Goal: Task Accomplishment & Management: Manage account settings

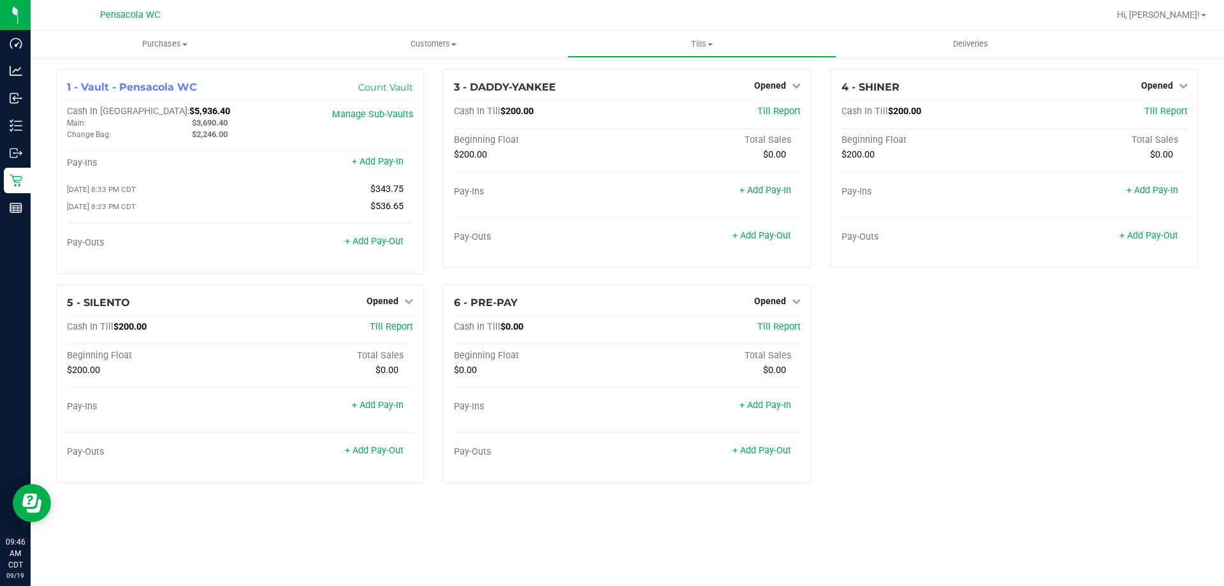
drag, startPoint x: 1010, startPoint y: 611, endPoint x: 605, endPoint y: 611, distance: 405.4
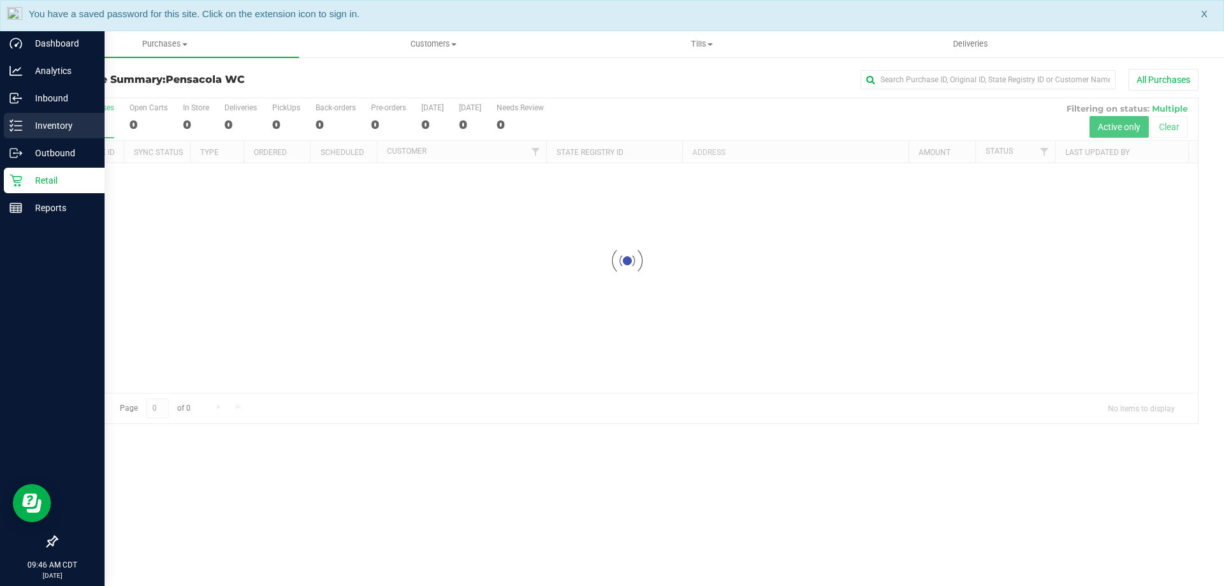
click at [17, 122] on icon at bounding box center [16, 125] width 13 height 13
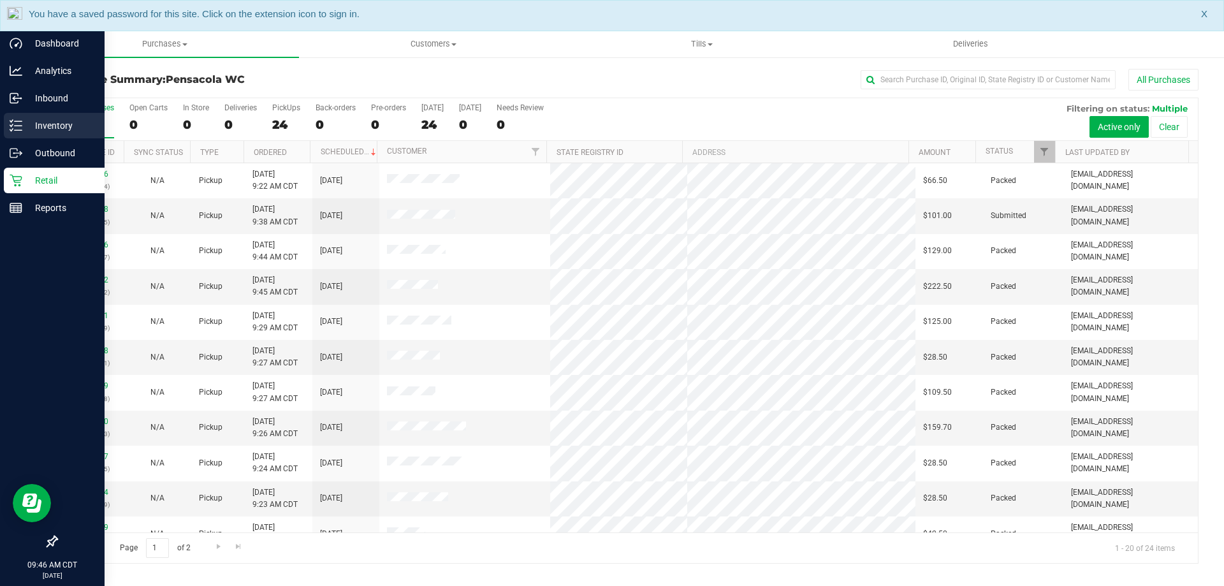
click at [6, 125] on div "Inventory" at bounding box center [54, 125] width 101 height 25
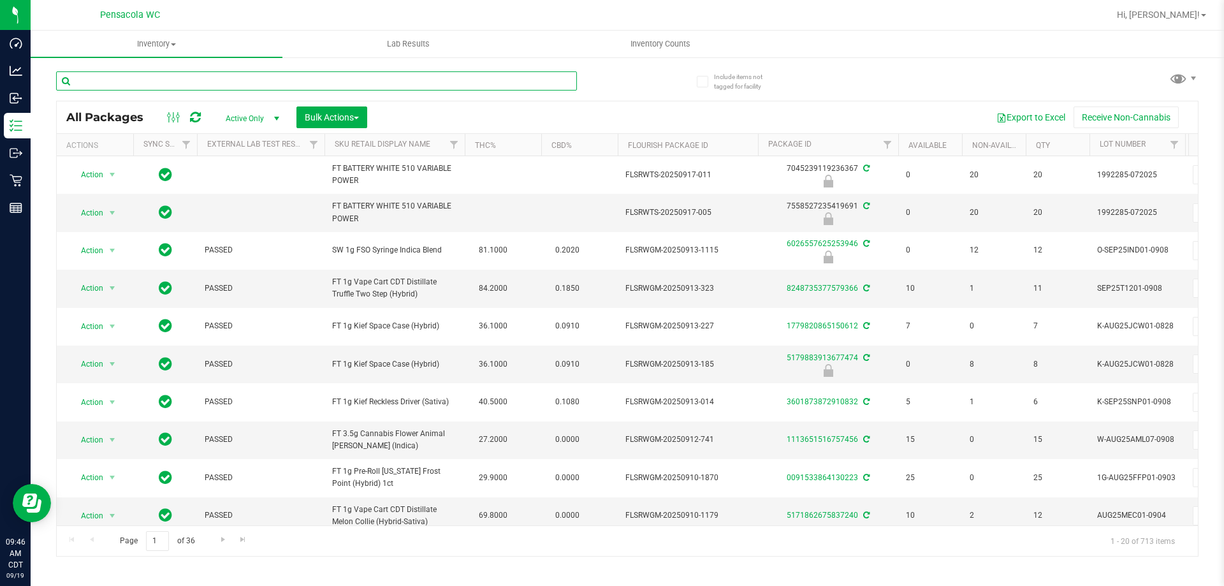
click at [134, 74] on input "text" at bounding box center [316, 80] width 521 height 19
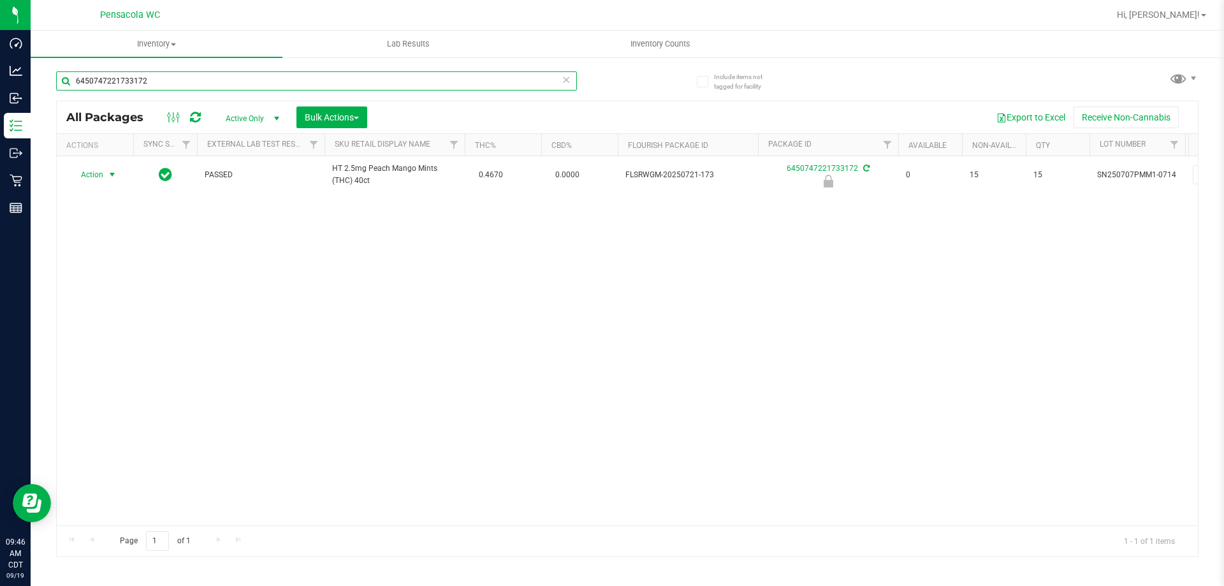
type input "6450747221733172"
click at [87, 177] on span "Action" at bounding box center [86, 175] width 34 height 18
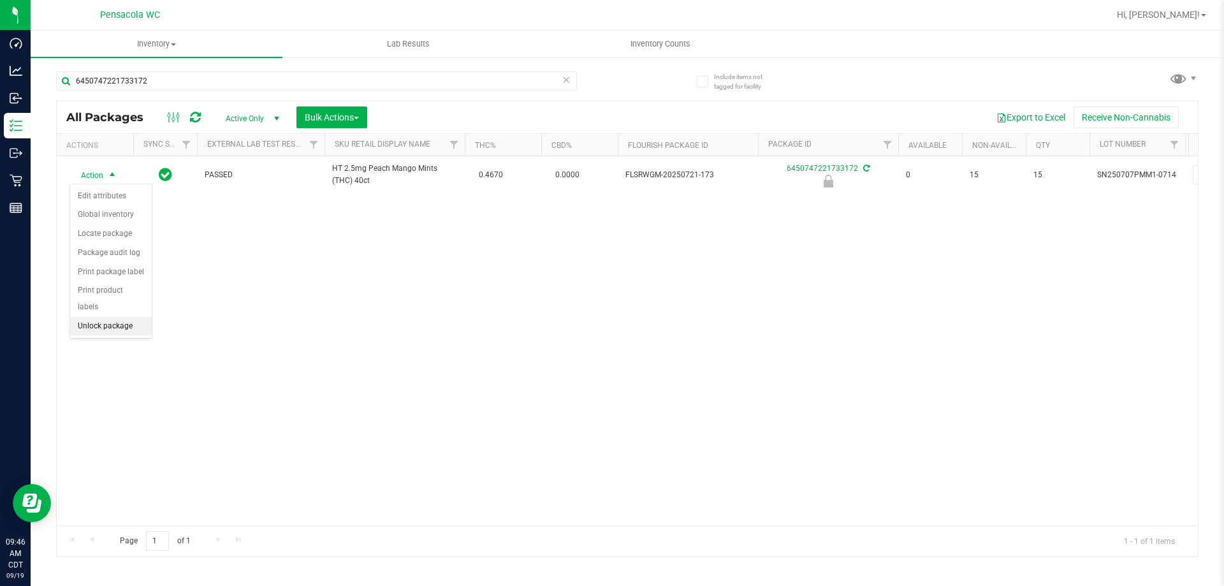
click at [118, 317] on li "Unlock package" at bounding box center [111, 326] width 82 height 19
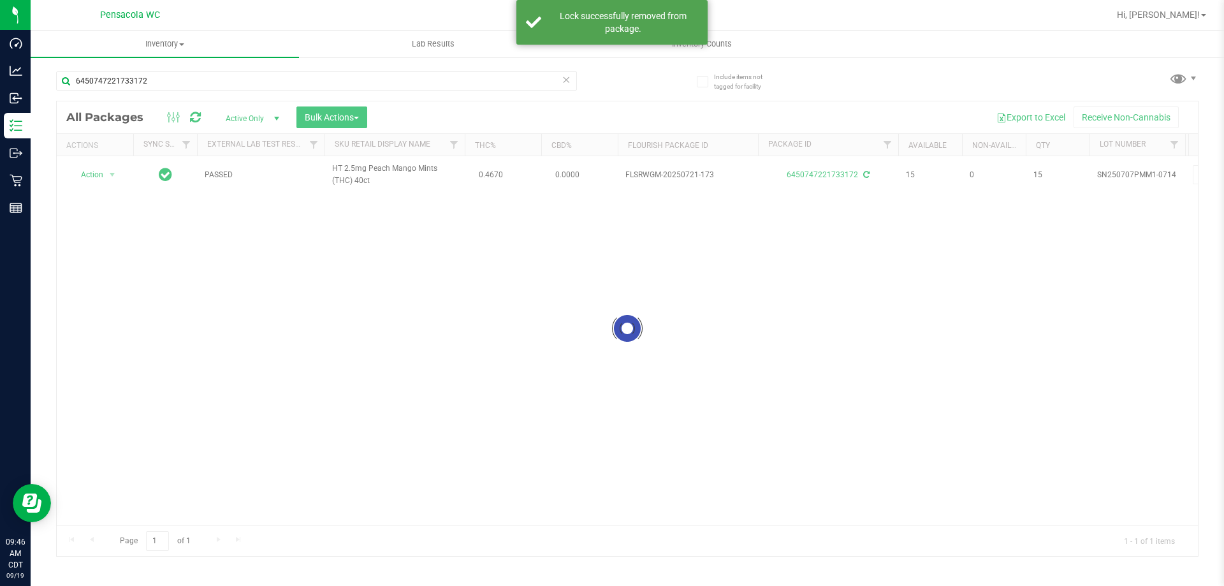
click at [94, 177] on div at bounding box center [627, 328] width 1141 height 454
click at [98, 176] on div at bounding box center [627, 328] width 1141 height 454
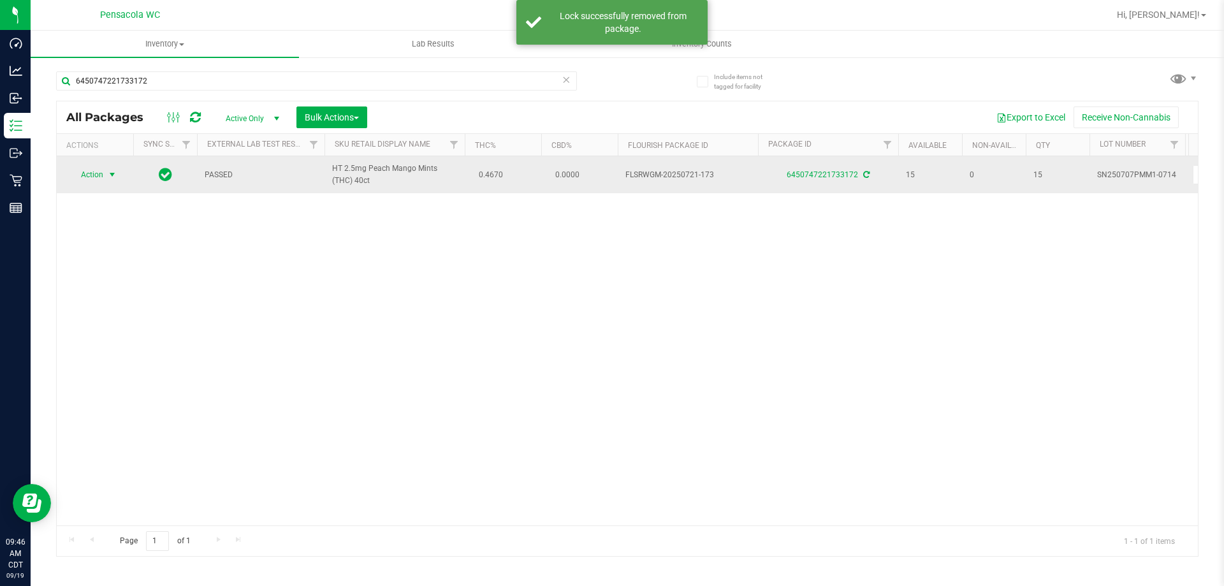
click at [100, 177] on span "Action" at bounding box center [86, 175] width 34 height 18
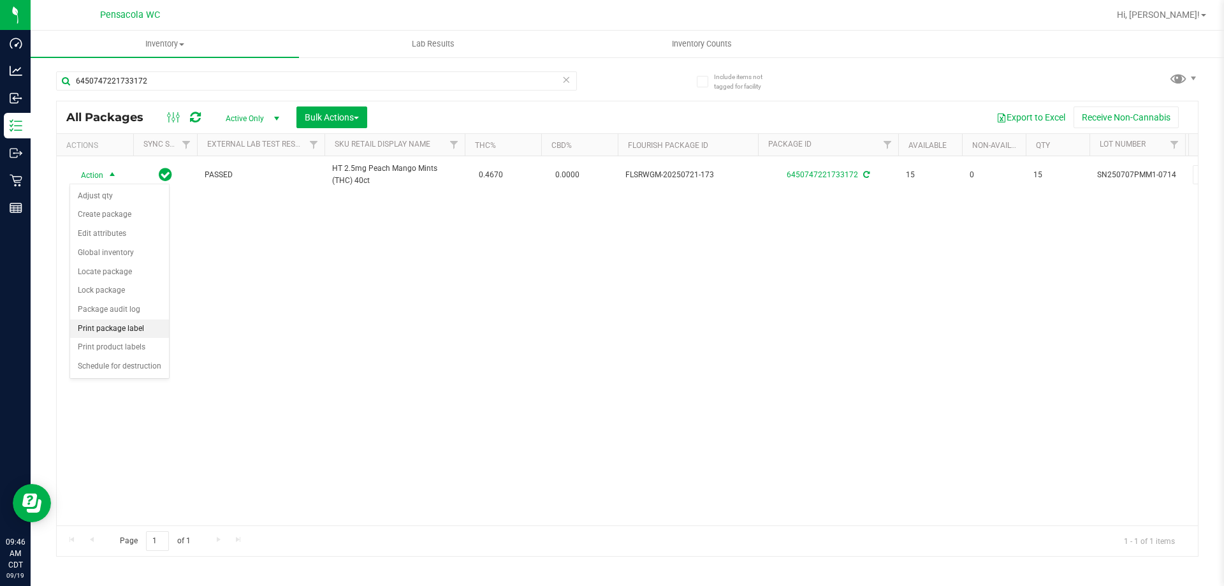
click at [121, 330] on li "Print package label" at bounding box center [119, 328] width 99 height 19
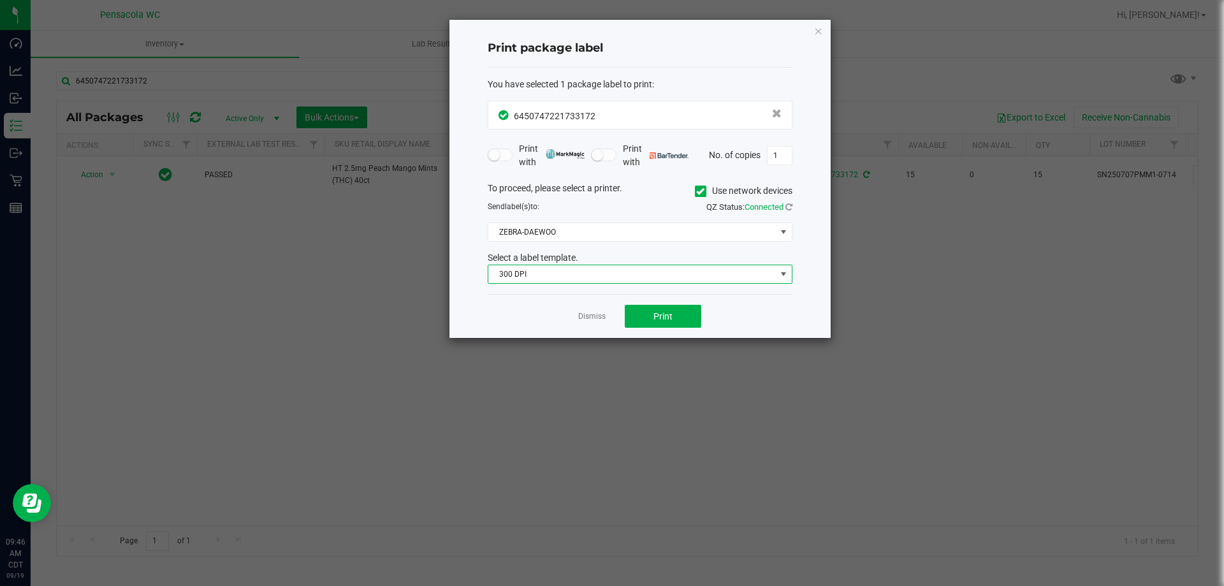
click at [705, 268] on span "300 DPI" at bounding box center [631, 274] width 287 height 18
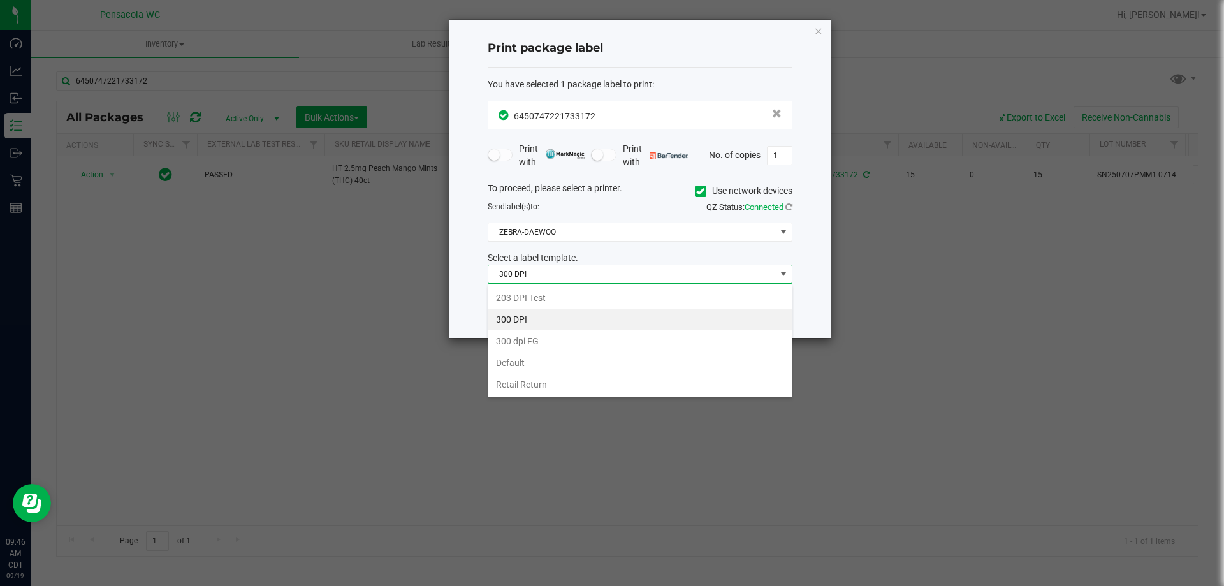
scroll to position [19, 305]
click at [607, 287] on li "203 DPI Test" at bounding box center [639, 298] width 303 height 22
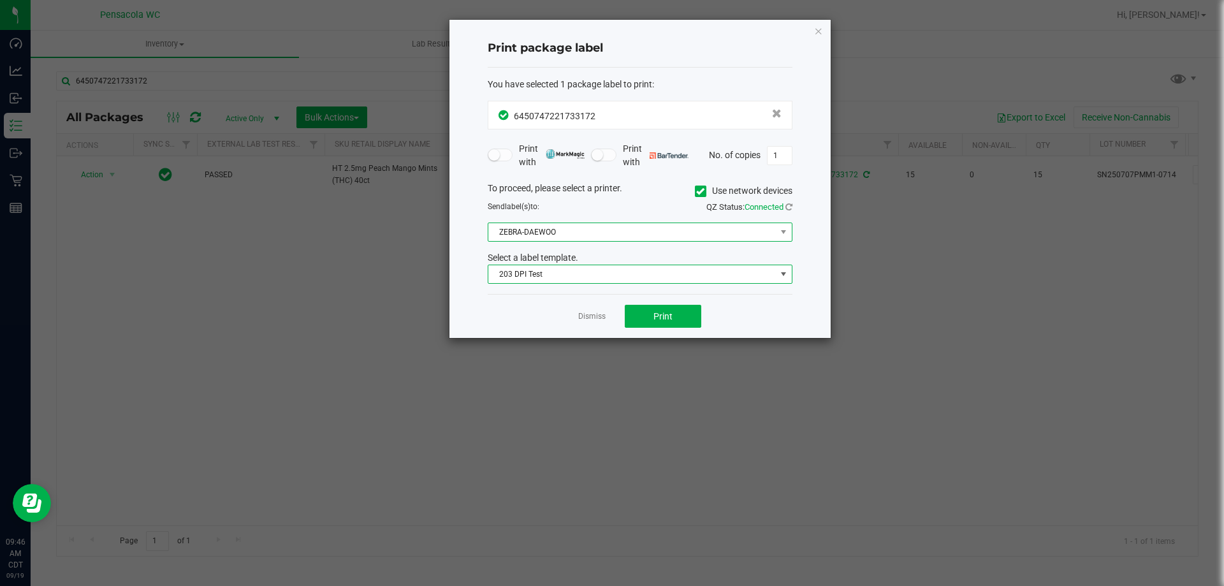
click at [588, 240] on span "ZEBRA-DAEWOO" at bounding box center [631, 232] width 287 height 18
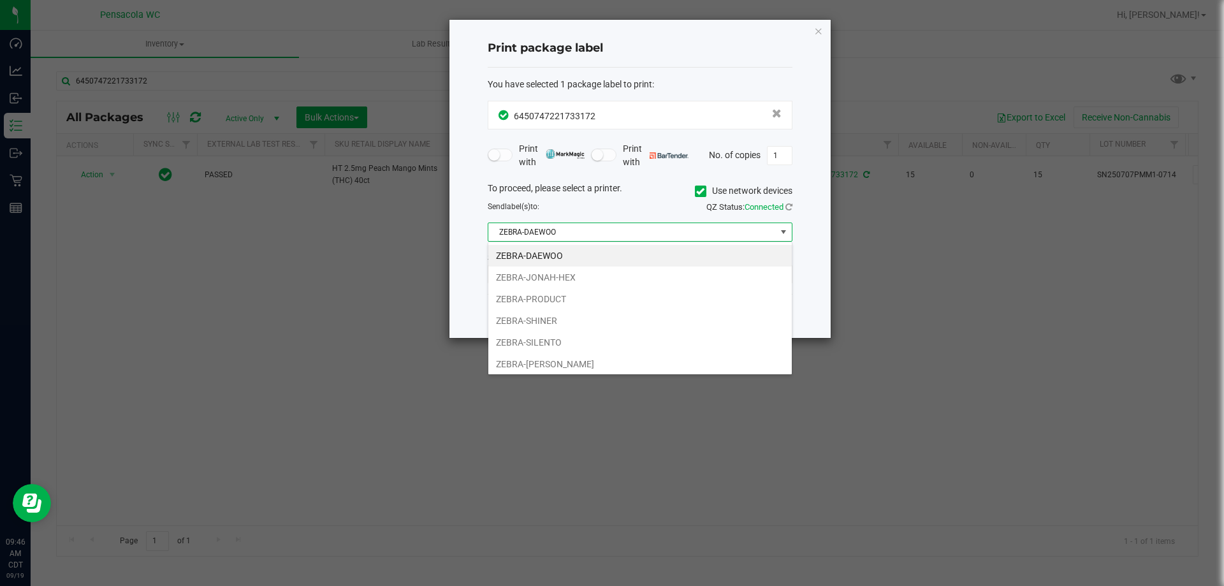
drag, startPoint x: 556, startPoint y: 277, endPoint x: 577, endPoint y: 303, distance: 33.9
click at [556, 278] on li "ZEBRA-JONAH-HEX" at bounding box center [639, 277] width 303 height 22
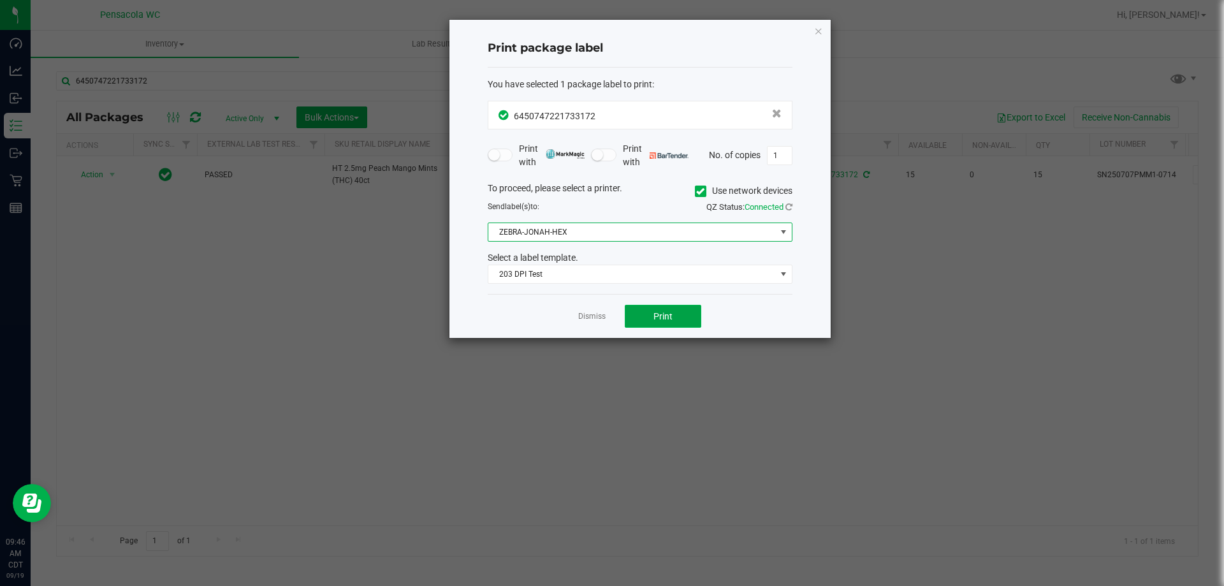
click at [662, 326] on button "Print" at bounding box center [663, 316] width 76 height 23
click at [602, 315] on link "Dismiss" at bounding box center [591, 316] width 27 height 11
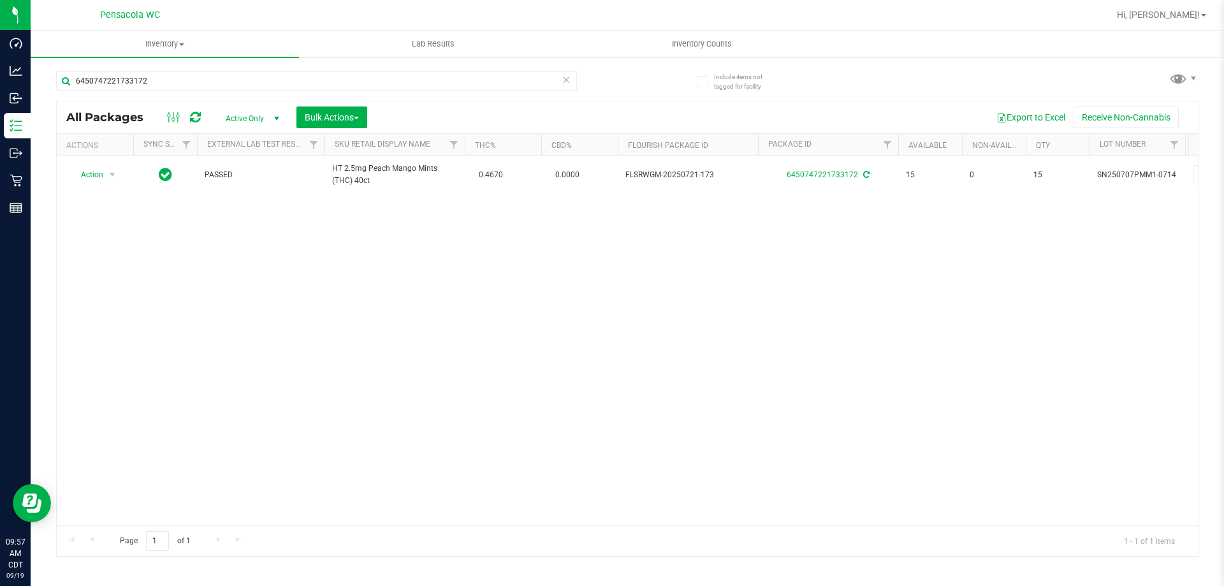
click at [368, 105] on div "All Packages Active Only Active Only Lab Samples Locked All External Internal B…" at bounding box center [627, 117] width 1141 height 32
click at [362, 111] on button "Bulk Actions" at bounding box center [331, 117] width 71 height 22
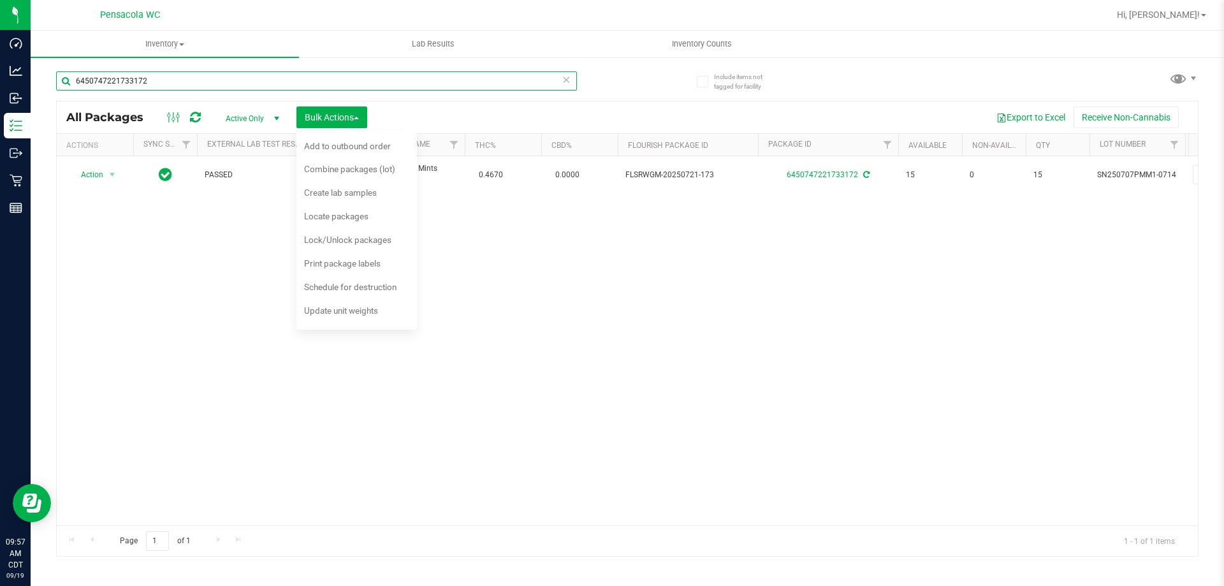
drag, startPoint x: 214, startPoint y: 67, endPoint x: 0, endPoint y: -71, distance: 254.9
click at [0, 0] on html "Dashboard Analytics Inbound Inventory Outbound Retail Reports 09:57 AM CDT 09/1…" at bounding box center [612, 293] width 1224 height 586
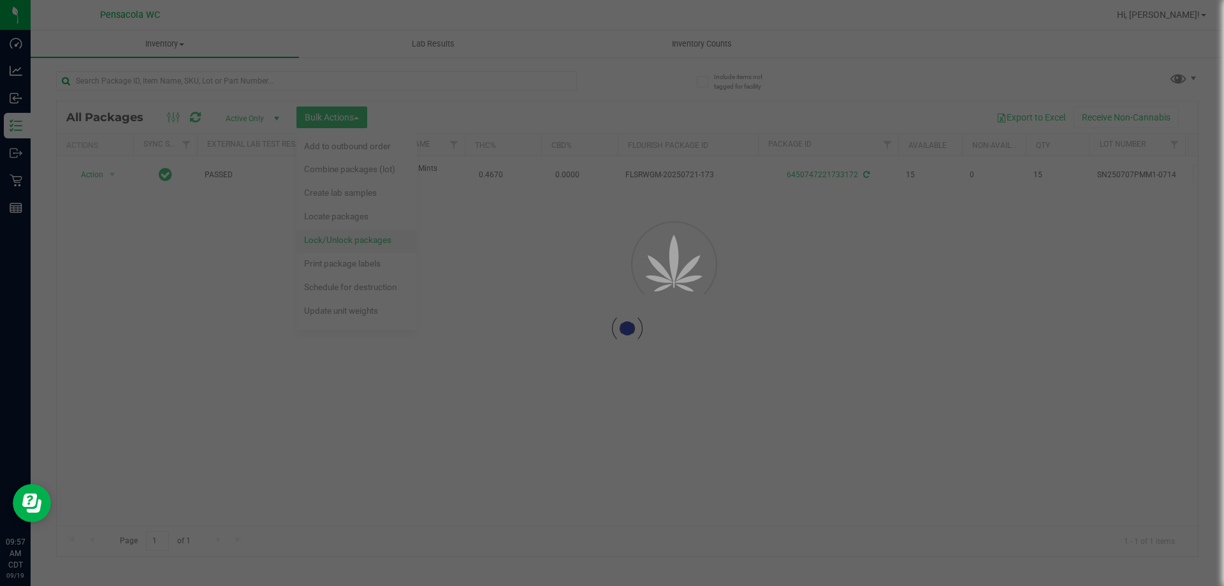
click at [358, 243] on div "Inventory All packages All inventory Waste log Create inventory Lab Results Inv…" at bounding box center [627, 308] width 1193 height 555
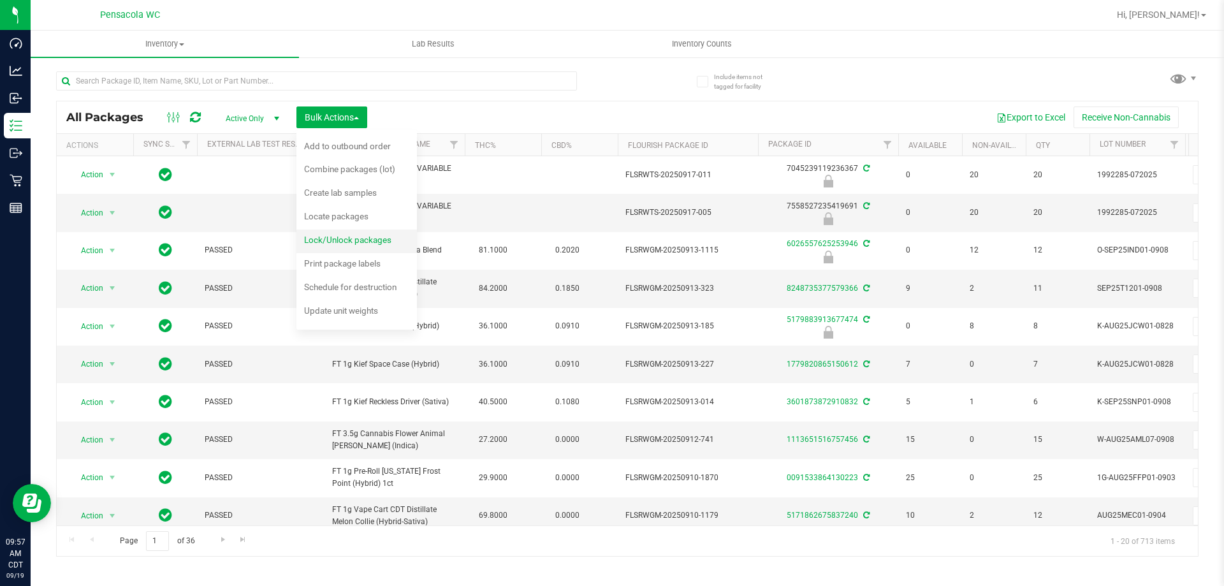
click at [357, 242] on span "Lock/Unlock packages" at bounding box center [347, 240] width 87 height 10
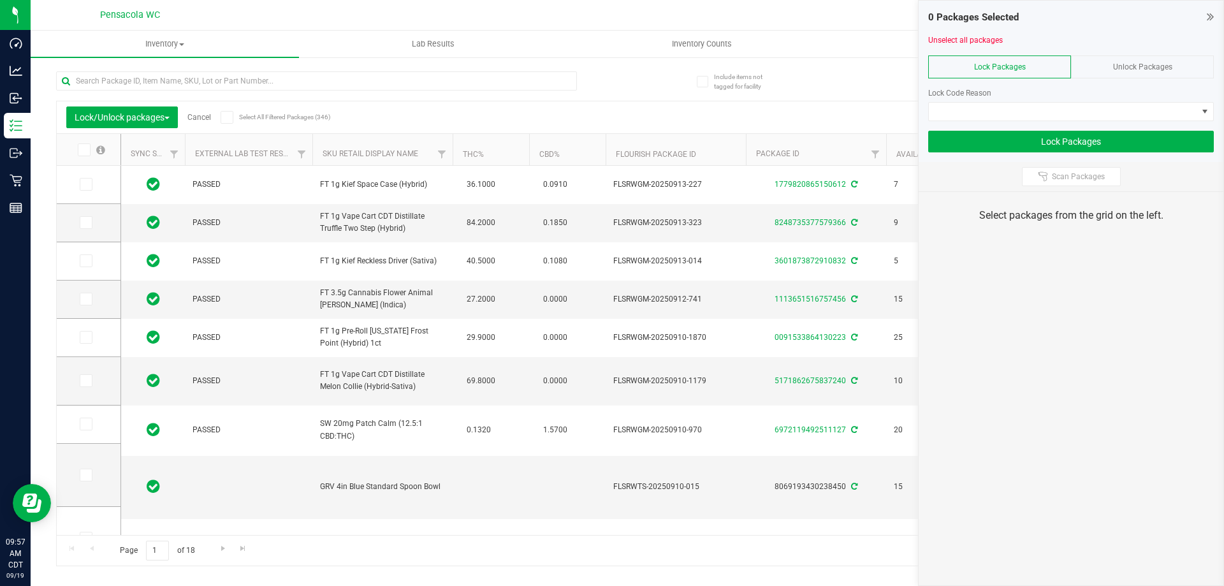
click at [1145, 72] on div "Unlock Packages" at bounding box center [1142, 66] width 143 height 23
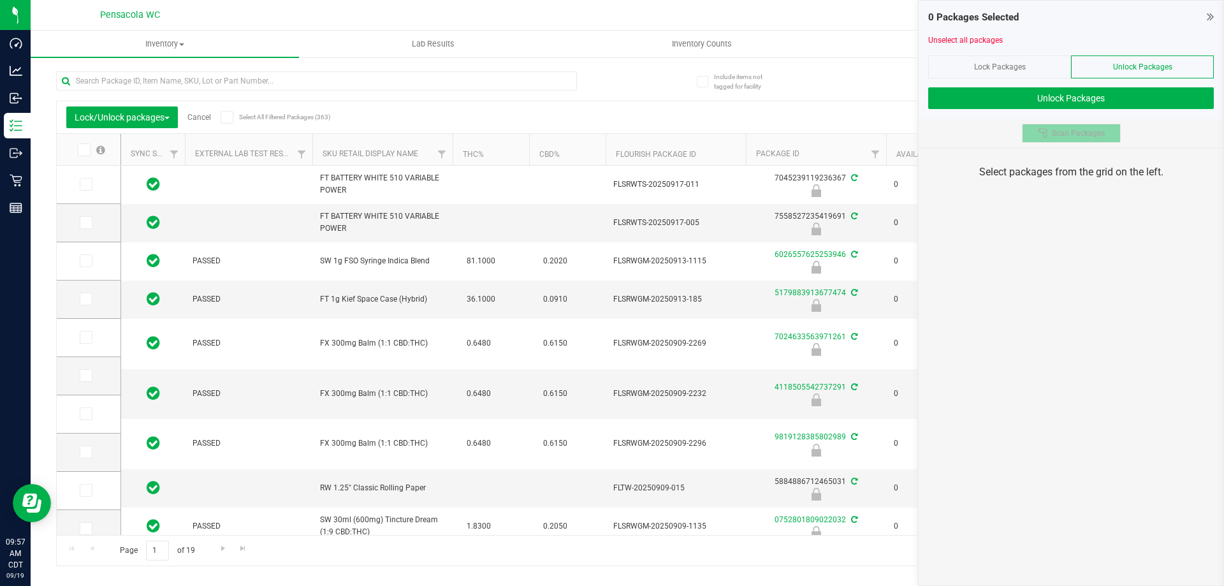
click at [1097, 128] on span "Scan Packages" at bounding box center [1078, 133] width 53 height 10
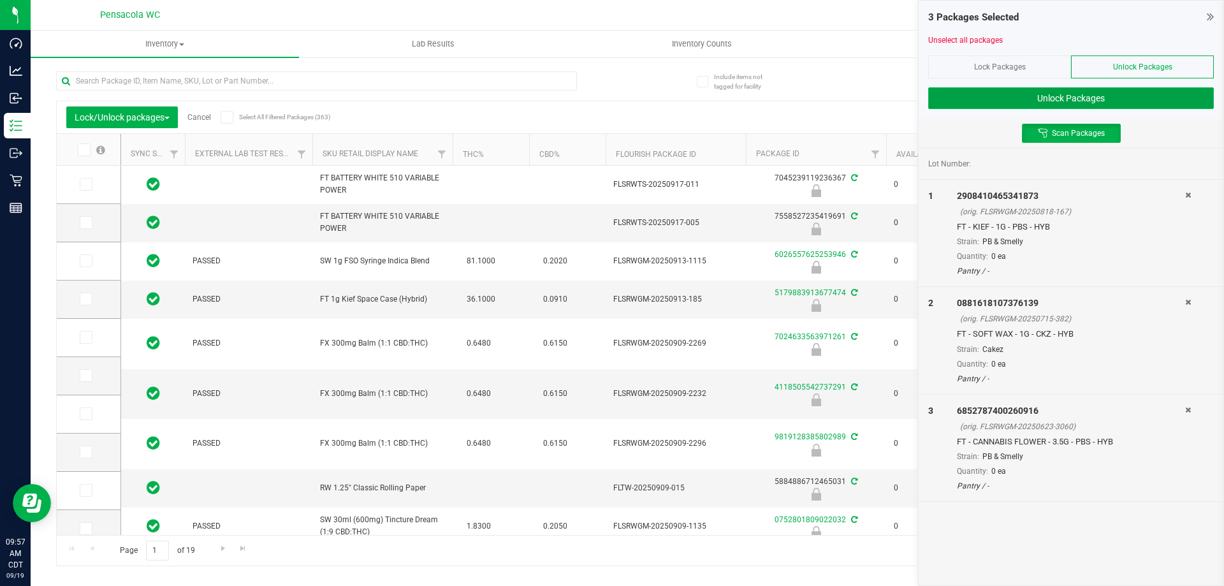
drag, startPoint x: 948, startPoint y: 103, endPoint x: 958, endPoint y: 98, distance: 11.1
click at [949, 103] on button "Unlock Packages" at bounding box center [1071, 98] width 286 height 22
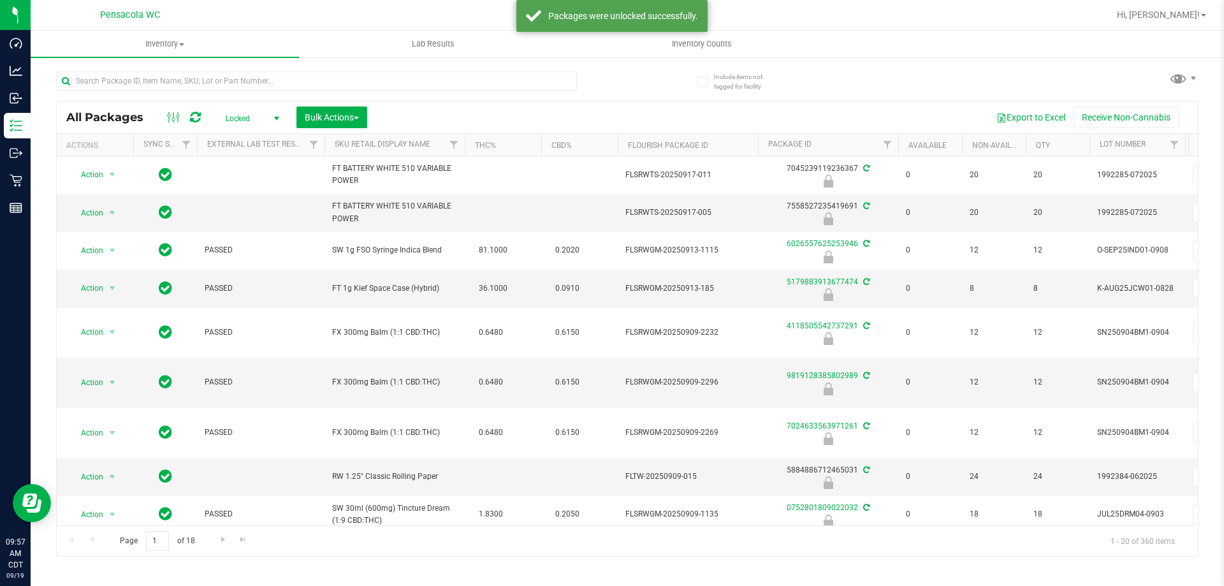
click at [280, 115] on span "select" at bounding box center [277, 118] width 10 height 10
click at [257, 144] on li "Active Only" at bounding box center [249, 138] width 69 height 19
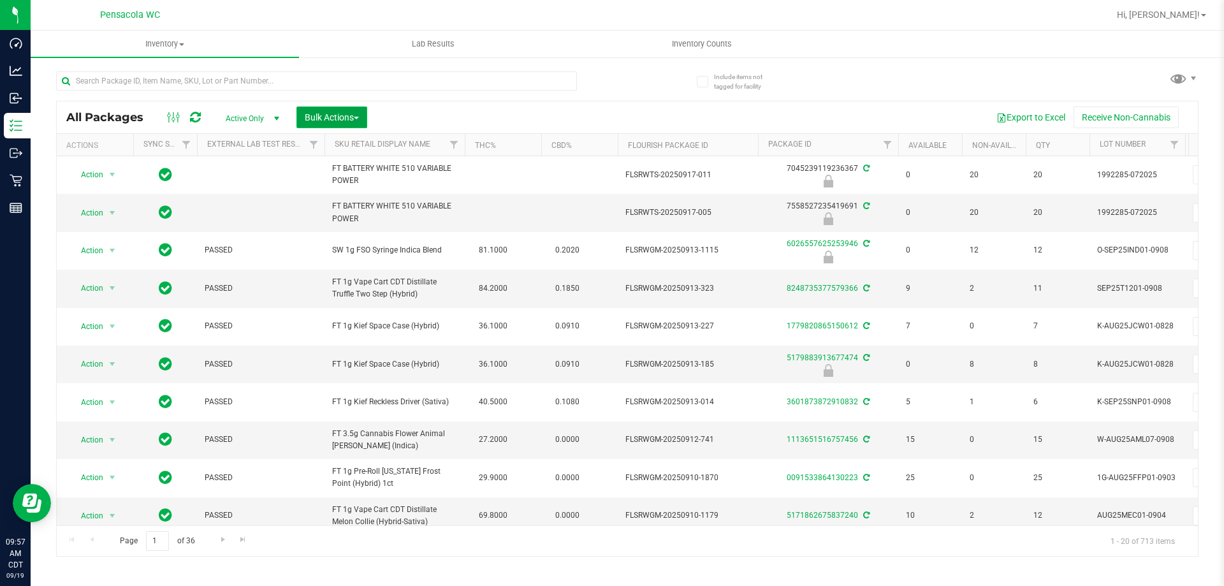
click at [322, 122] on span "Bulk Actions" at bounding box center [332, 117] width 54 height 10
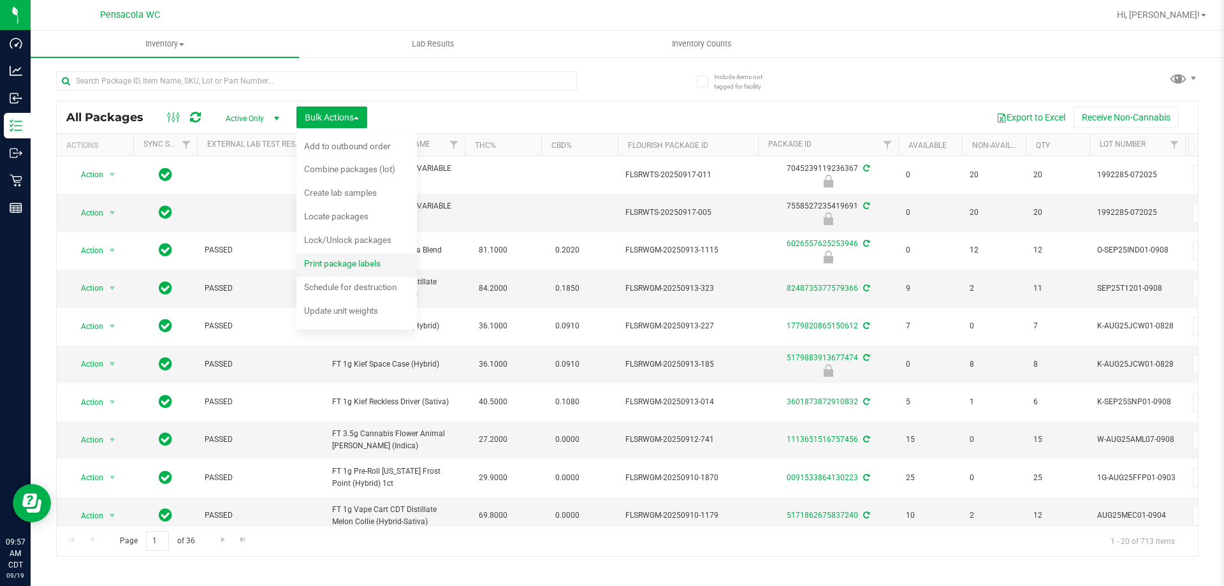
click at [381, 262] on span "Print package labels" at bounding box center [342, 263] width 76 height 10
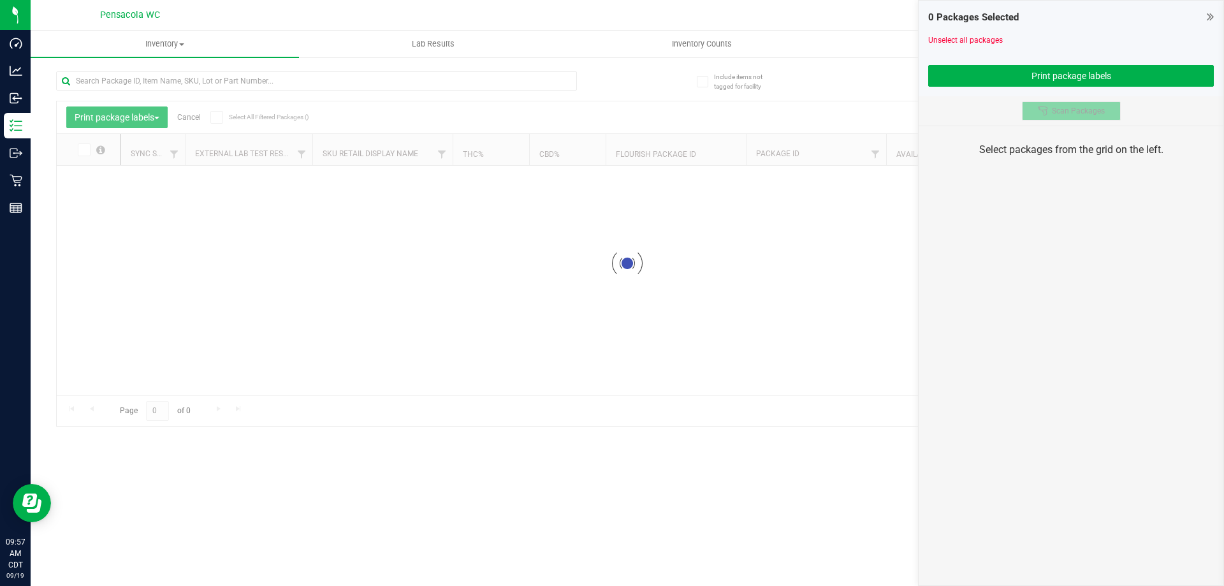
click at [1051, 107] on div at bounding box center [1045, 111] width 14 height 10
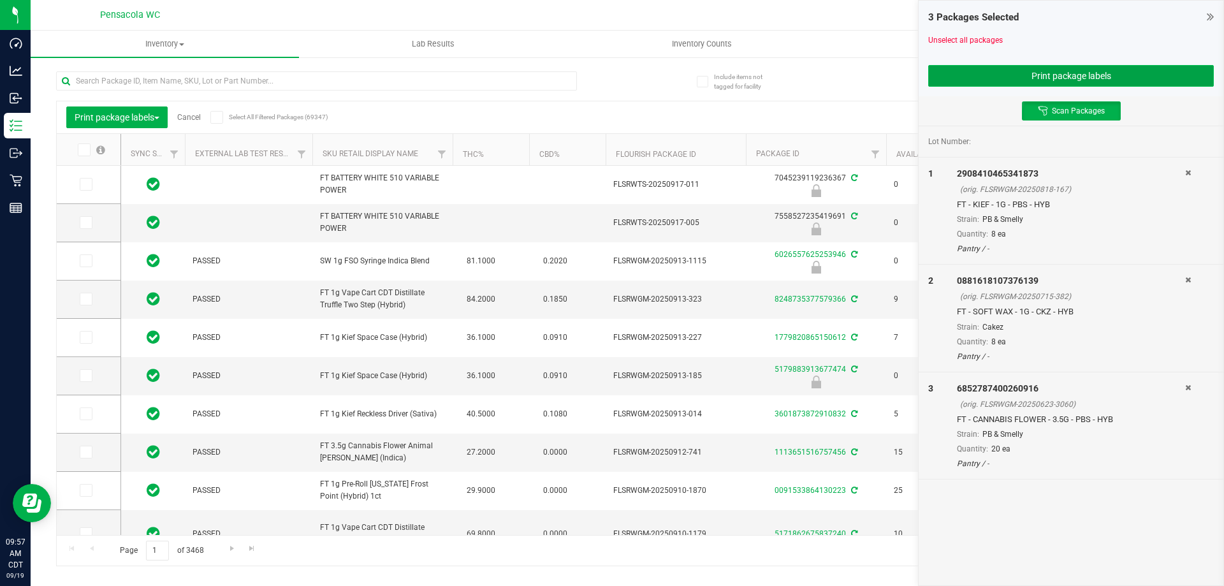
click at [1091, 77] on button "Print package labels" at bounding box center [1071, 76] width 286 height 22
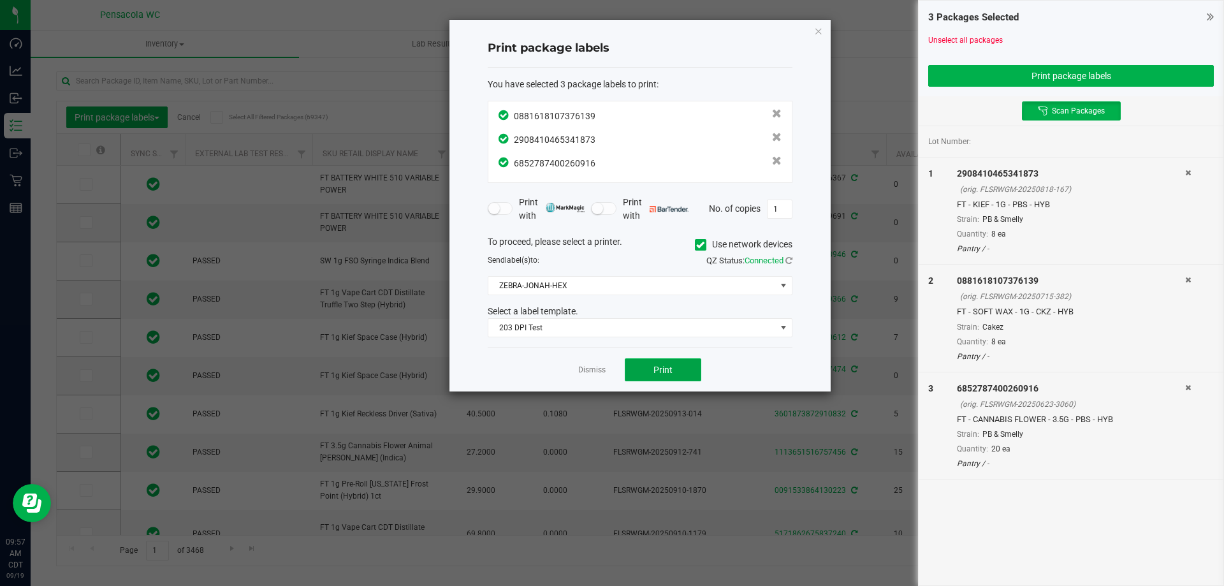
click at [690, 372] on button "Print" at bounding box center [663, 369] width 76 height 23
click at [586, 373] on link "Dismiss" at bounding box center [591, 370] width 27 height 11
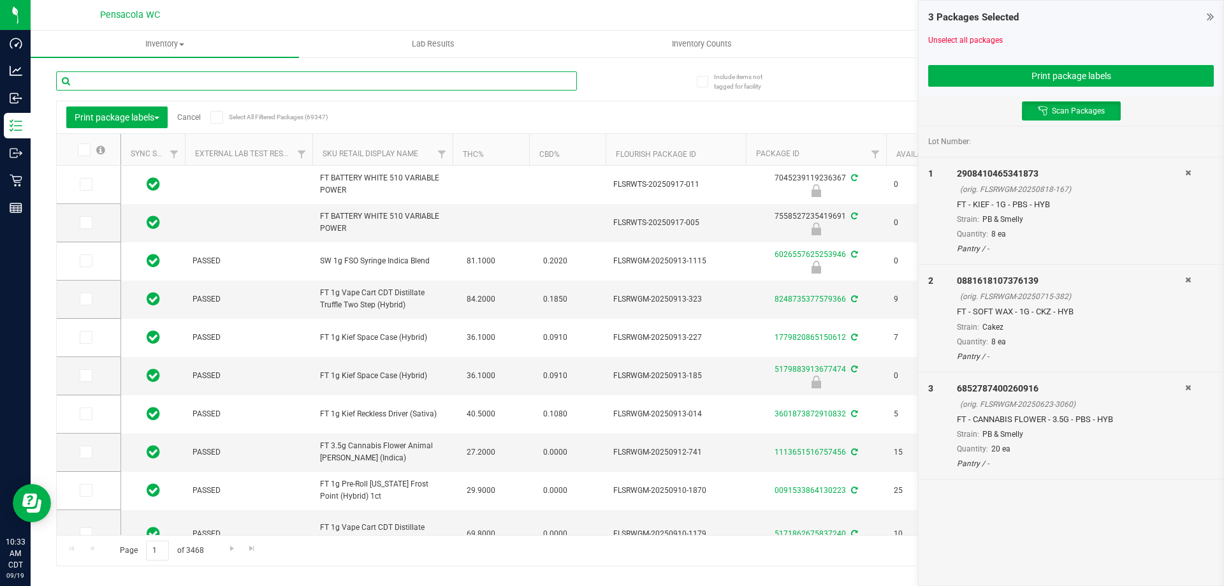
click at [112, 83] on input "text" at bounding box center [316, 80] width 521 height 19
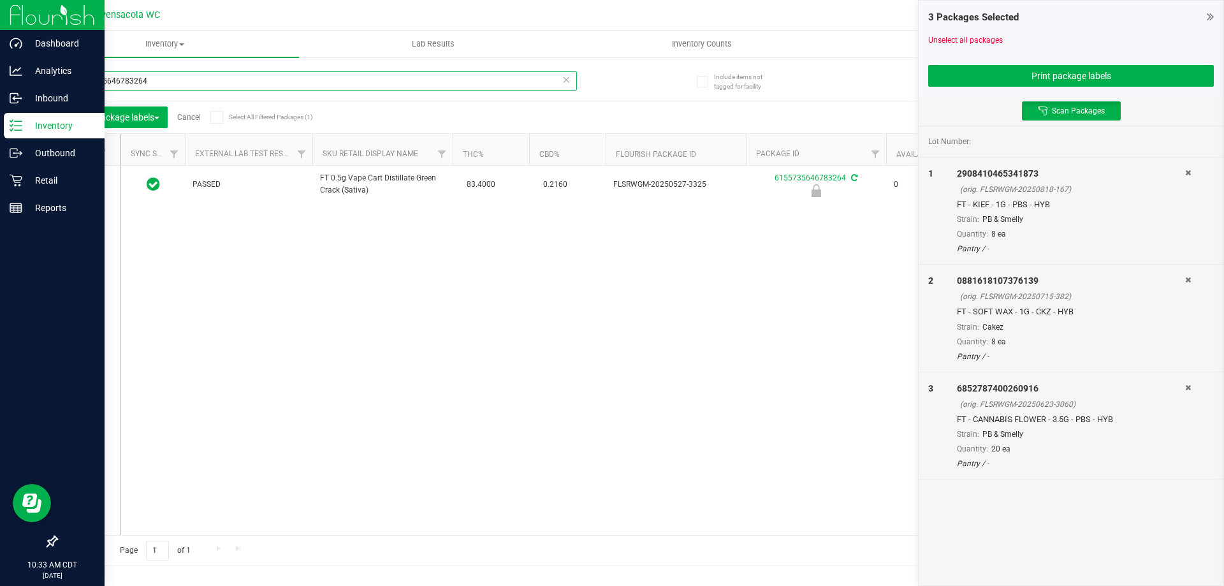
type input "6155735646783264"
click at [20, 120] on icon at bounding box center [16, 125] width 13 height 13
click at [25, 94] on p "Inbound" at bounding box center [60, 98] width 76 height 15
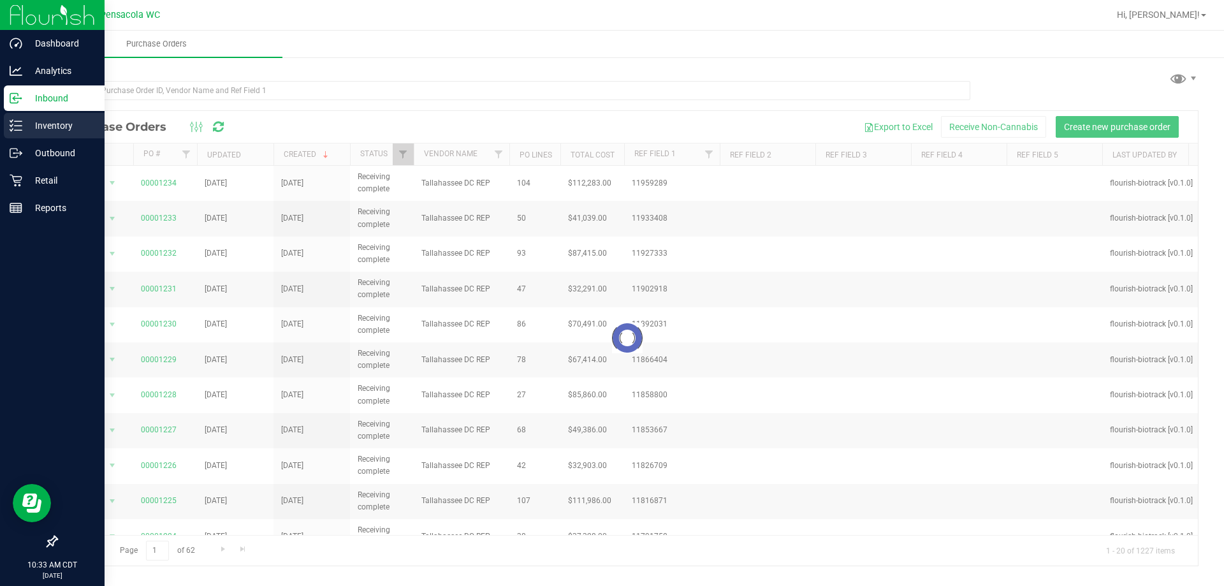
click at [38, 127] on p "Inventory" at bounding box center [60, 125] width 76 height 15
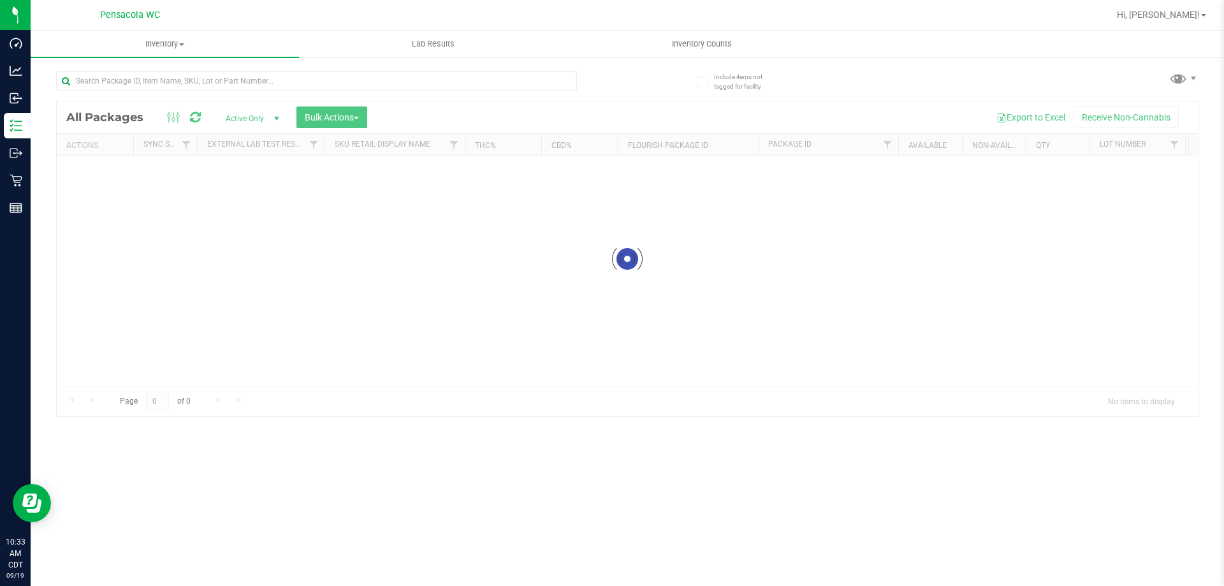
click at [300, 97] on div "Inventory All packages All inventory Waste log Create inventory Lab Results Inv…" at bounding box center [627, 308] width 1193 height 555
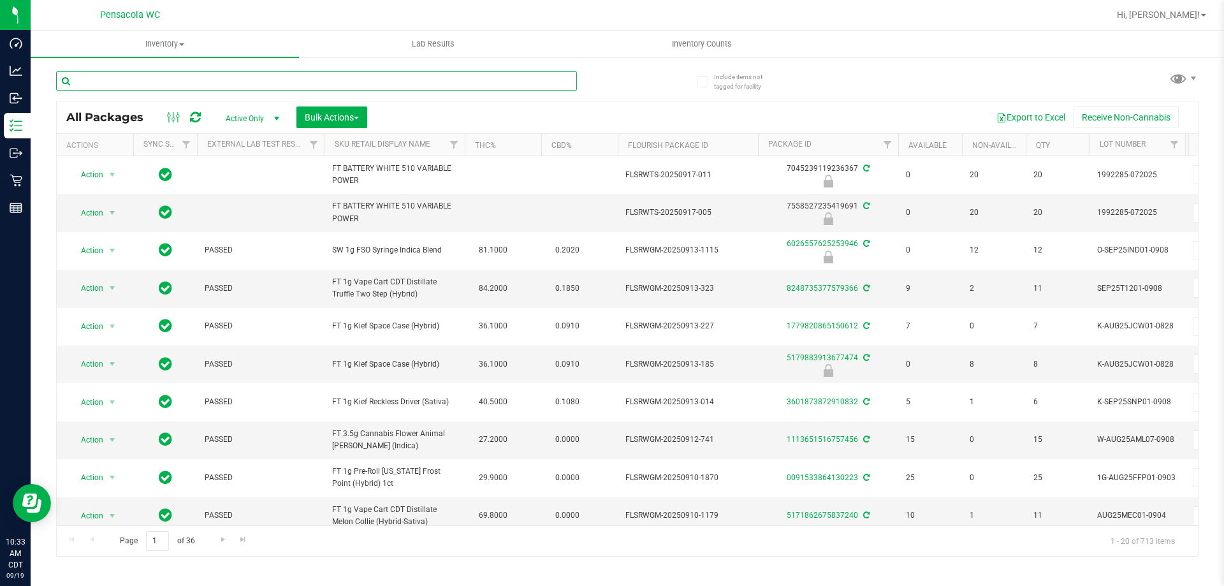
click at [298, 86] on input "text" at bounding box center [316, 80] width 521 height 19
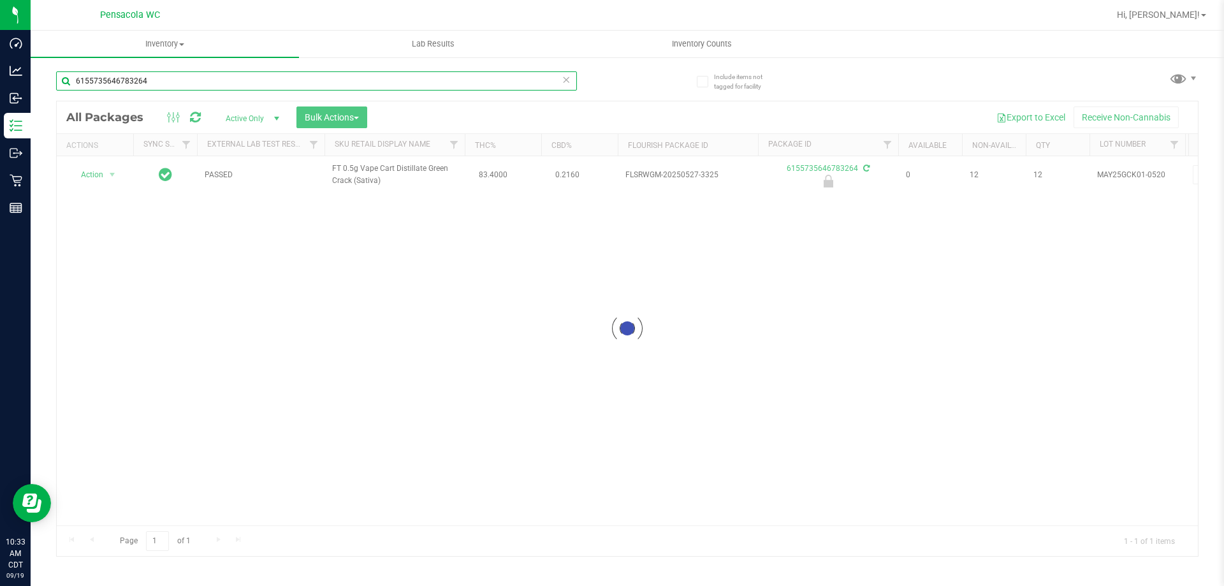
type input "6155735646783264"
click at [106, 172] on div at bounding box center [627, 328] width 1141 height 454
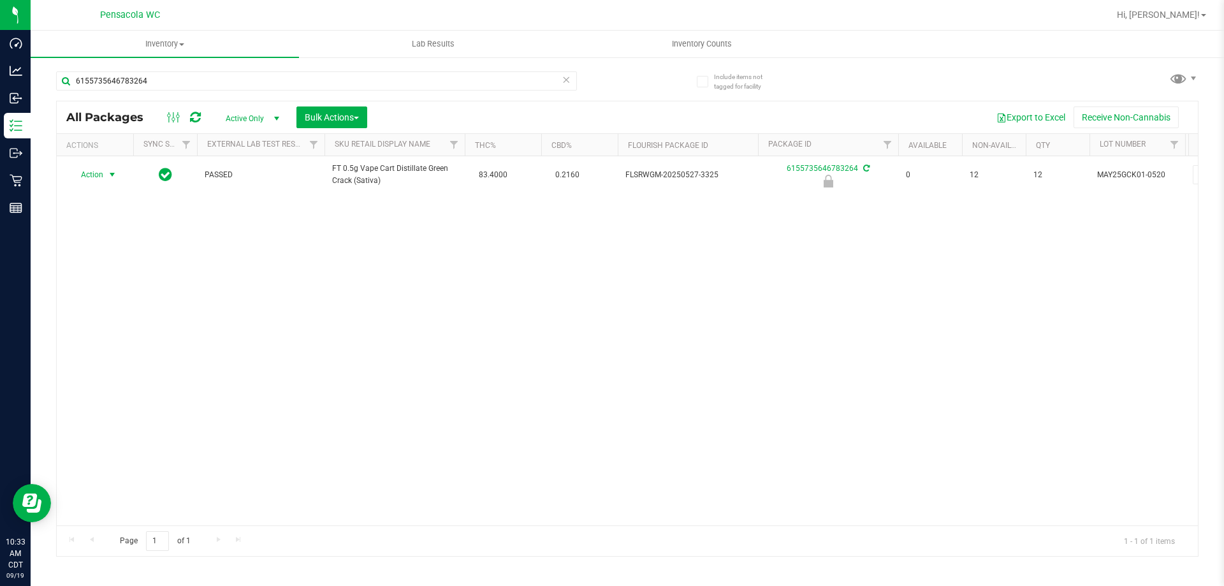
click at [106, 172] on span "select" at bounding box center [113, 175] width 16 height 18
click at [116, 317] on li "Unlock package" at bounding box center [111, 326] width 82 height 19
click at [101, 175] on span "Action" at bounding box center [86, 175] width 34 height 18
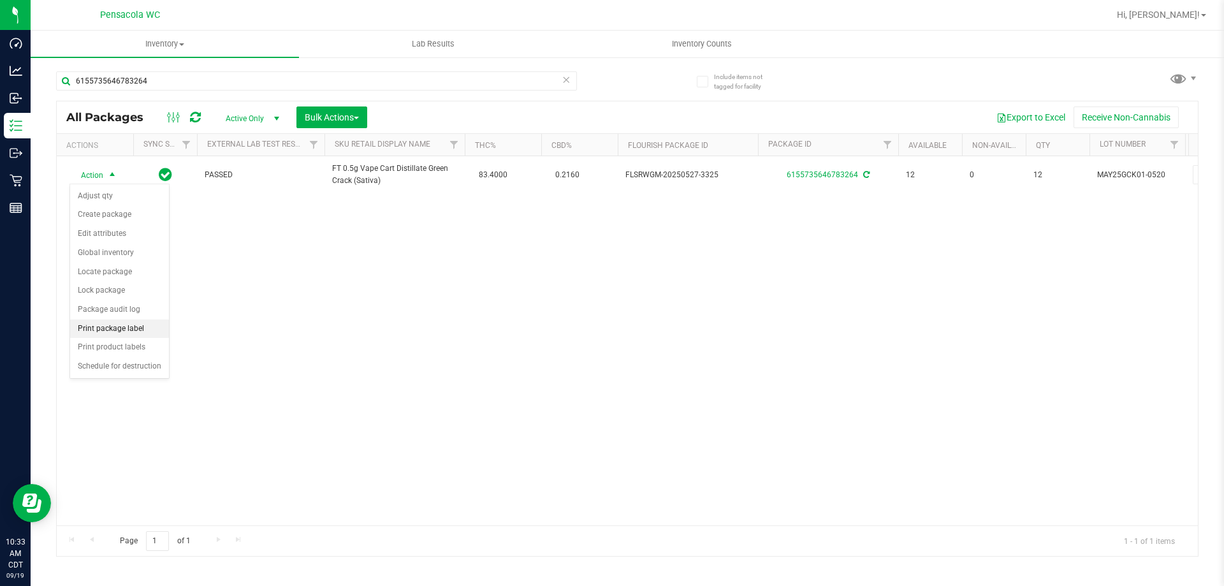
click at [133, 332] on li "Print package label" at bounding box center [119, 328] width 99 height 19
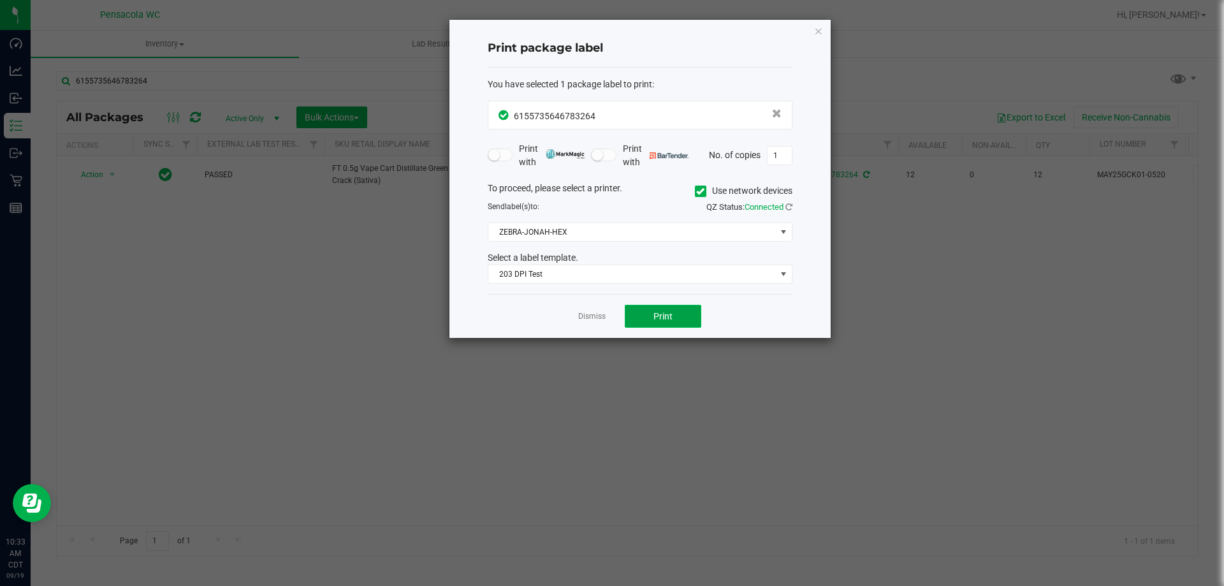
click at [656, 317] on span "Print" at bounding box center [662, 316] width 19 height 10
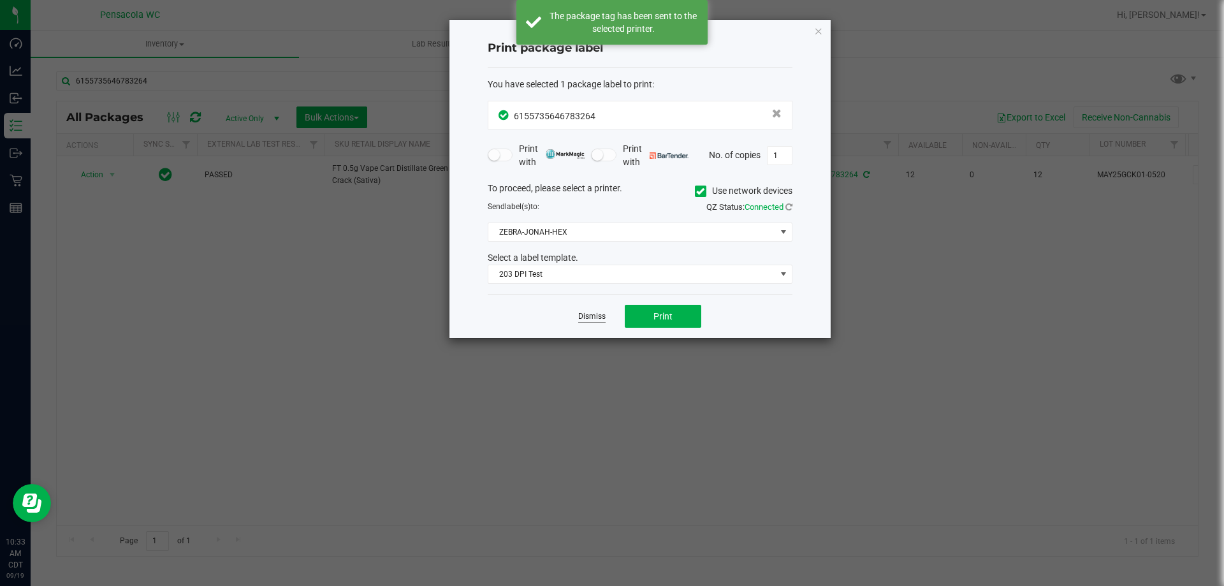
click at [591, 314] on link "Dismiss" at bounding box center [591, 316] width 27 height 11
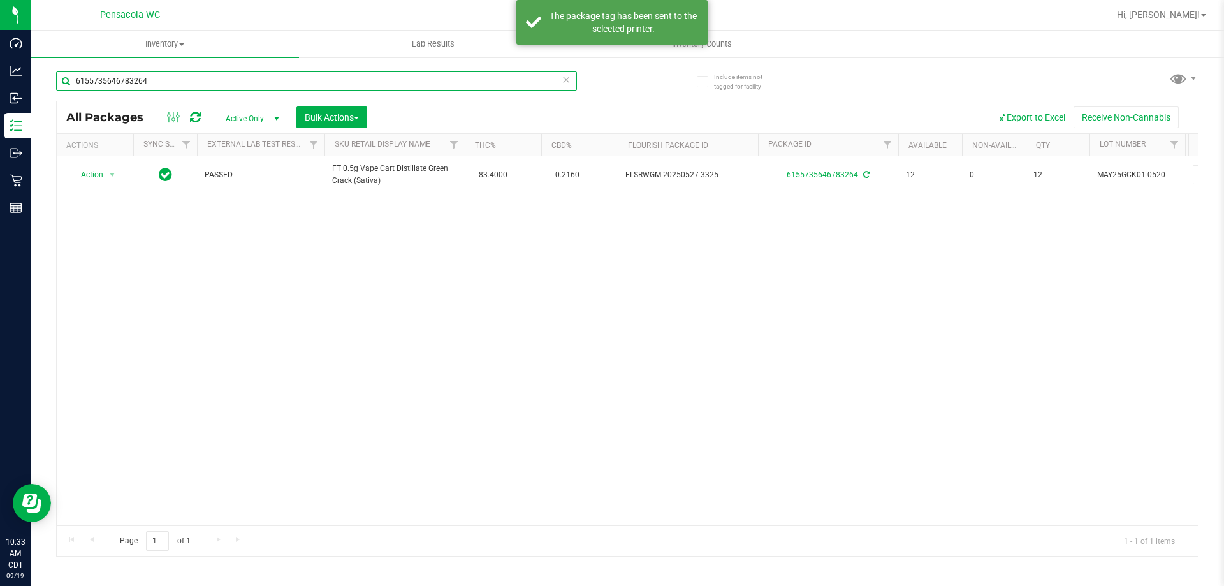
click at [219, 73] on input "6155735646783264" at bounding box center [316, 80] width 521 height 19
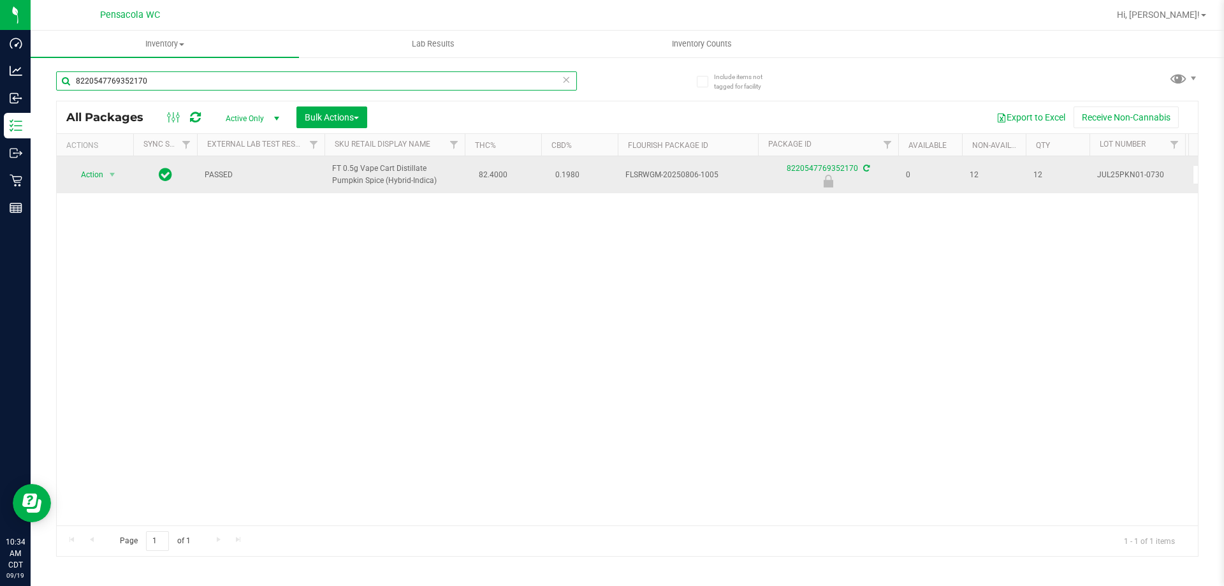
type input "8220547769352170"
click at [96, 170] on span "Action" at bounding box center [86, 175] width 34 height 18
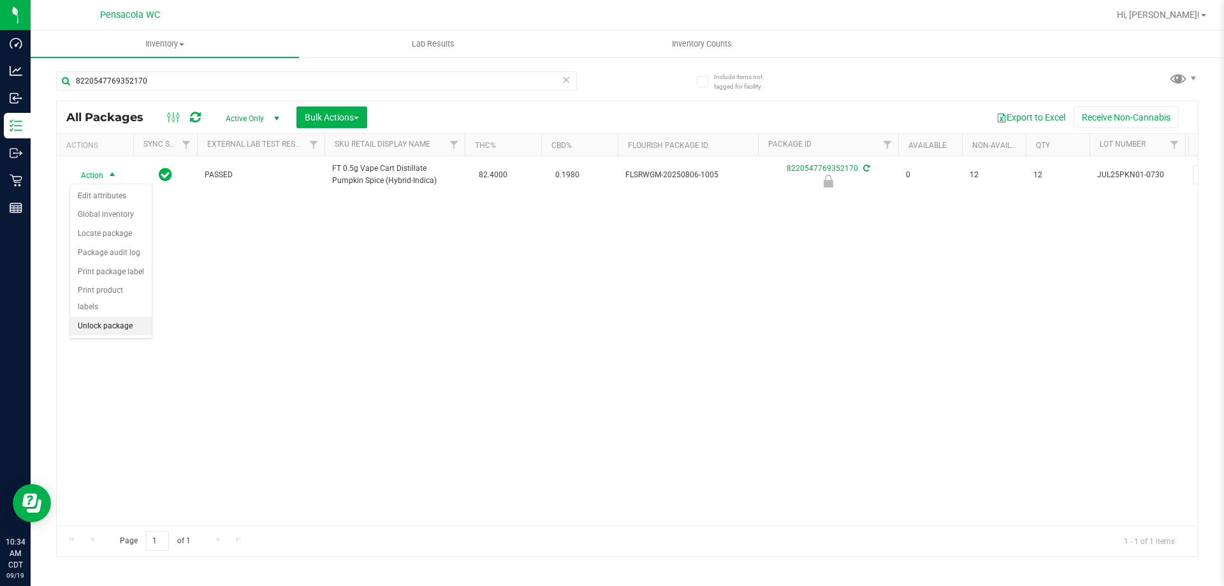
click at [124, 317] on li "Unlock package" at bounding box center [111, 326] width 82 height 19
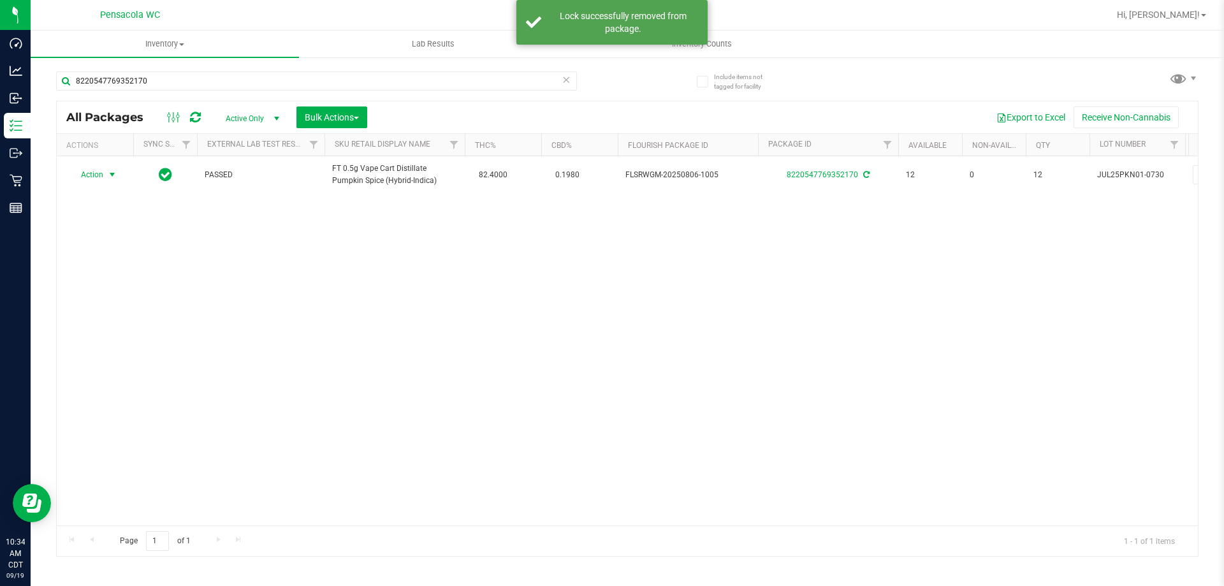
click at [99, 173] on span "Action" at bounding box center [86, 175] width 34 height 18
click at [137, 329] on li "Print package label" at bounding box center [119, 328] width 99 height 19
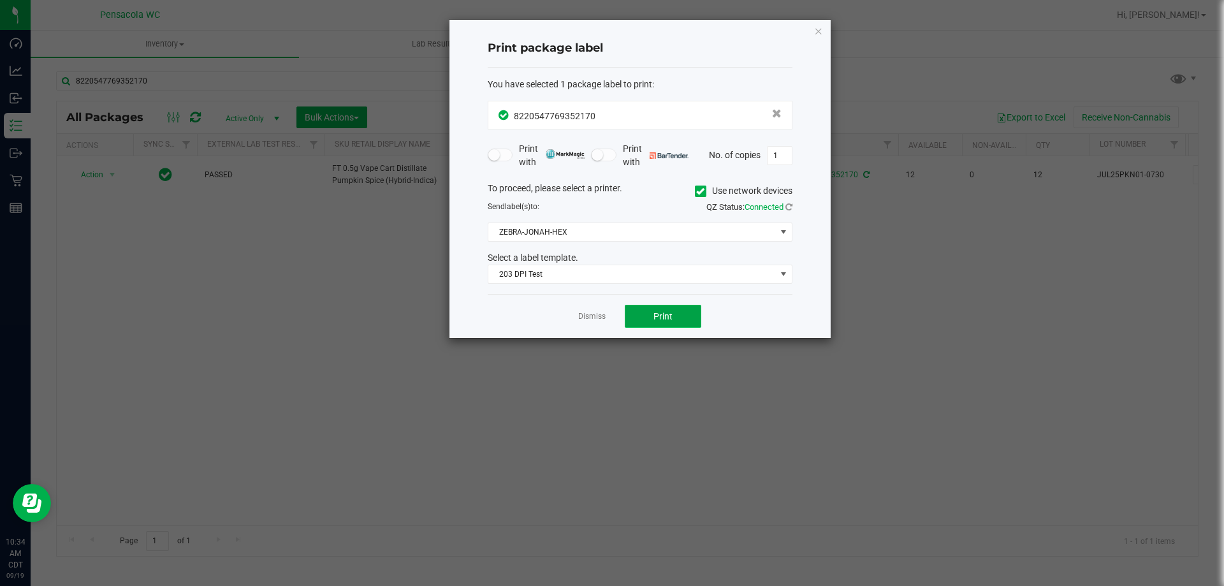
click at [675, 319] on button "Print" at bounding box center [663, 316] width 76 height 23
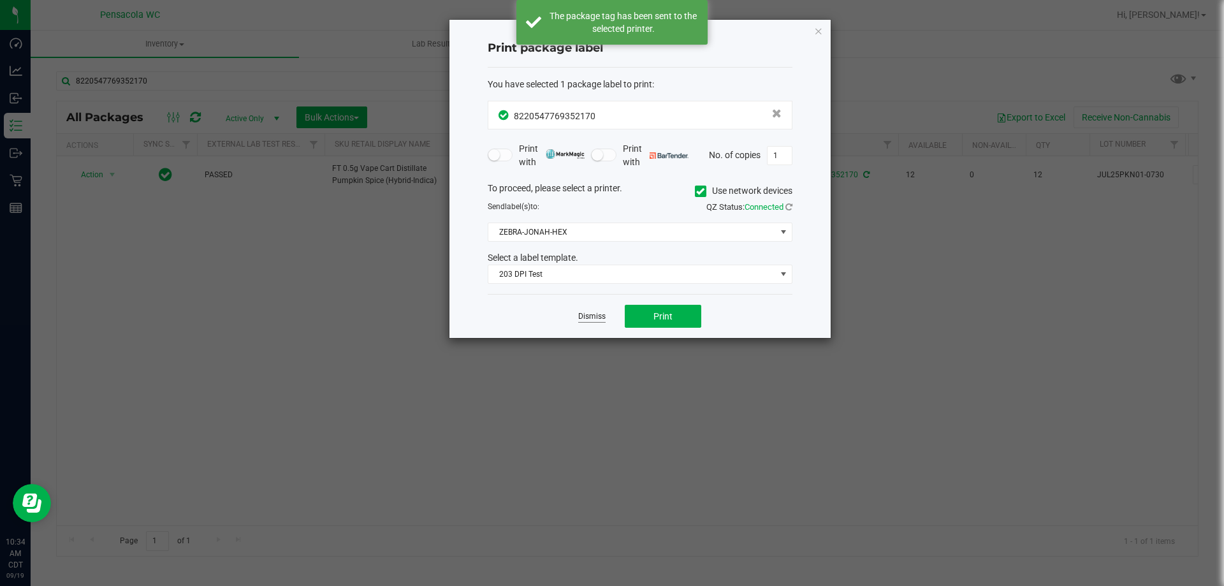
click at [591, 314] on link "Dismiss" at bounding box center [591, 316] width 27 height 11
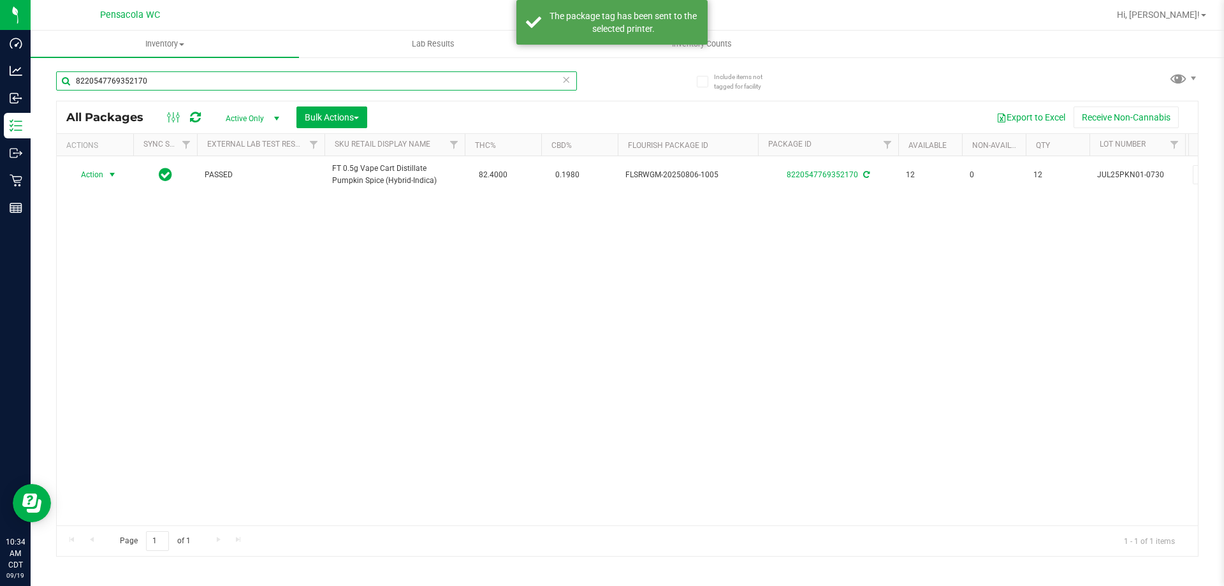
click at [238, 73] on input "8220547769352170" at bounding box center [316, 80] width 521 height 19
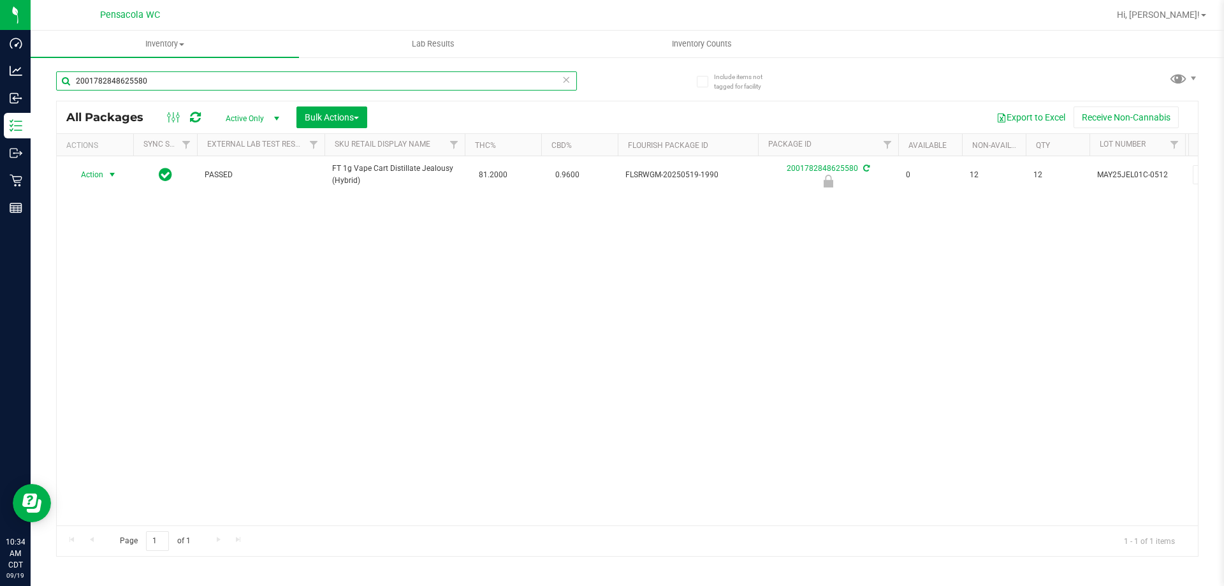
type input "2001782848625580"
click at [112, 171] on span "select" at bounding box center [112, 175] width 10 height 10
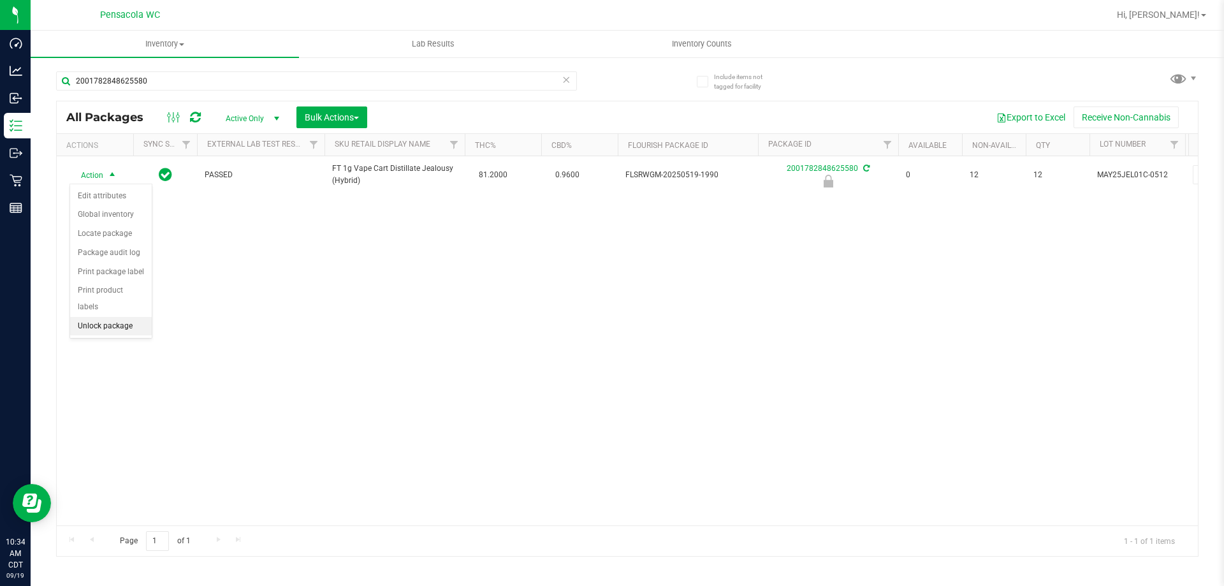
click at [115, 317] on li "Unlock package" at bounding box center [111, 326] width 82 height 19
click at [99, 171] on span "Action" at bounding box center [86, 175] width 34 height 18
click at [134, 327] on li "Print package label" at bounding box center [119, 328] width 99 height 19
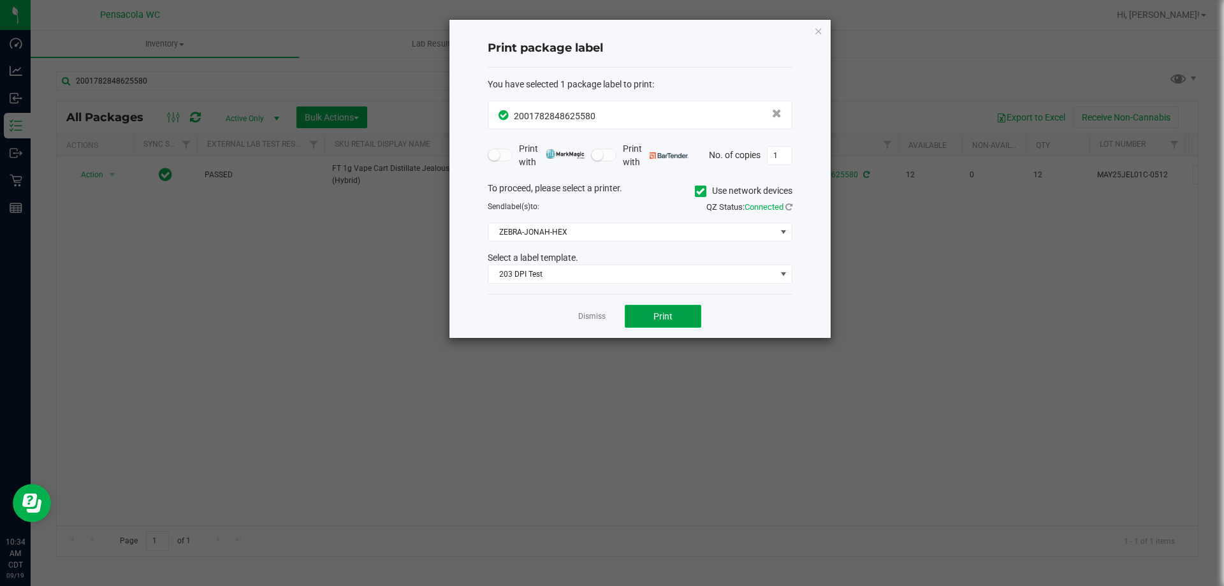
click at [653, 320] on span "Print" at bounding box center [662, 316] width 19 height 10
click at [599, 316] on link "Dismiss" at bounding box center [591, 316] width 27 height 11
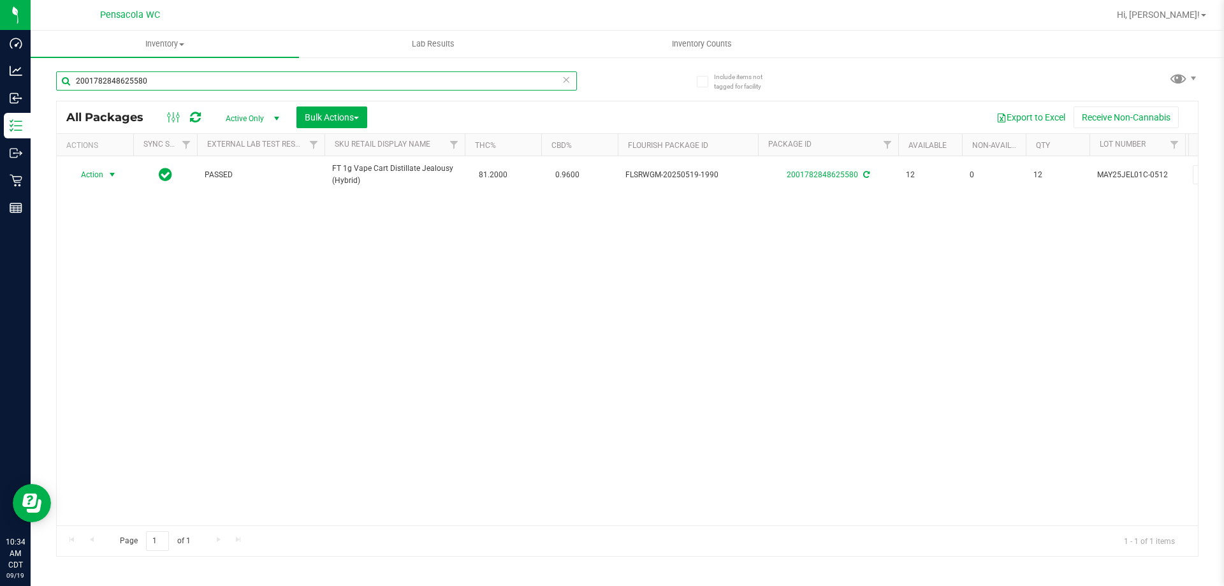
click at [226, 76] on input "2001782848625580" at bounding box center [316, 80] width 521 height 19
type input "9885454093865599"
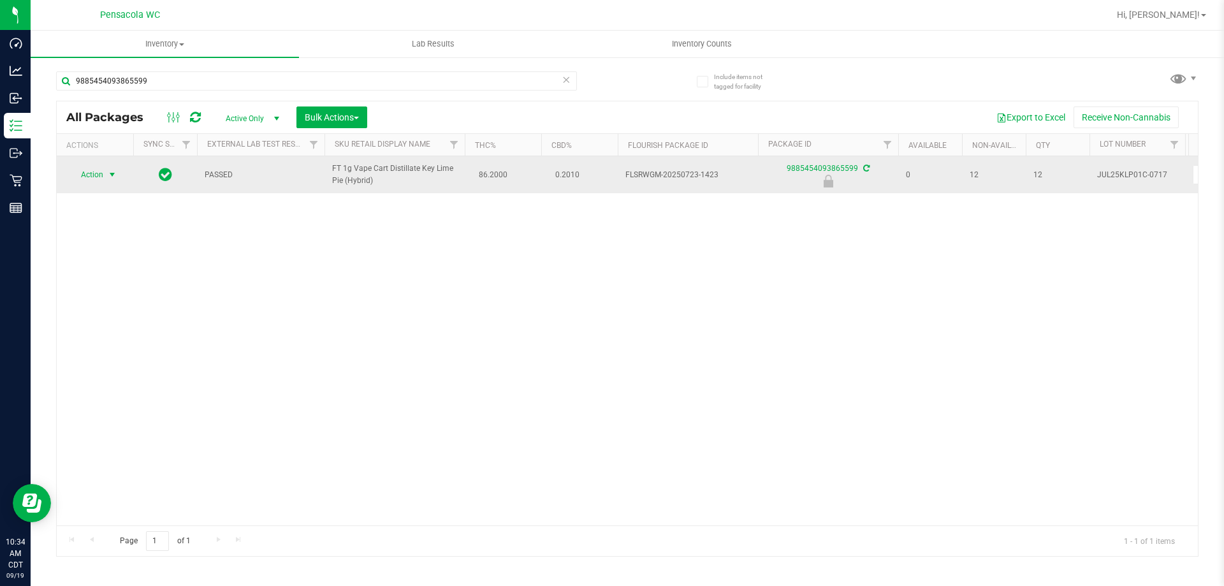
click at [100, 175] on span "Action" at bounding box center [86, 175] width 34 height 18
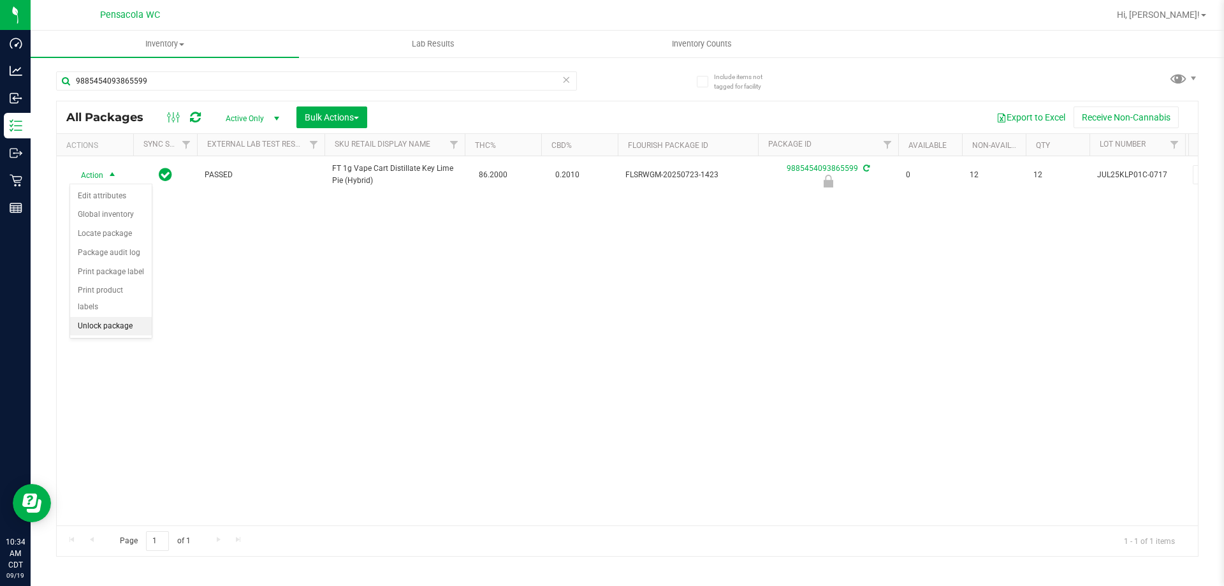
click at [124, 317] on li "Unlock package" at bounding box center [111, 326] width 82 height 19
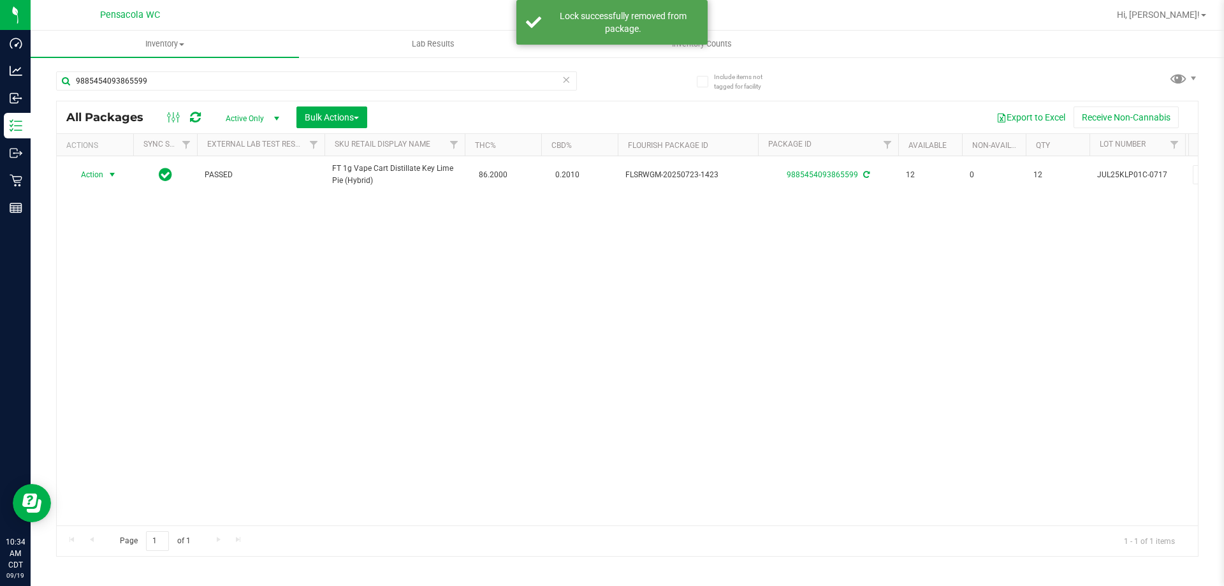
click at [97, 170] on span "Action" at bounding box center [86, 175] width 34 height 18
click at [127, 326] on li "Print package label" at bounding box center [119, 328] width 99 height 19
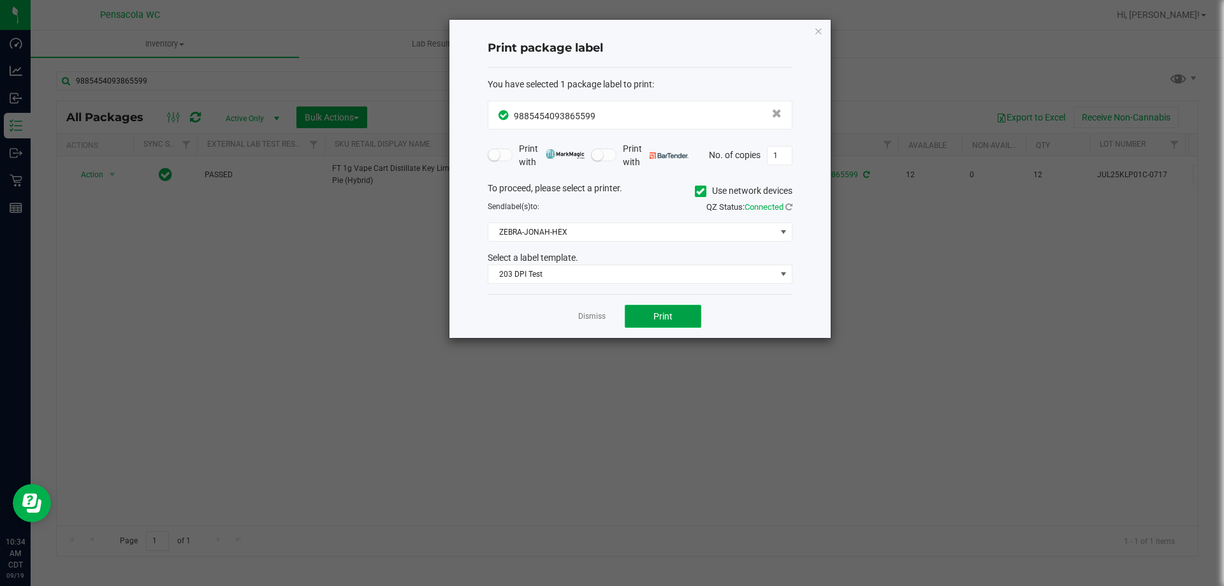
click at [652, 327] on button "Print" at bounding box center [663, 316] width 76 height 23
click at [590, 316] on link "Dismiss" at bounding box center [591, 316] width 27 height 11
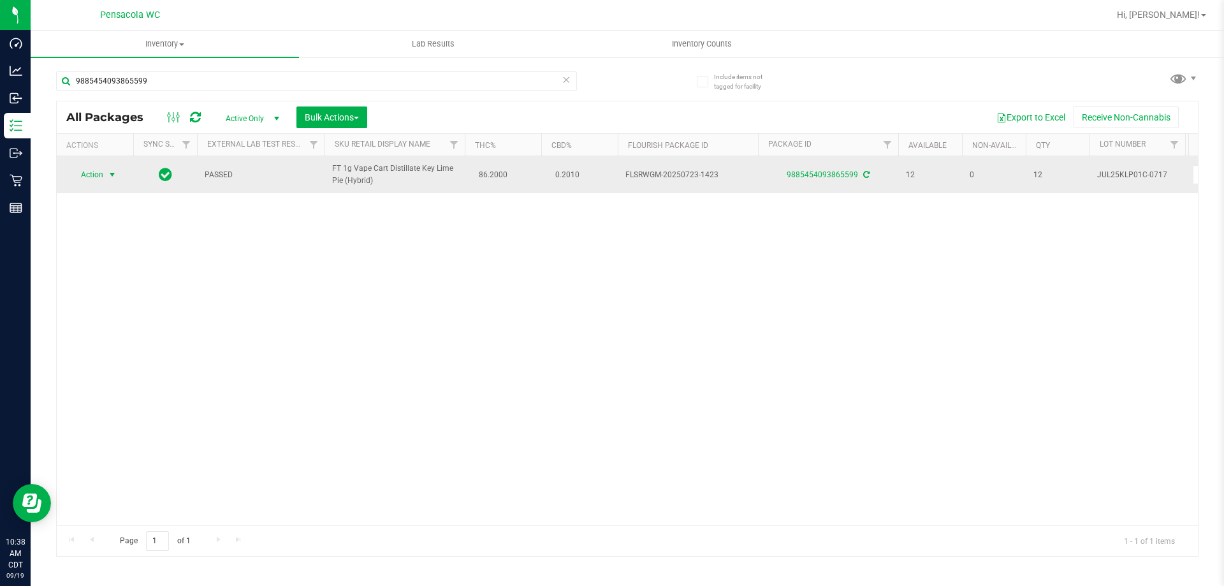
click at [108, 172] on span "select" at bounding box center [112, 175] width 10 height 10
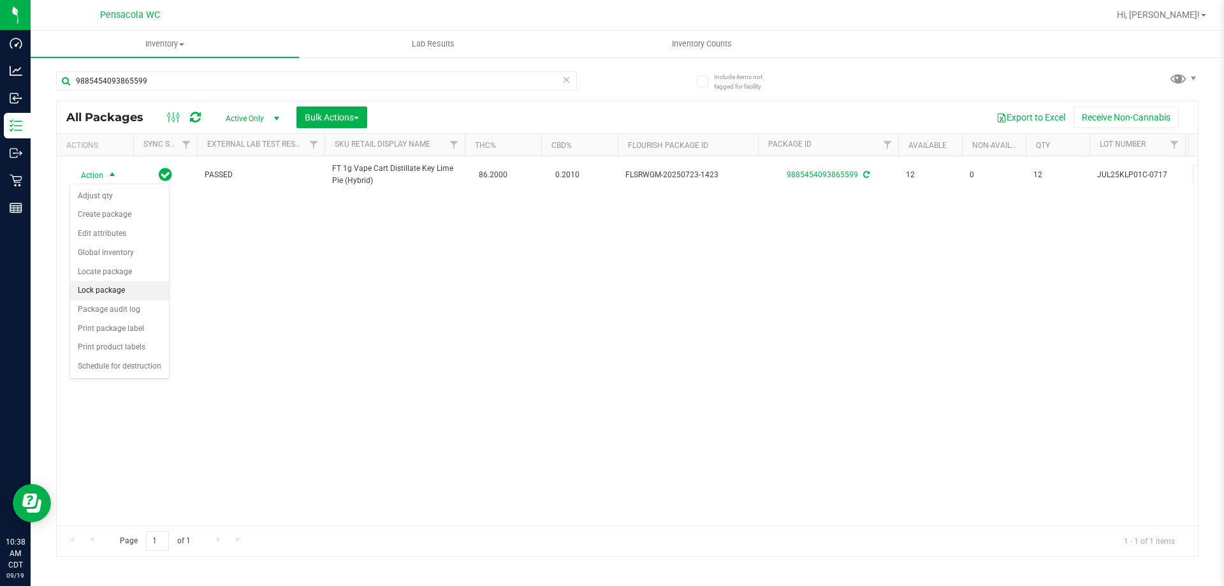
click at [120, 291] on li "Lock package" at bounding box center [119, 290] width 99 height 19
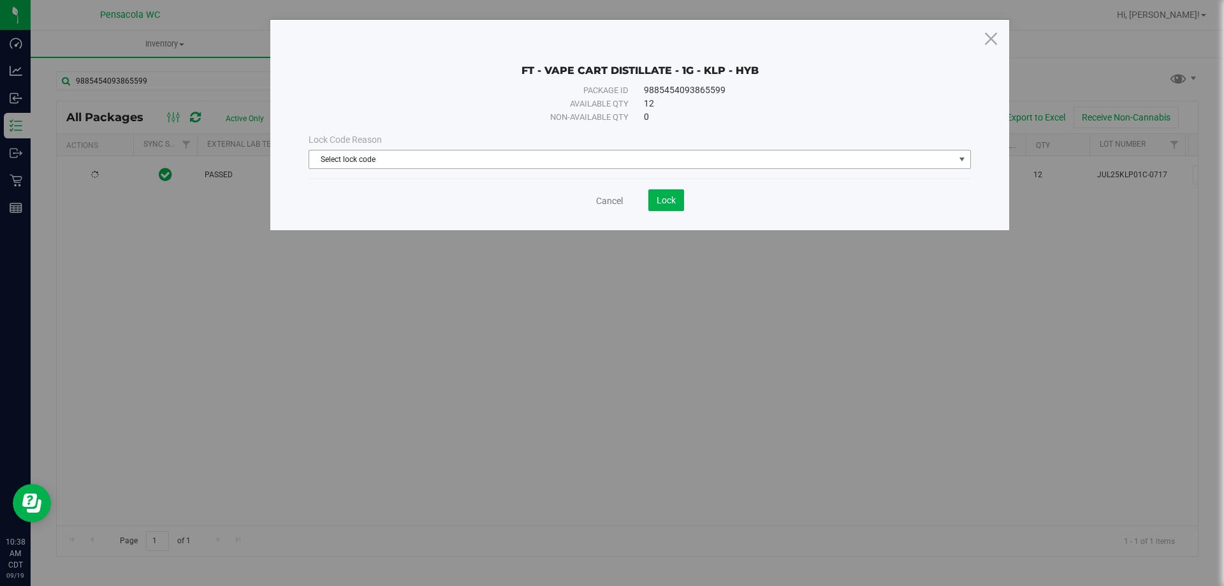
click at [496, 164] on span "Select lock code" at bounding box center [631, 159] width 645 height 18
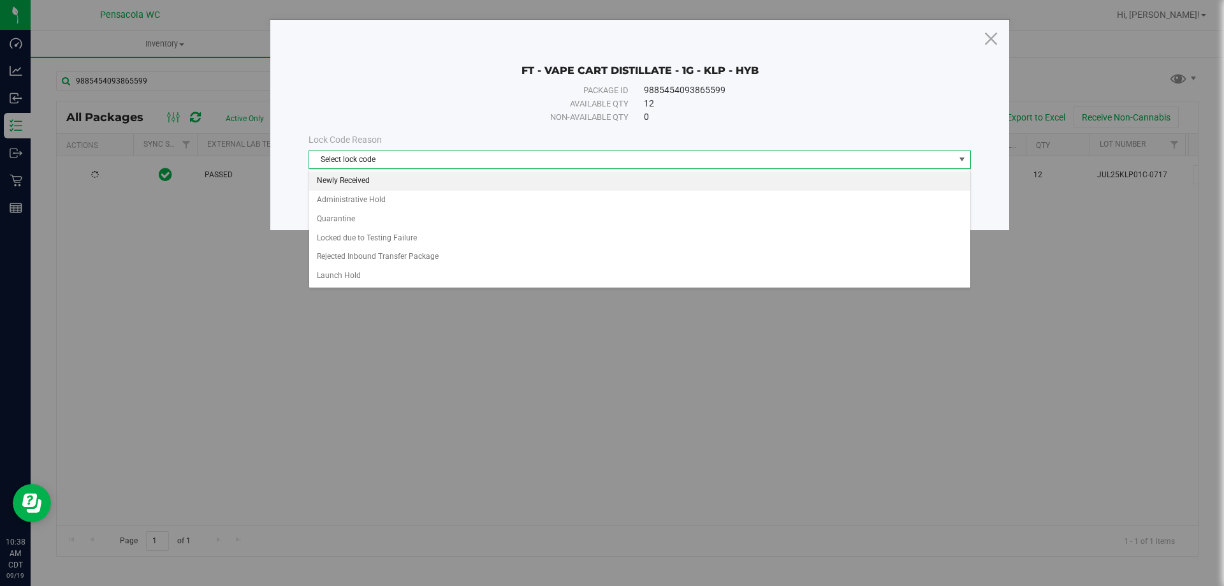
click at [389, 181] on li "Newly Received" at bounding box center [639, 180] width 661 height 19
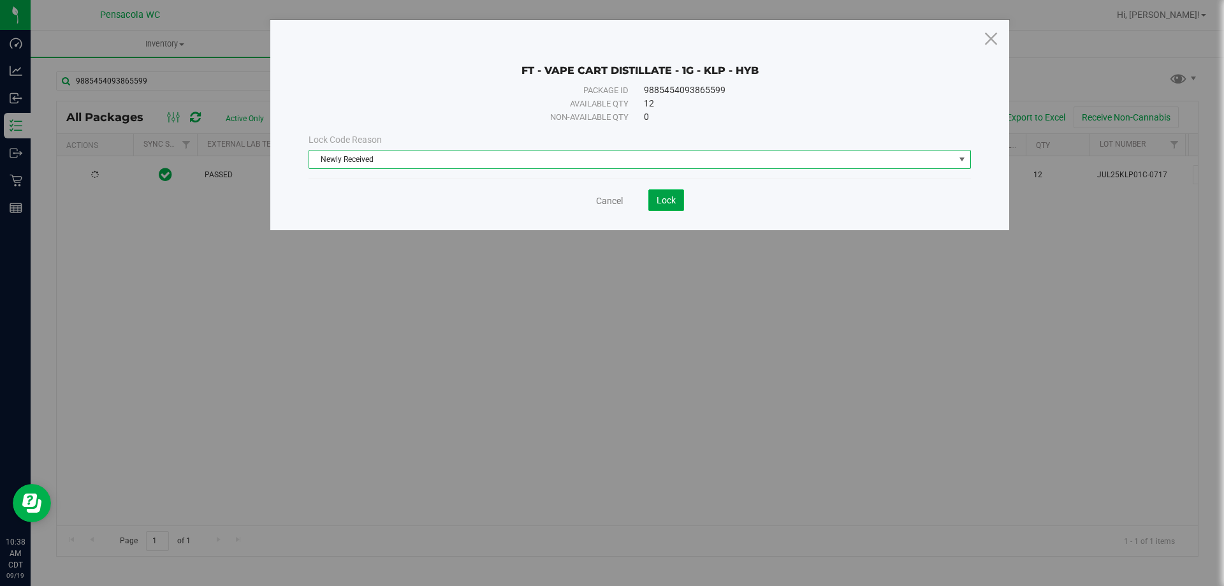
click at [664, 203] on span "Lock" at bounding box center [665, 200] width 19 height 10
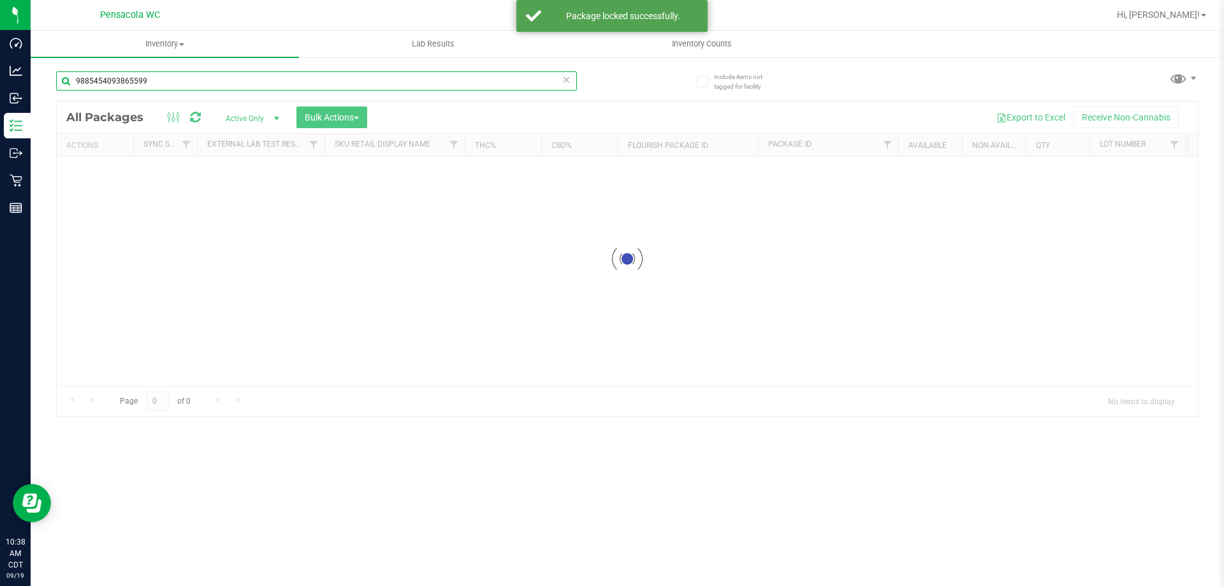
click at [171, 87] on input "9885454093865599" at bounding box center [316, 80] width 521 height 19
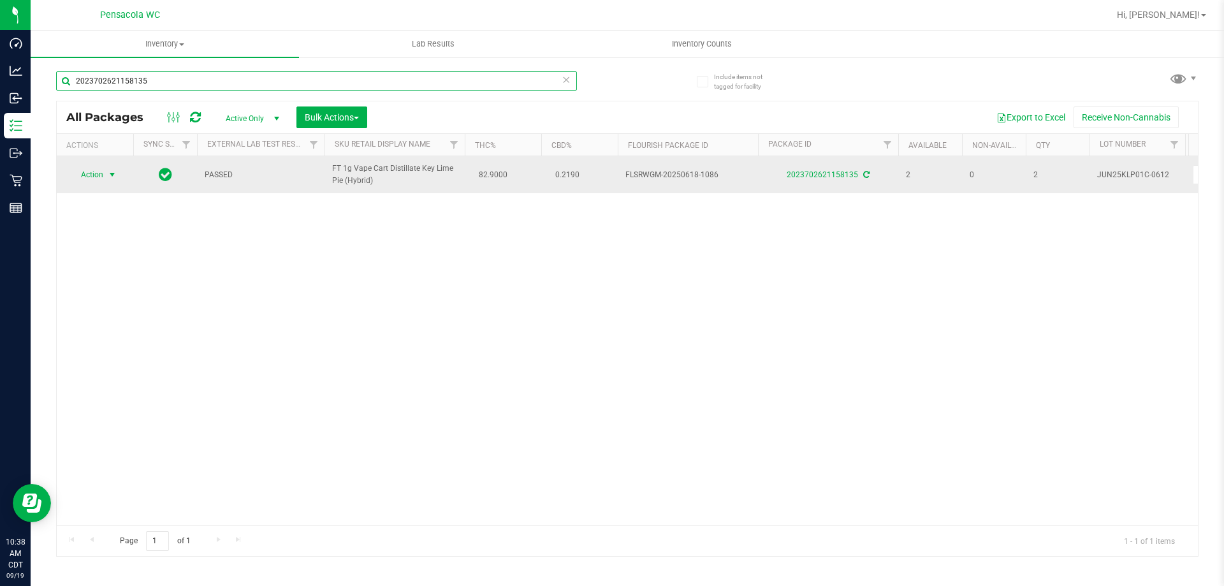
type input "2023702621158135"
click at [87, 176] on span "Action" at bounding box center [86, 175] width 34 height 18
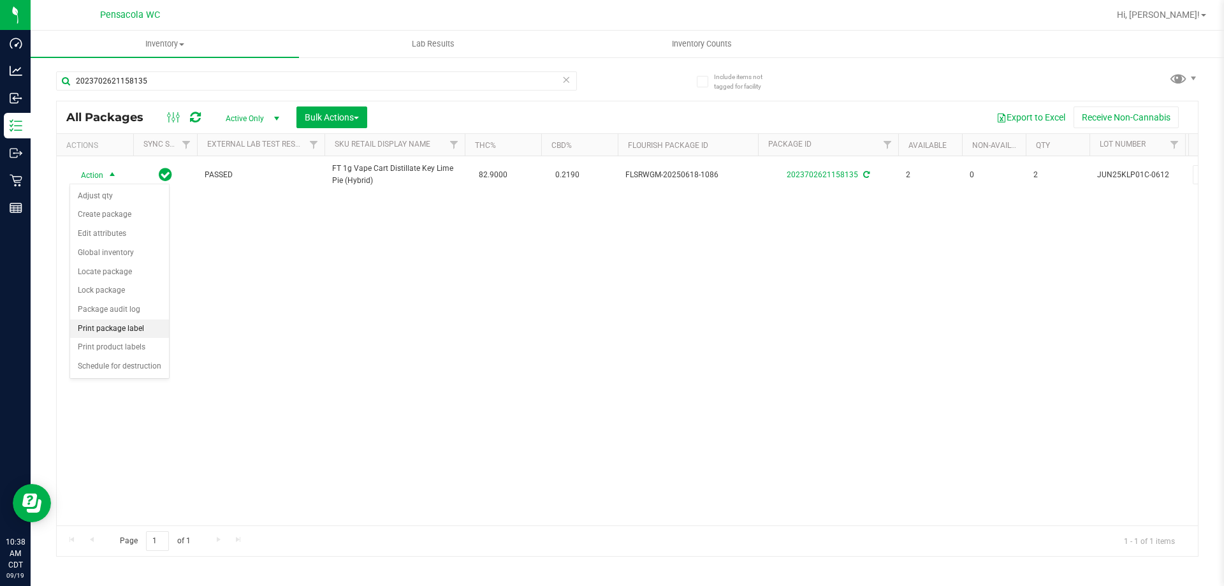
click at [136, 327] on li "Print package label" at bounding box center [119, 328] width 99 height 19
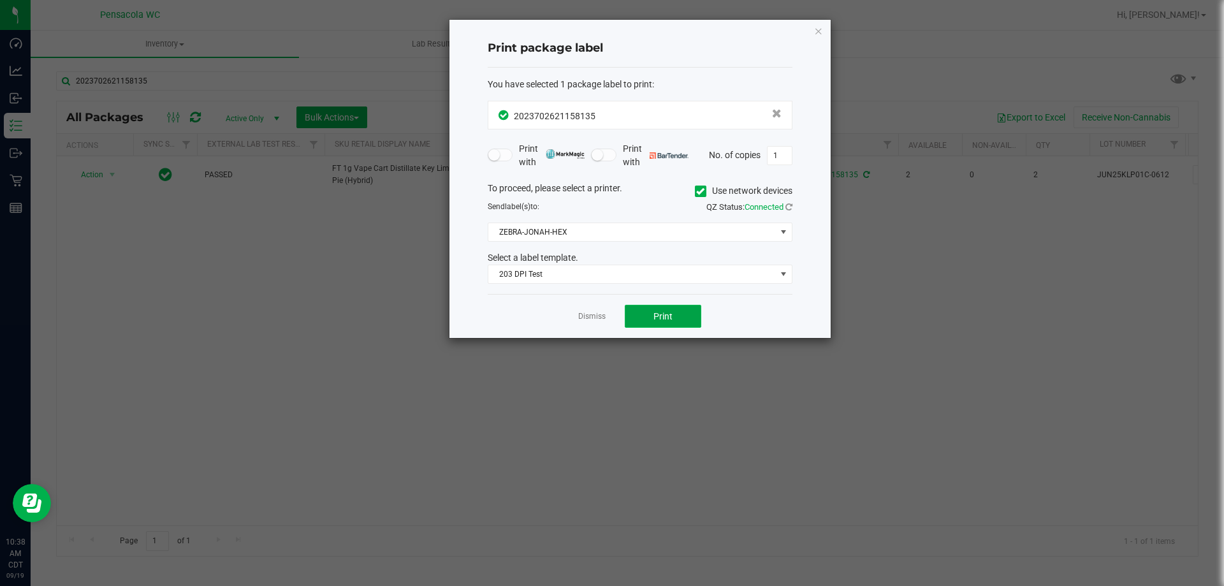
click at [679, 321] on button "Print" at bounding box center [663, 316] width 76 height 23
click at [598, 312] on link "Dismiss" at bounding box center [591, 316] width 27 height 11
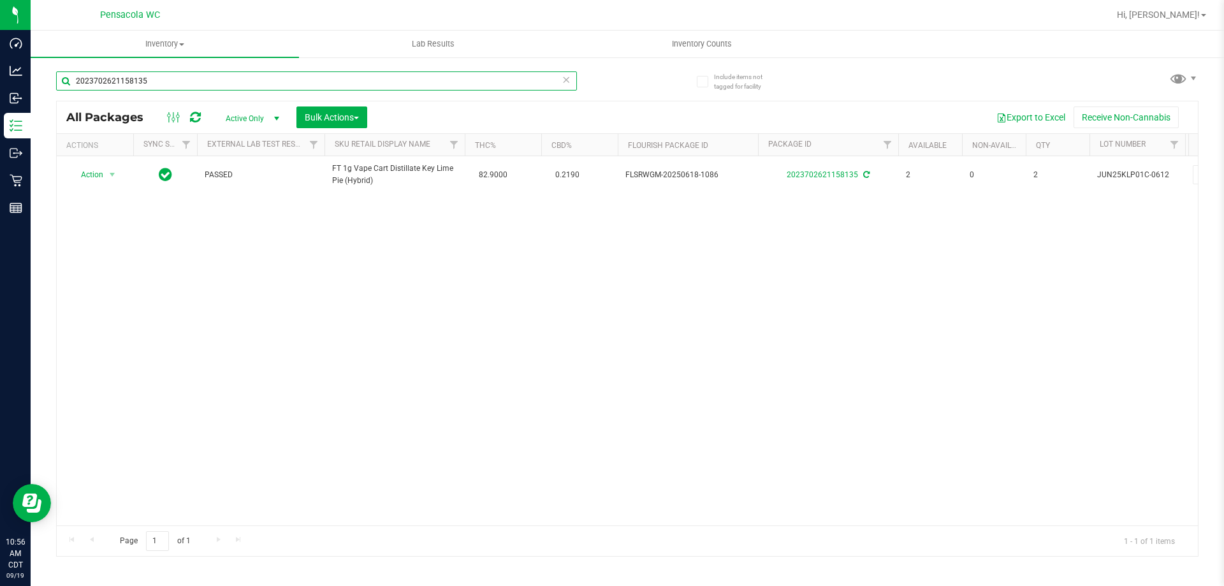
click at [170, 76] on input "2023702621158135" at bounding box center [316, 80] width 521 height 19
click at [170, 77] on input "2023702621158135" at bounding box center [316, 80] width 521 height 19
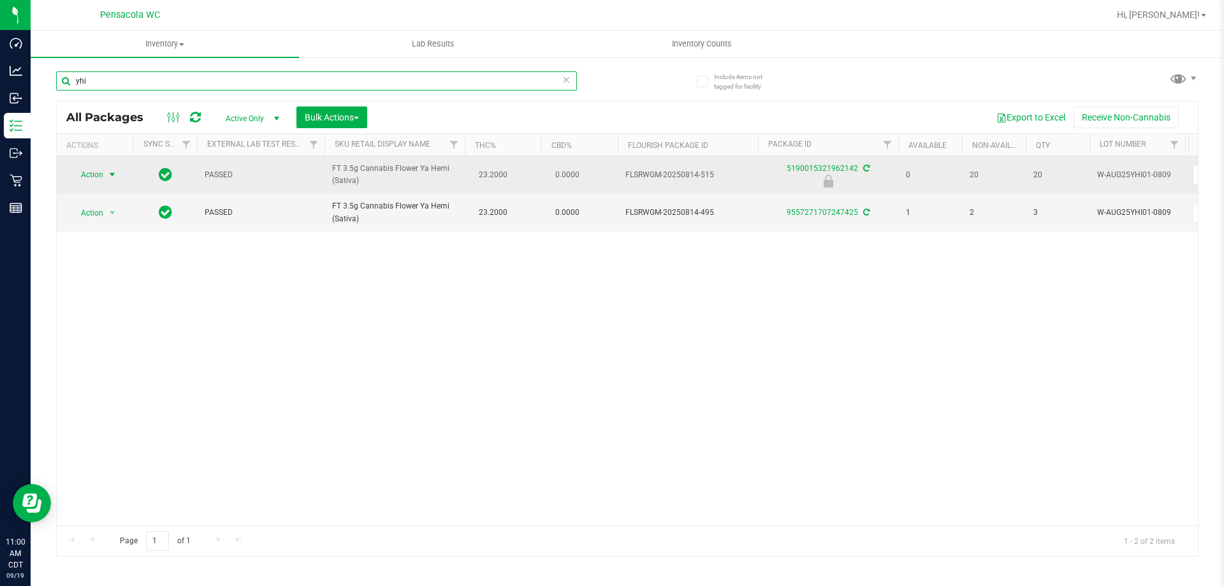
type input "yhi"
click at [108, 171] on span "select" at bounding box center [112, 175] width 10 height 10
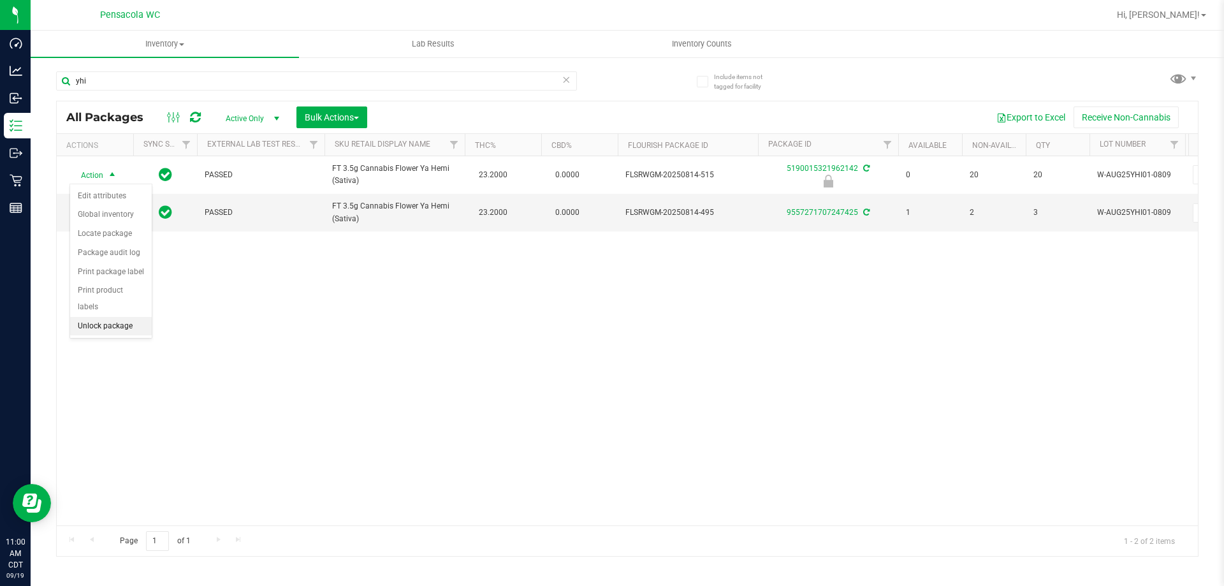
click at [120, 317] on li "Unlock package" at bounding box center [111, 326] width 82 height 19
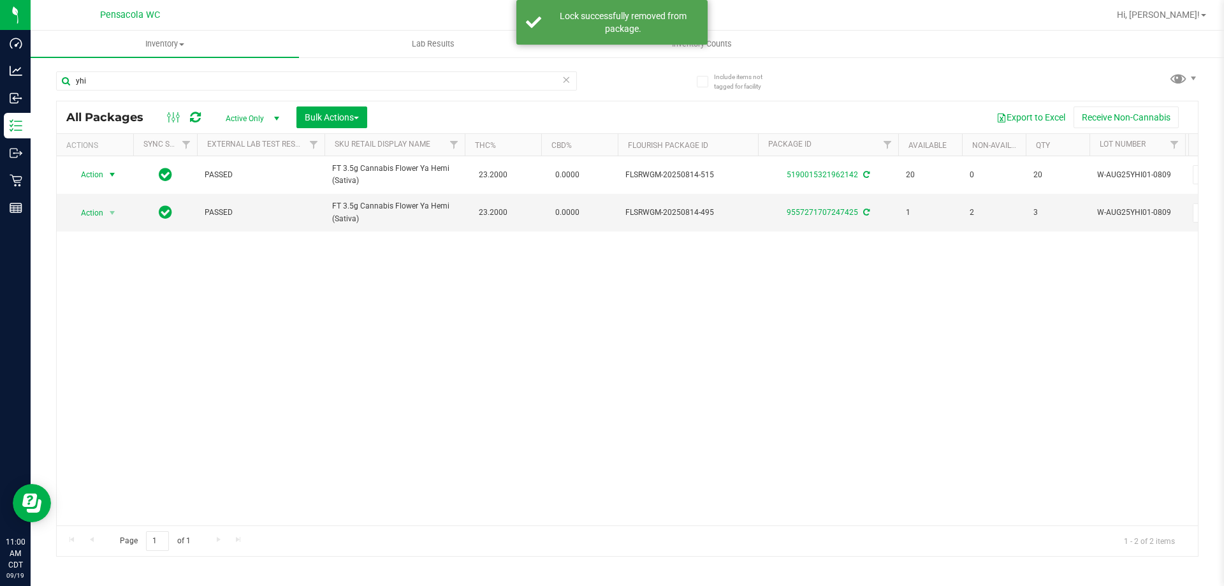
click at [96, 170] on span "Action" at bounding box center [86, 175] width 34 height 18
click at [147, 324] on li "Print package label" at bounding box center [119, 328] width 99 height 19
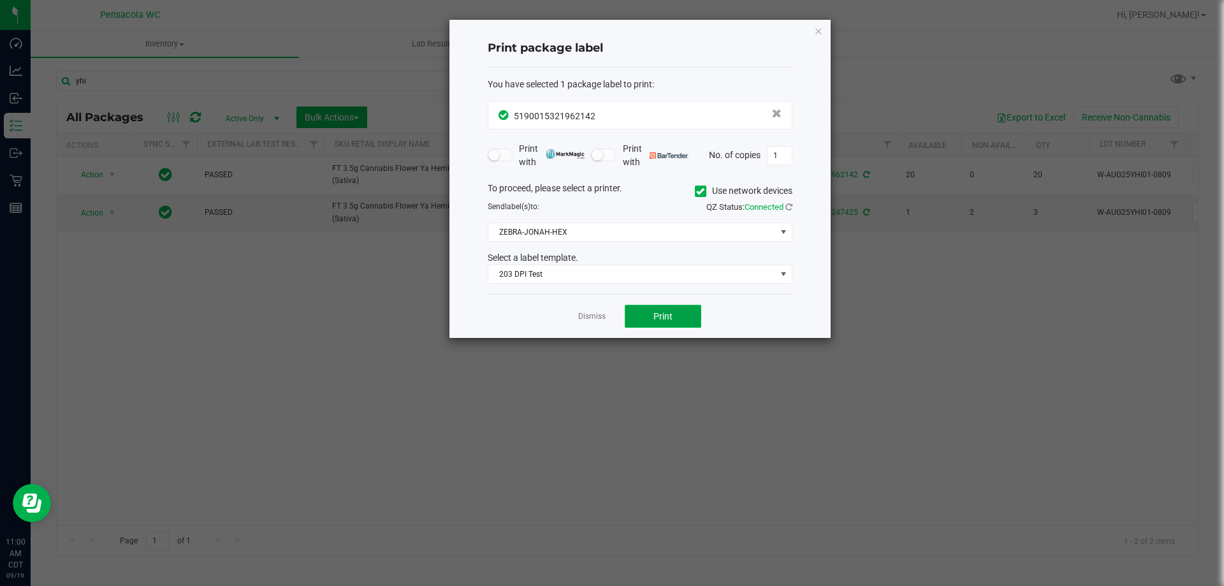
click at [681, 320] on button "Print" at bounding box center [663, 316] width 76 height 23
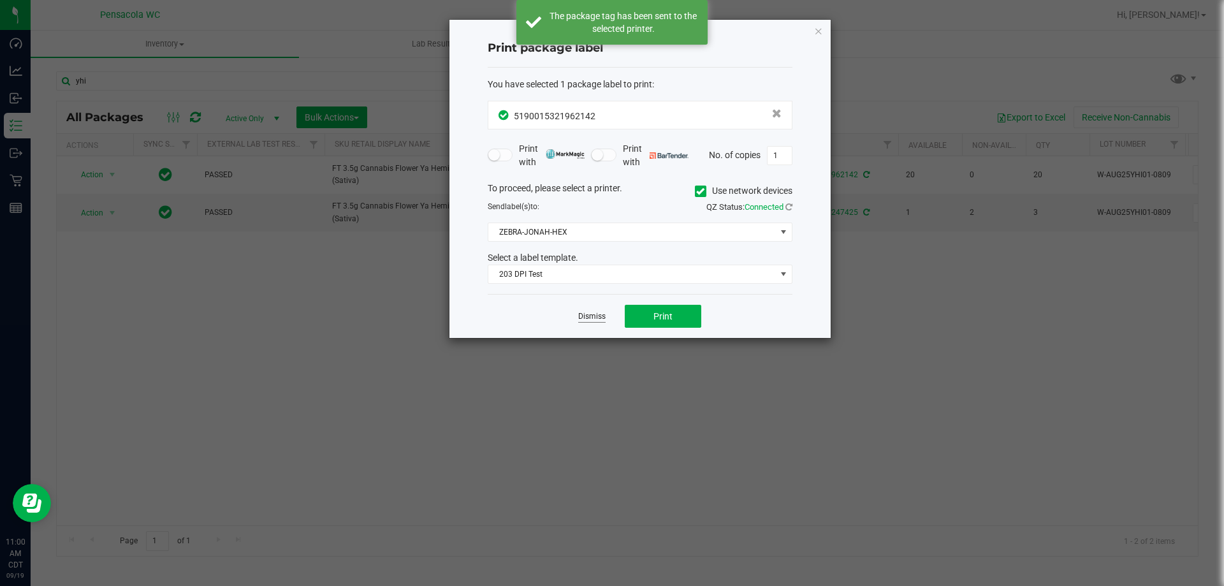
click at [581, 315] on link "Dismiss" at bounding box center [591, 316] width 27 height 11
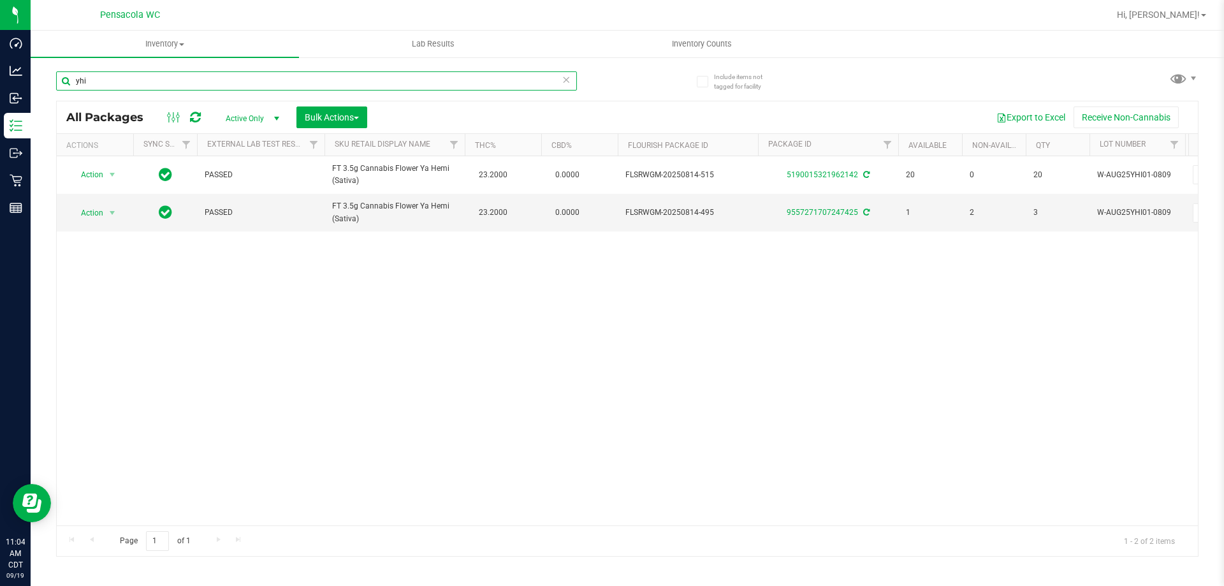
click at [111, 71] on input "yhi" at bounding box center [316, 80] width 521 height 19
click at [111, 70] on div "yhi" at bounding box center [341, 80] width 571 height 41
click at [124, 80] on input "ffp" at bounding box center [316, 80] width 521 height 19
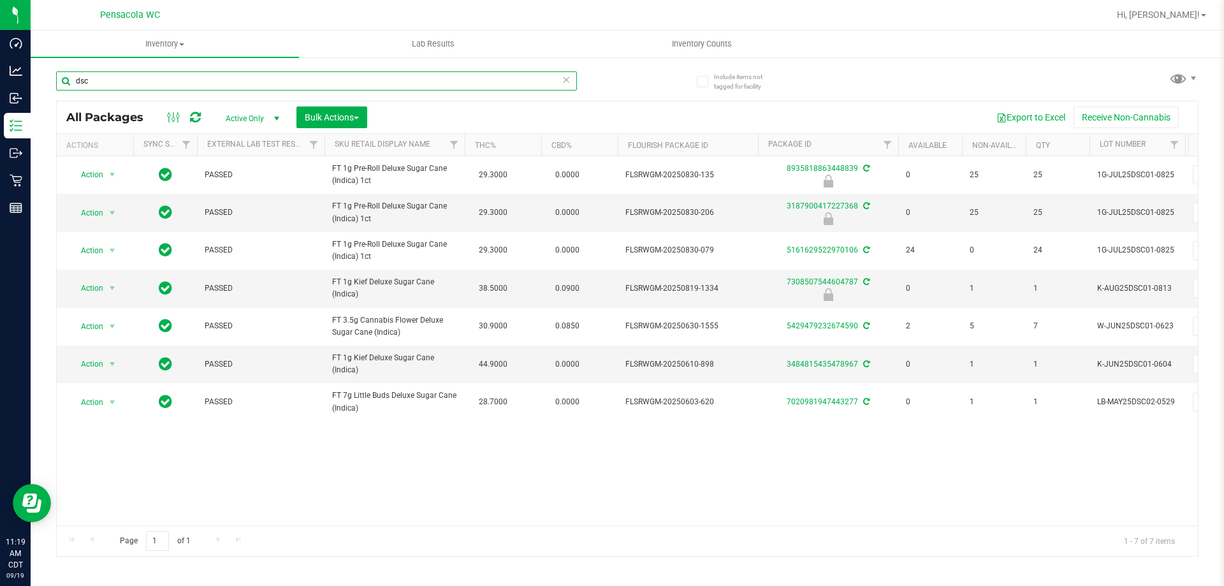
type input "dsc"
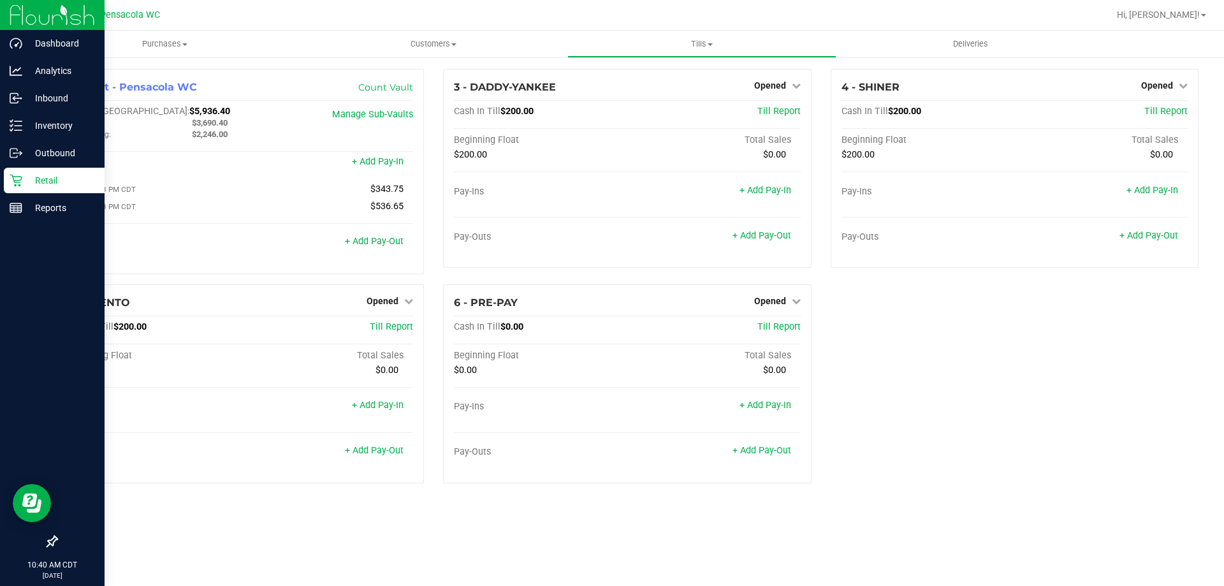
click at [40, 194] on link "Retail" at bounding box center [52, 181] width 105 height 27
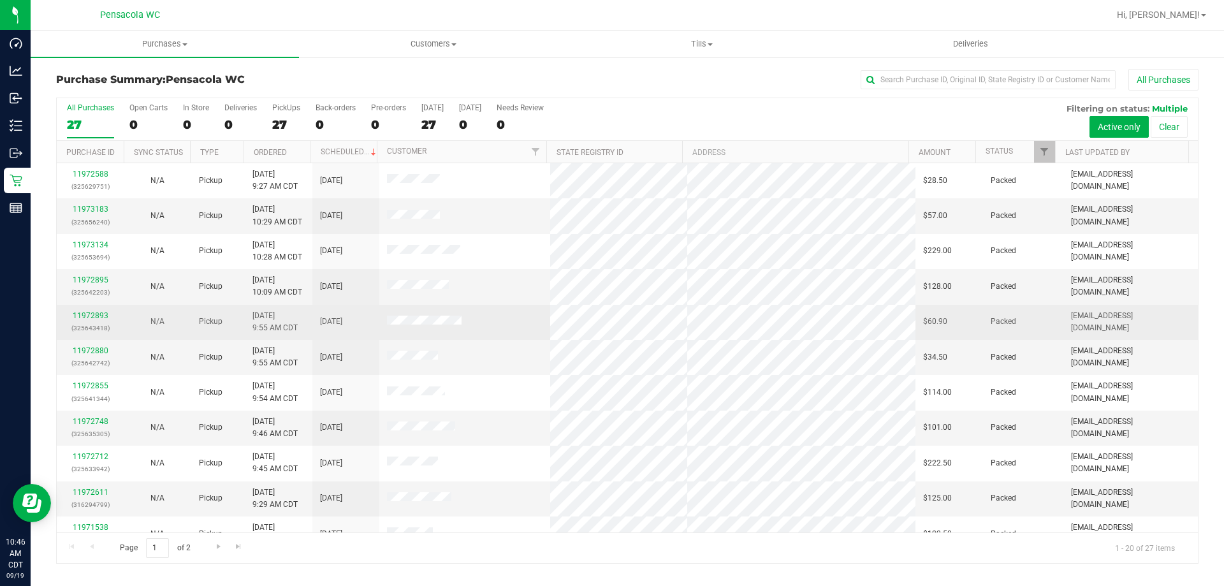
scroll to position [337, 0]
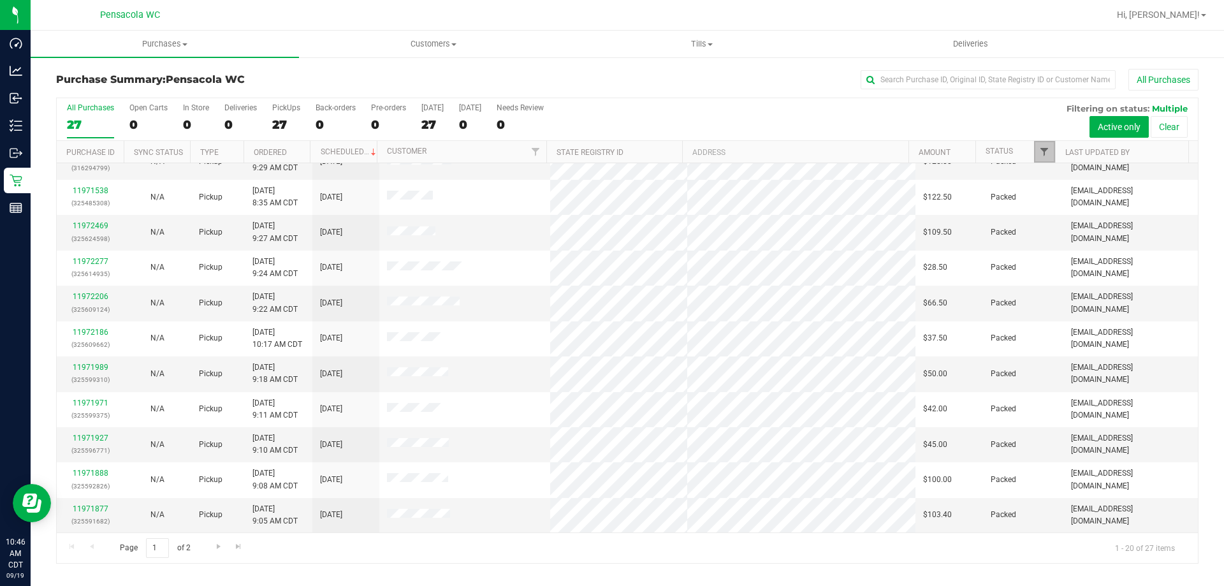
click at [1041, 147] on span "Filter" at bounding box center [1044, 152] width 10 height 10
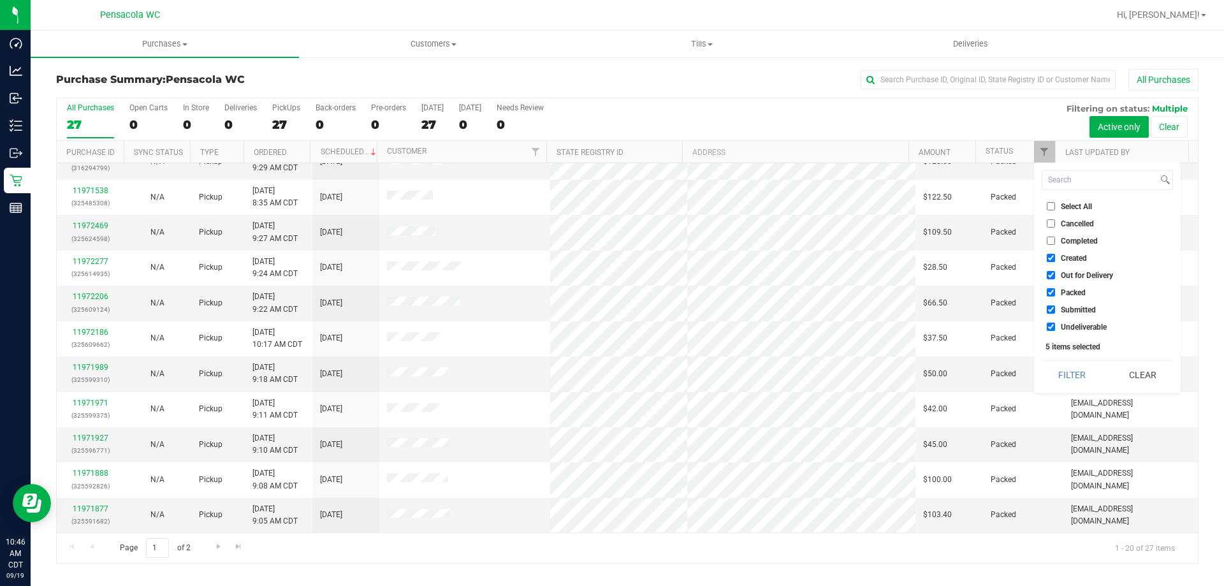
click at [1061, 203] on span "Select All" at bounding box center [1076, 207] width 31 height 8
click at [1055, 203] on input "Select All" at bounding box center [1051, 206] width 8 height 8
checkbox input "true"
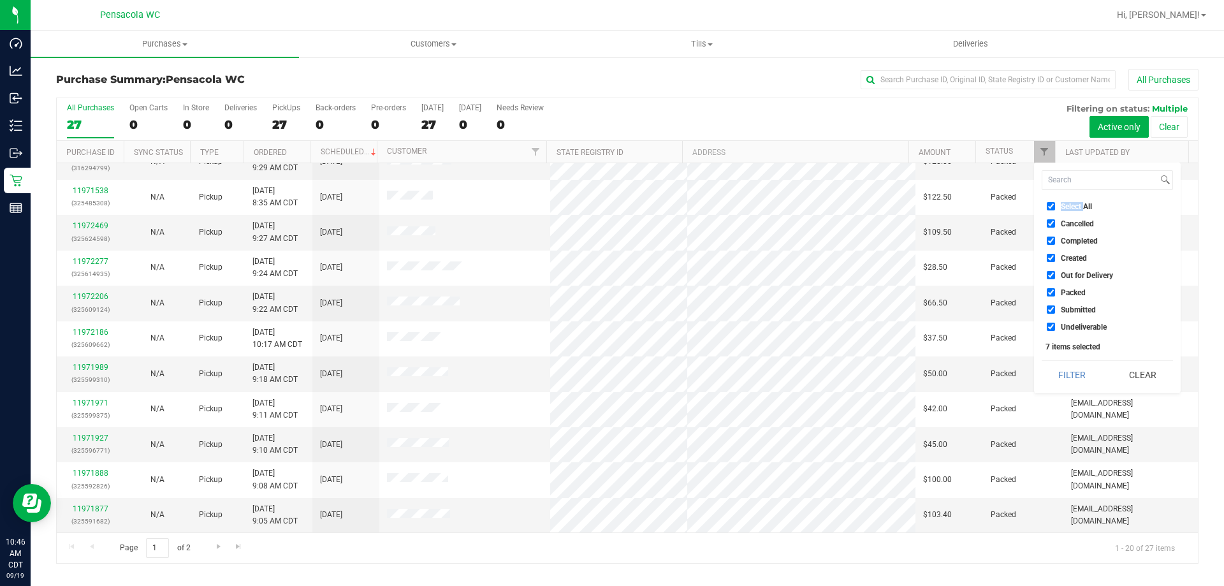
click at [1061, 203] on span "Select All" at bounding box center [1076, 207] width 31 height 8
click at [1055, 203] on input "Select All" at bounding box center [1051, 206] width 8 height 8
checkbox input "false"
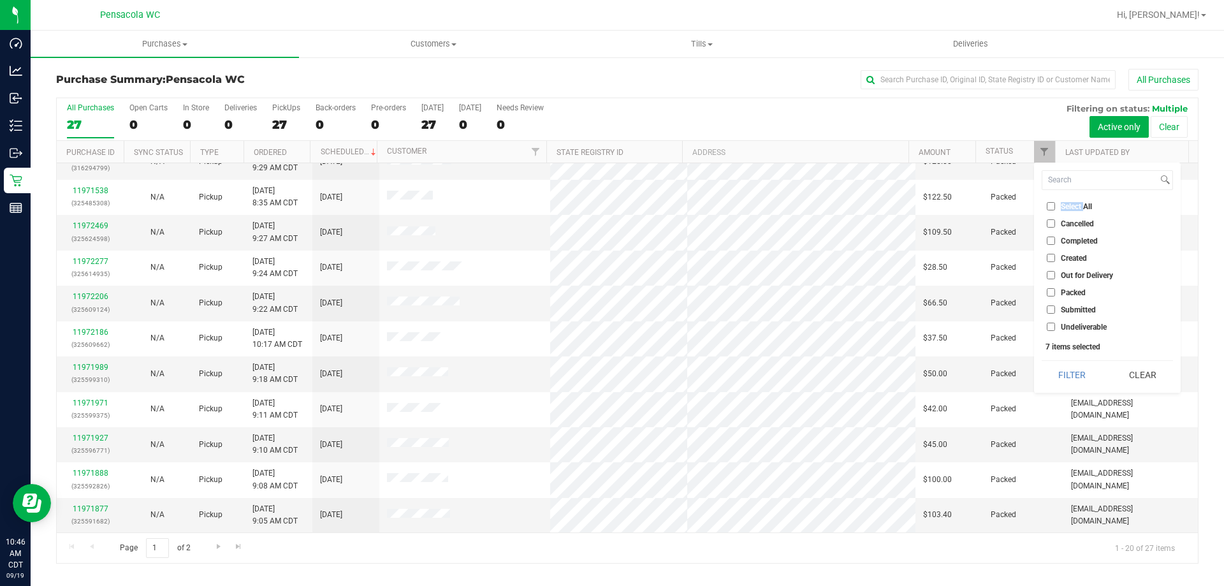
checkbox input "false"
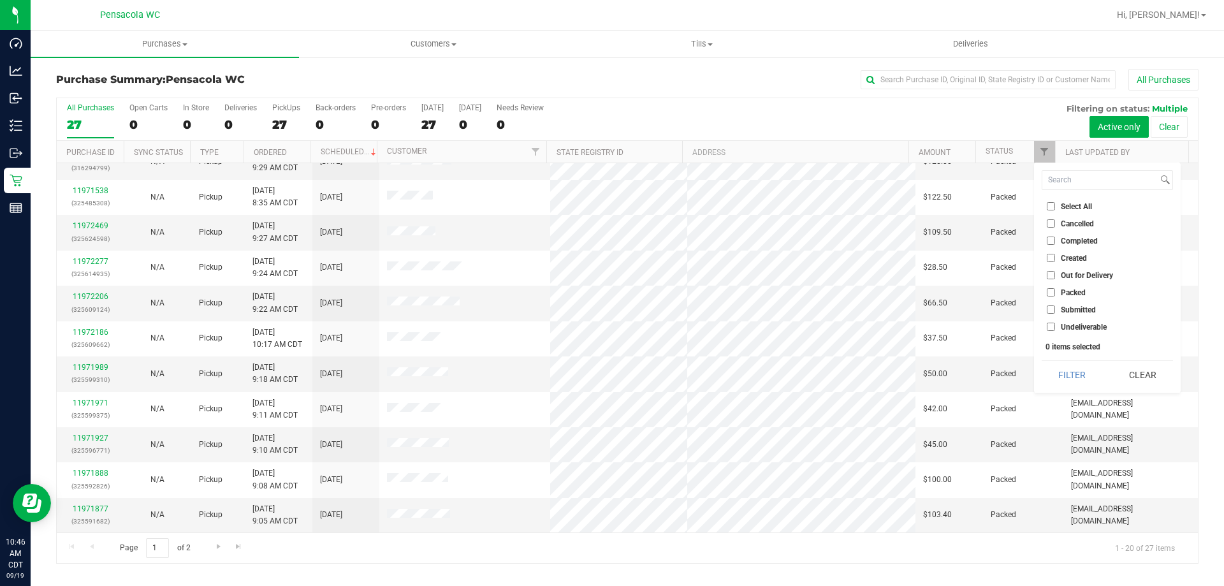
click at [1071, 301] on ul "Select All Cancelled Completed Created Out for Delivery Packed Submitted Undeli…" at bounding box center [1106, 266] width 131 height 134
click at [1075, 311] on span "Submitted" at bounding box center [1078, 310] width 35 height 8
click at [1055, 311] on input "Submitted" at bounding box center [1051, 309] width 8 height 8
checkbox input "true"
click at [1064, 380] on button "Filter" at bounding box center [1071, 375] width 61 height 28
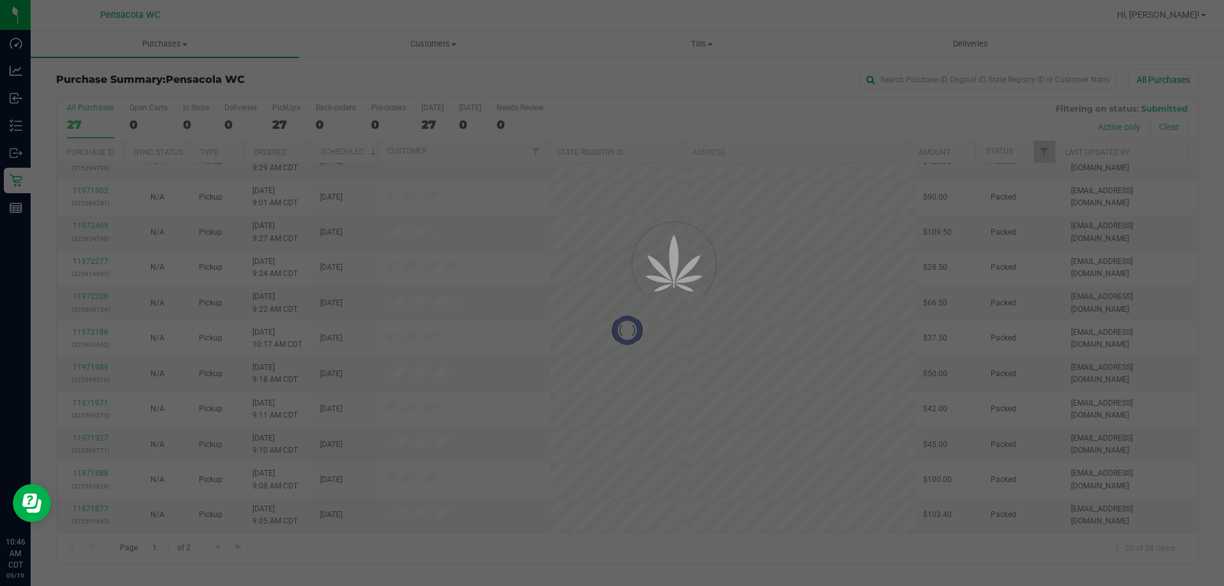
scroll to position [0, 0]
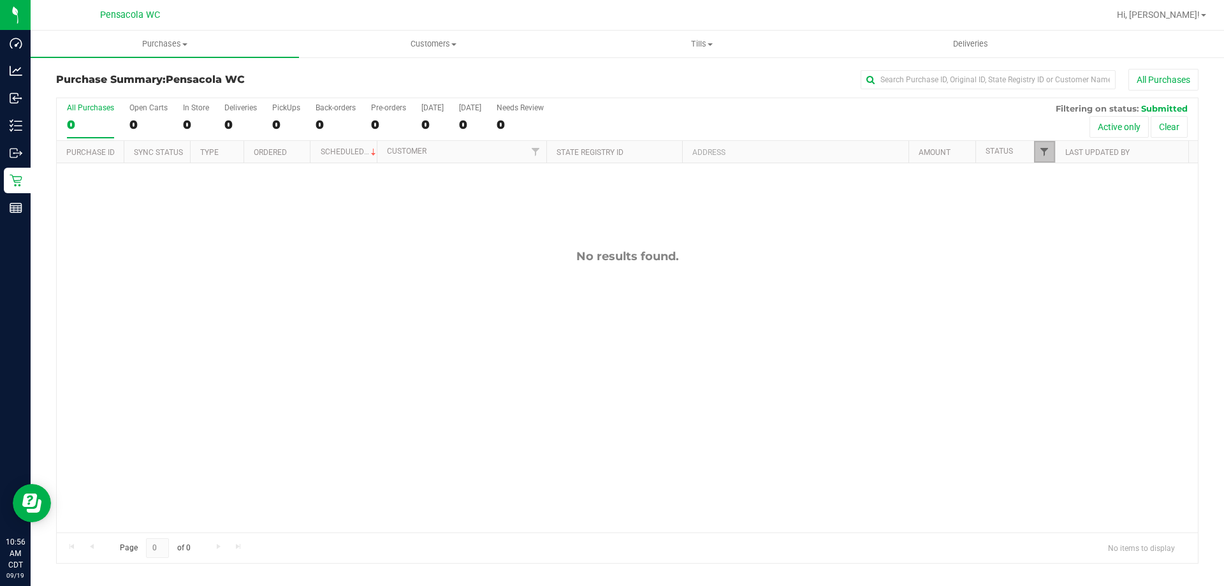
click at [1045, 147] on span "Filter" at bounding box center [1044, 152] width 10 height 10
click at [1074, 293] on span "Packed" at bounding box center [1073, 293] width 25 height 8
click at [1055, 293] on input "Packed" at bounding box center [1051, 292] width 8 height 8
checkbox input "true"
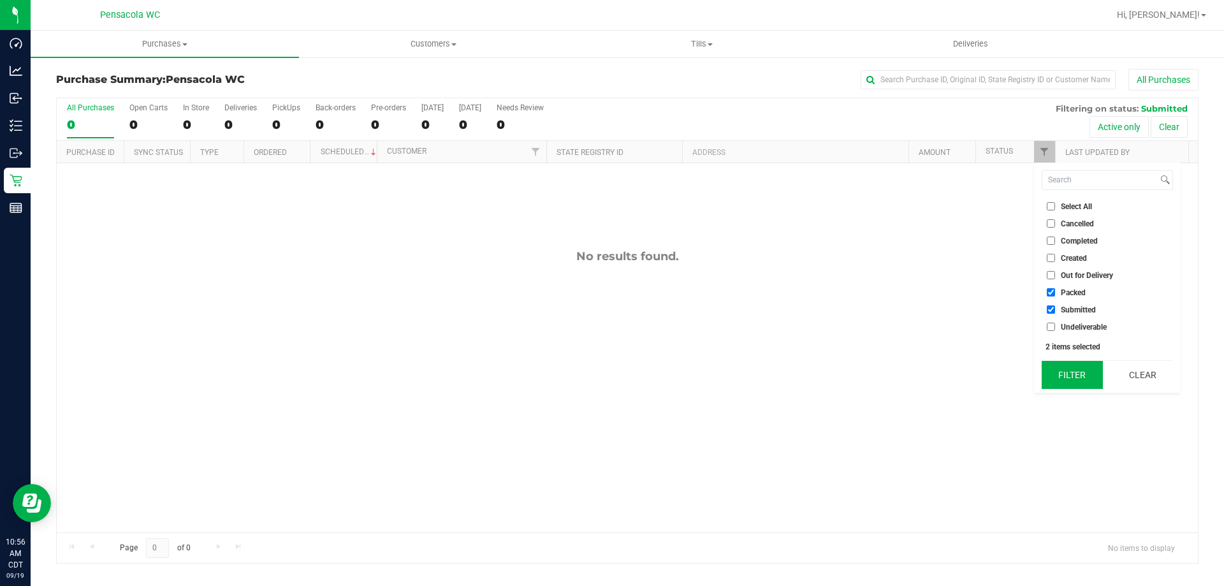
click at [1078, 371] on button "Filter" at bounding box center [1071, 375] width 61 height 28
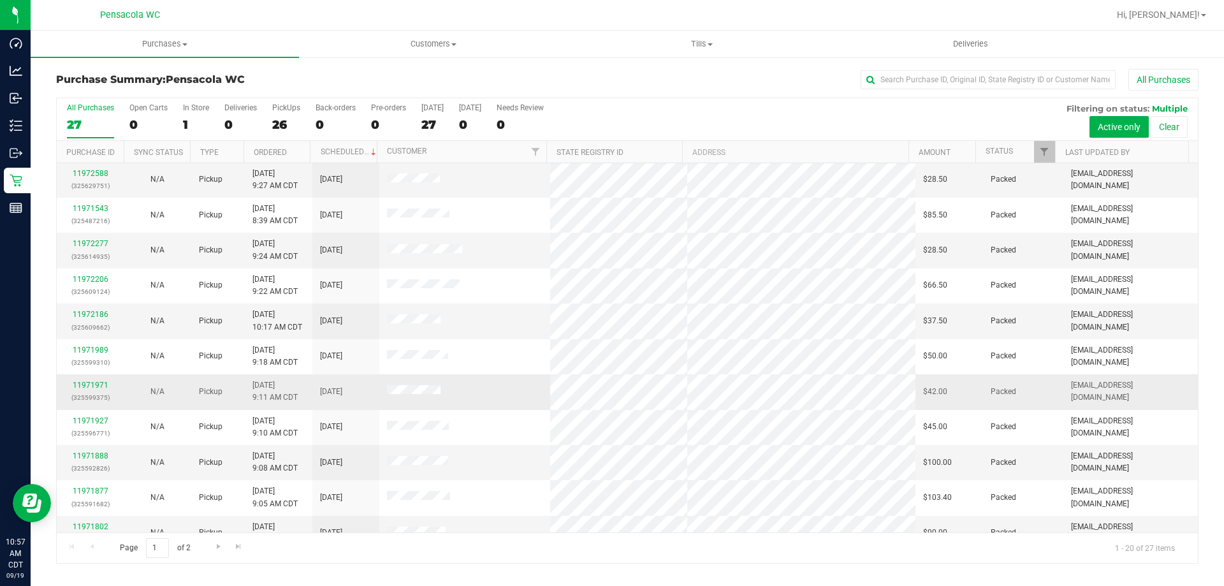
scroll to position [337, 0]
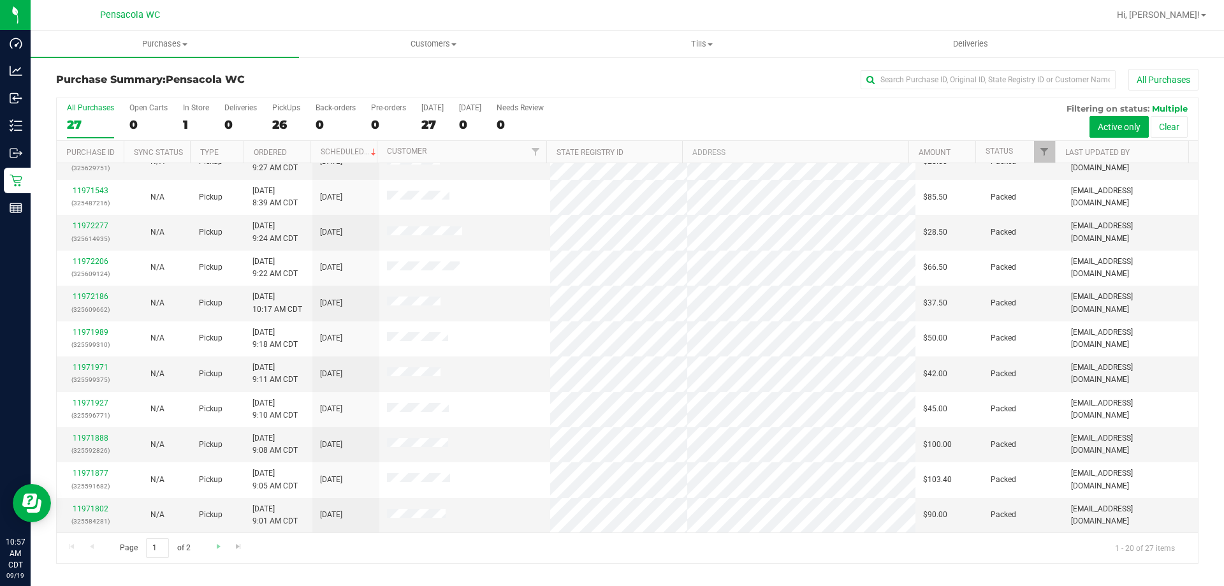
drag, startPoint x: 204, startPoint y: 544, endPoint x: 224, endPoint y: 543, distance: 19.8
click at [207, 544] on div "Page 1 of 2 1 - 20 of 27 items" at bounding box center [627, 547] width 1141 height 31
click at [215, 547] on span "Go to the next page" at bounding box center [219, 546] width 10 height 10
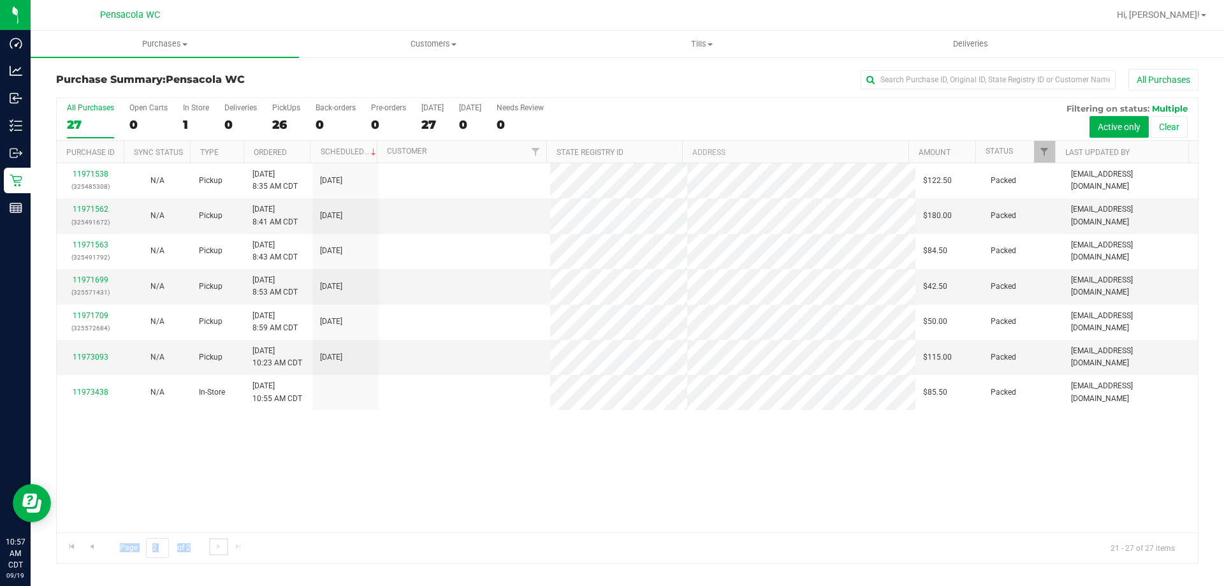
scroll to position [0, 0]
click at [91, 355] on link "11973093" at bounding box center [91, 356] width 36 height 9
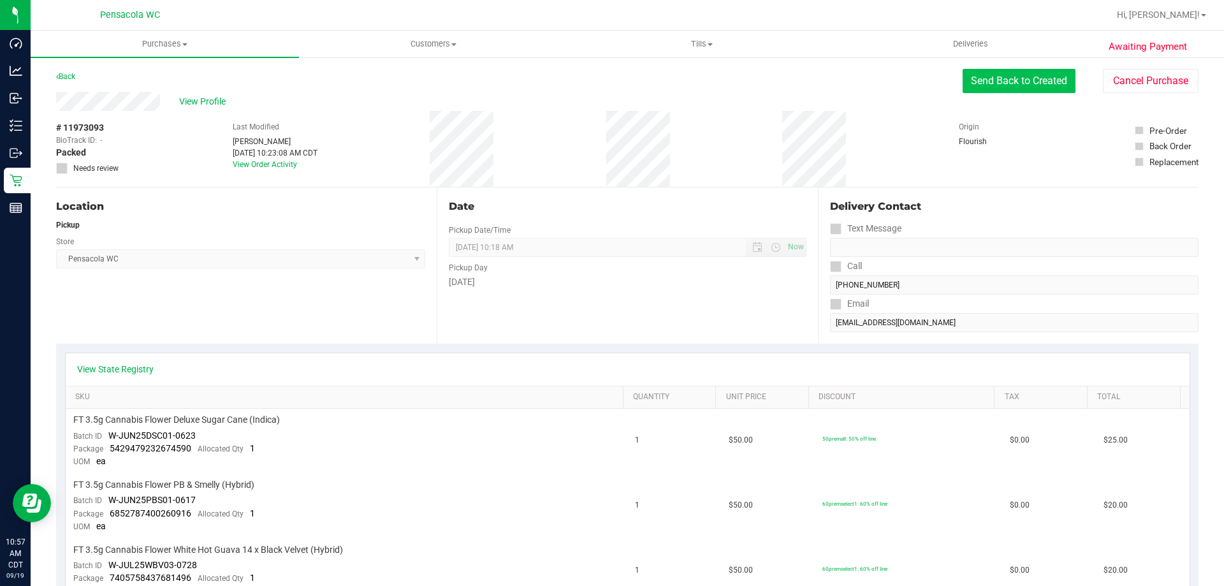
click at [1004, 75] on button "Send Back to Created" at bounding box center [1018, 81] width 113 height 24
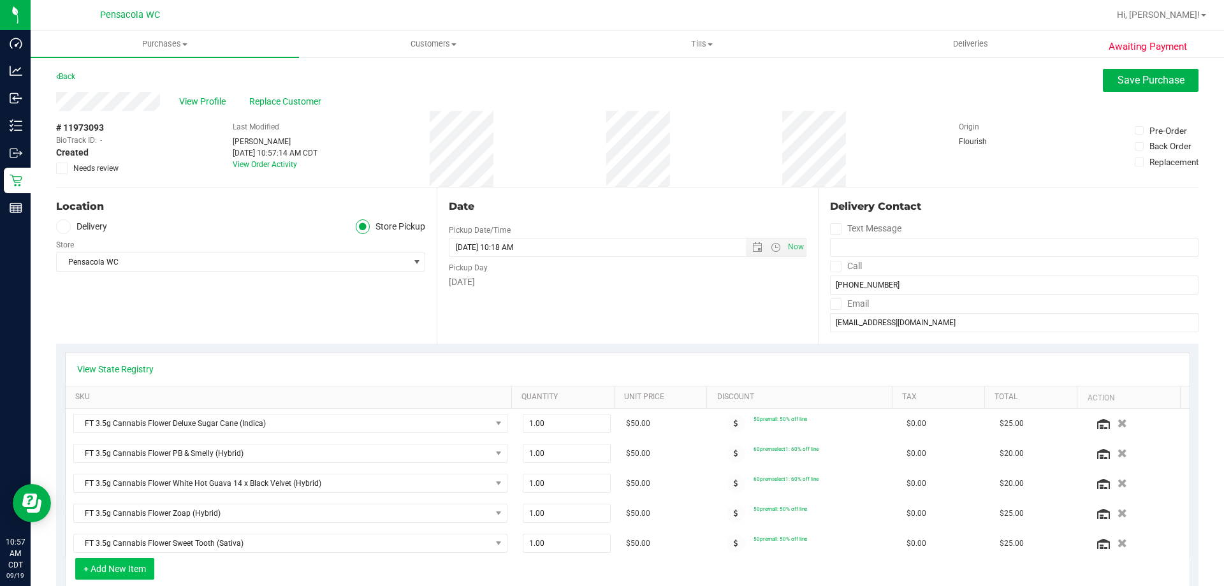
click at [123, 563] on button "+ Add New Item" at bounding box center [114, 569] width 79 height 22
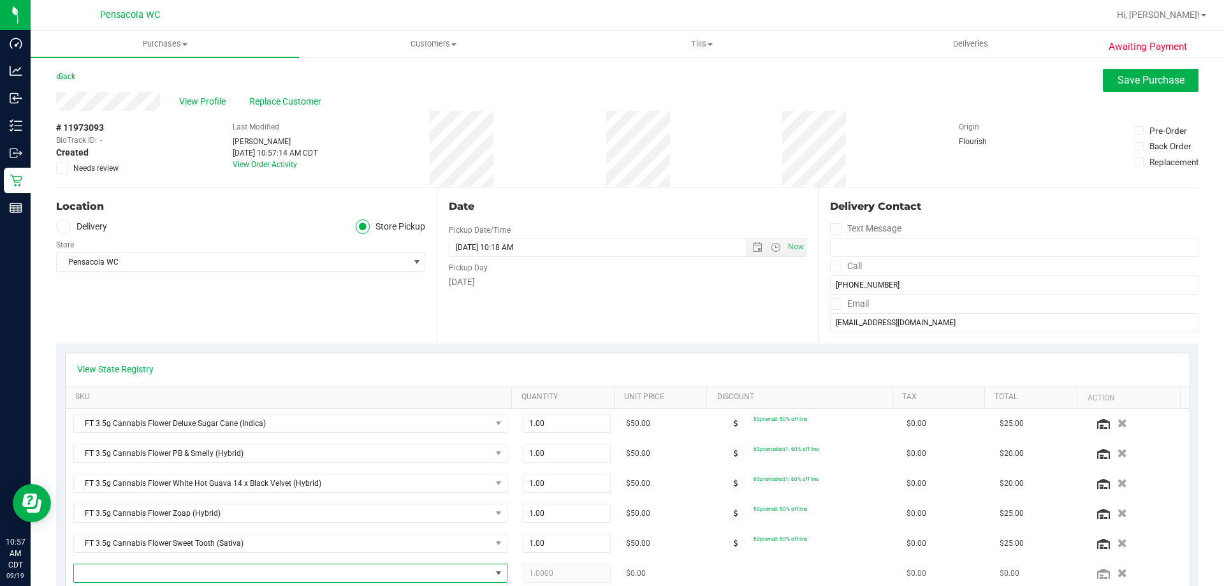
click at [123, 565] on span "NO DATA FOUND" at bounding box center [282, 573] width 417 height 18
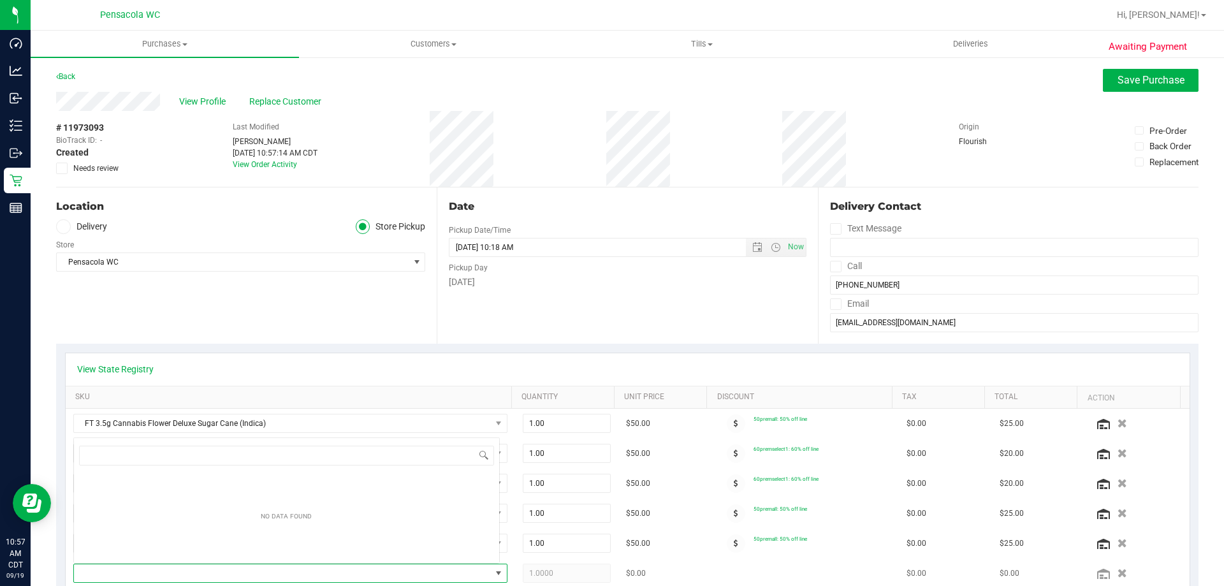
scroll to position [19, 423]
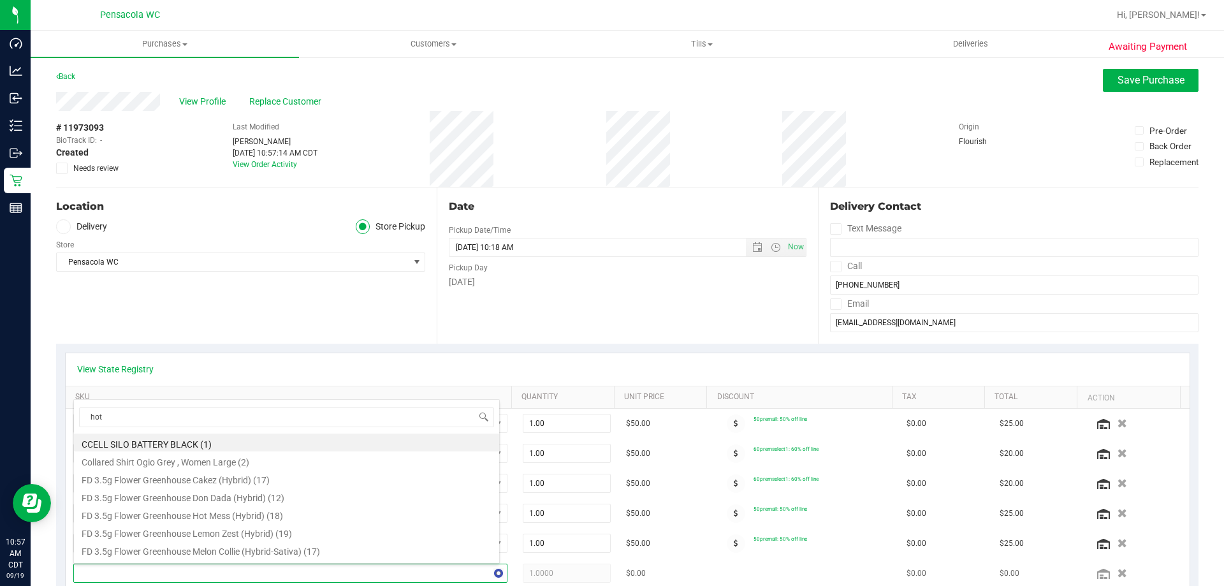
type input "hot k"
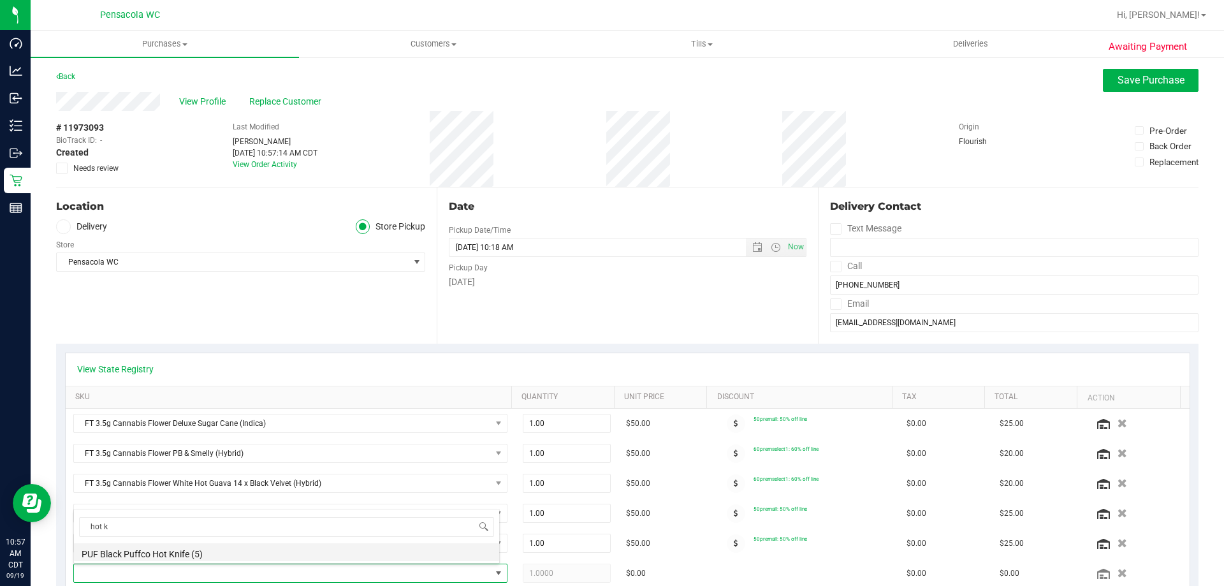
click at [145, 550] on li "PUF Black Puffco Hot Knife (5)" at bounding box center [286, 552] width 425 height 18
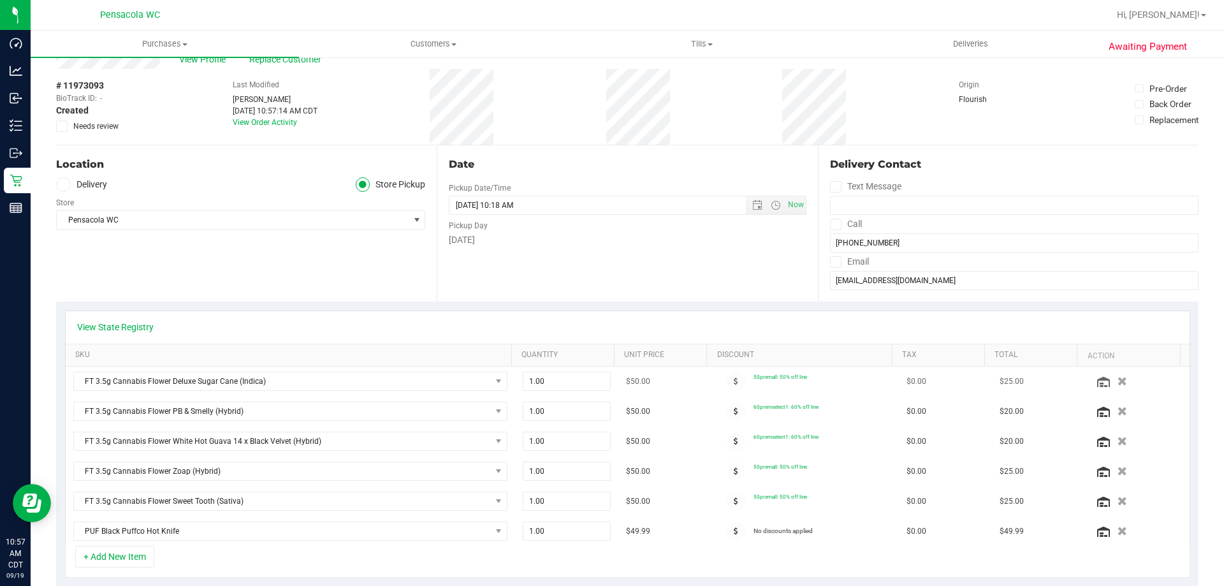
scroll to position [127, 0]
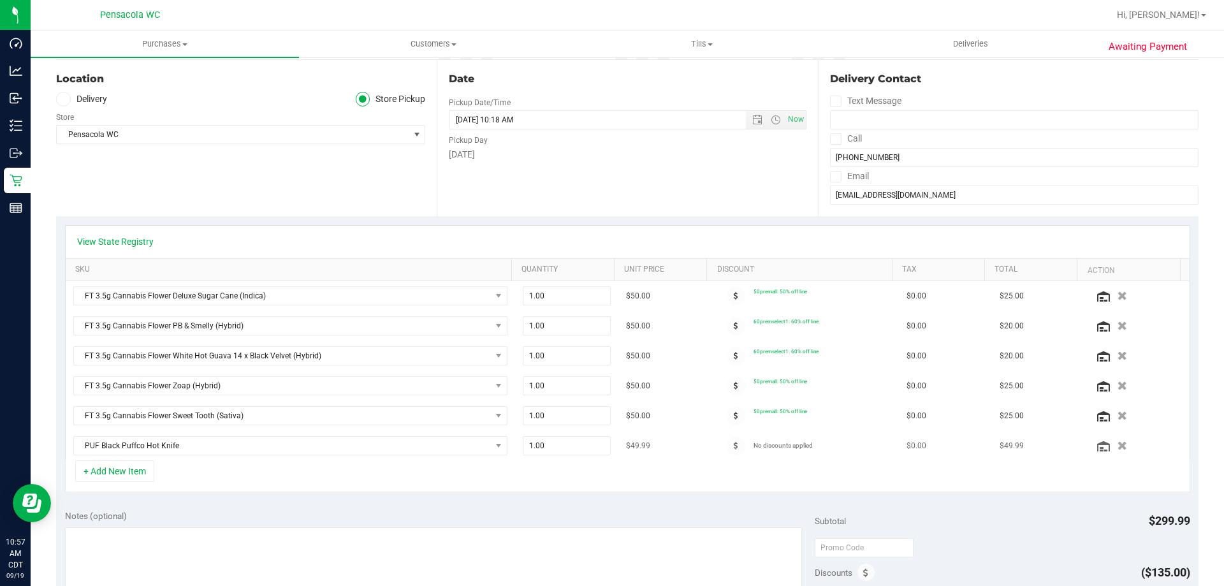
click at [1117, 447] on icon "button" at bounding box center [1122, 445] width 10 height 9
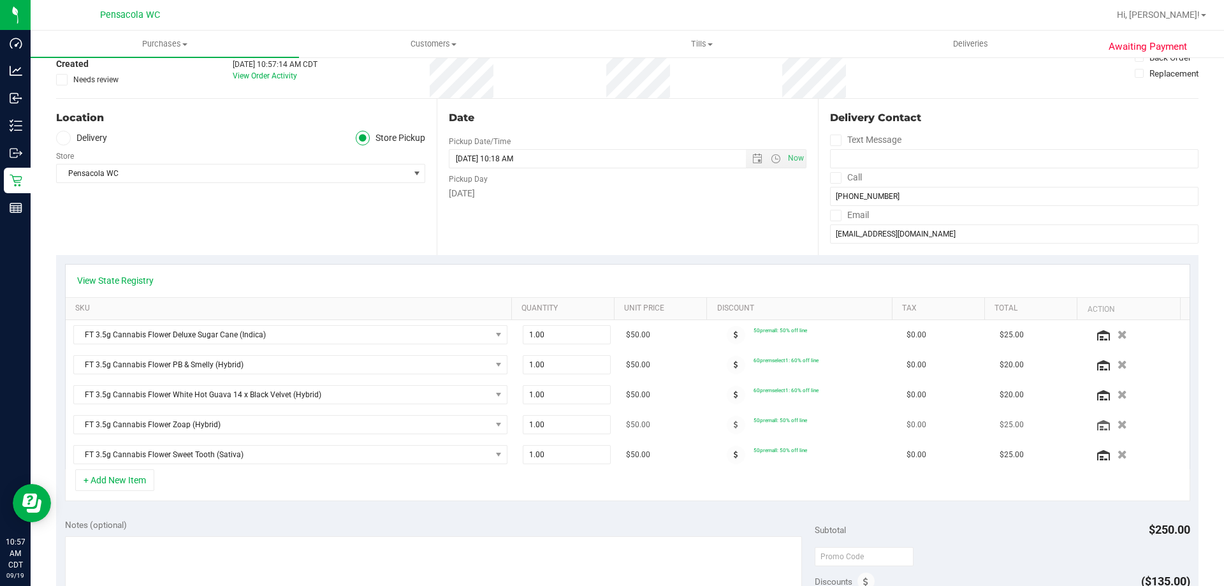
scroll to position [0, 0]
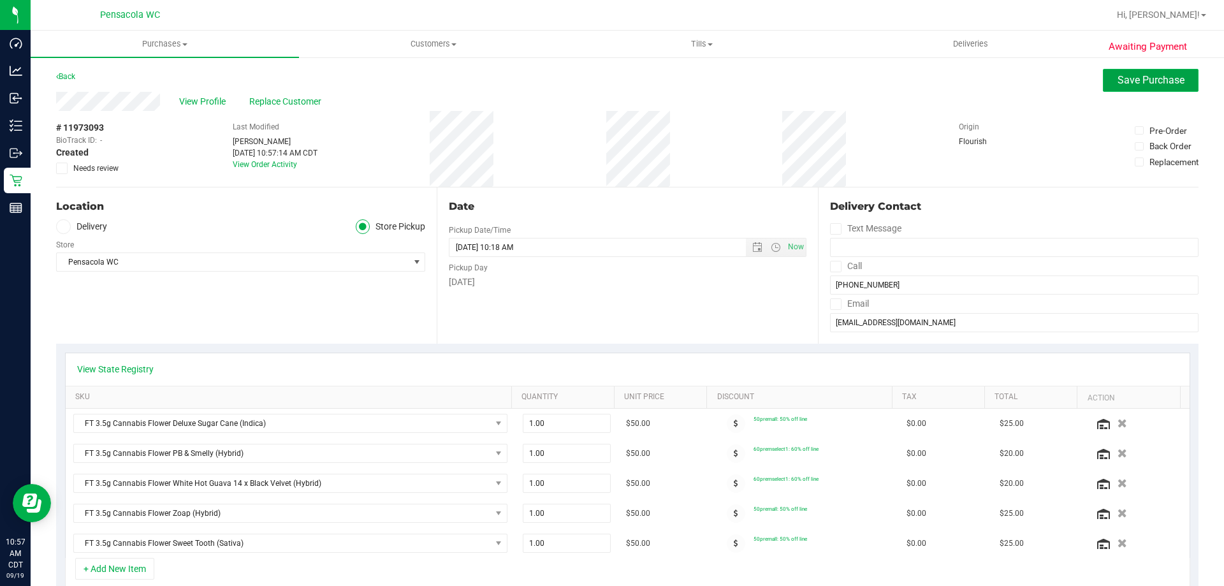
click at [1117, 80] on span "Save Purchase" at bounding box center [1150, 80] width 67 height 12
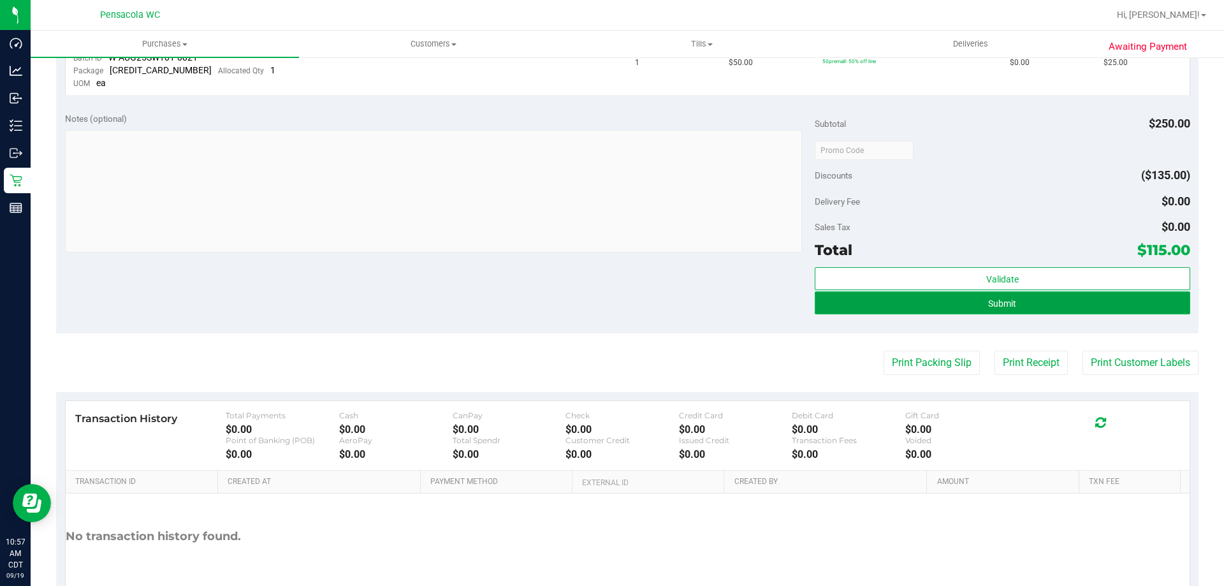
click at [1085, 301] on button "Submit" at bounding box center [1002, 302] width 375 height 23
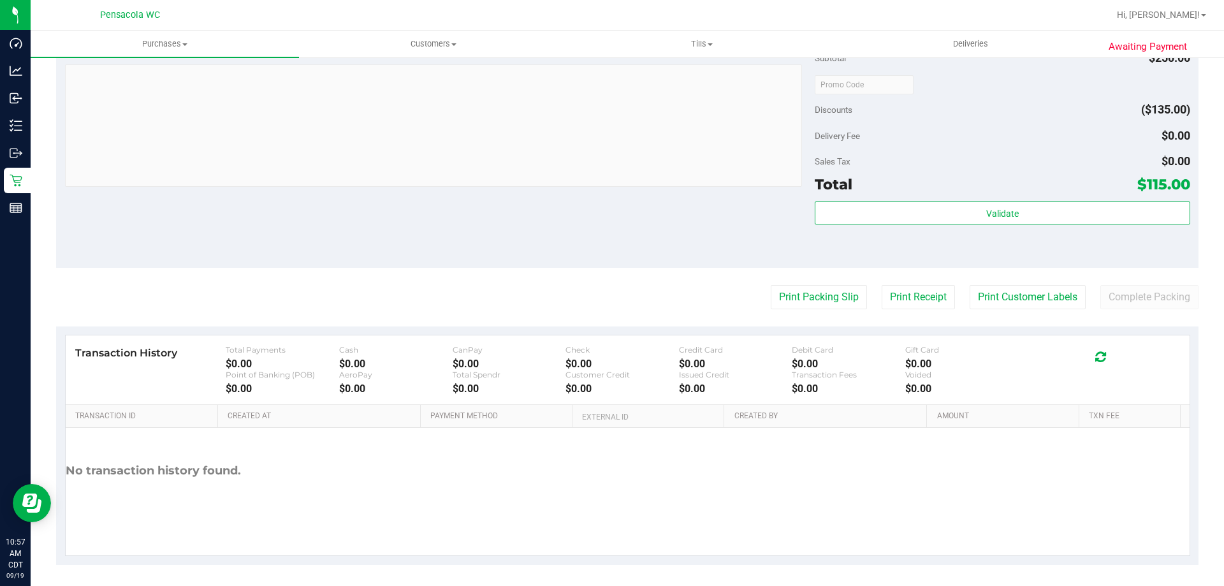
scroll to position [813, 0]
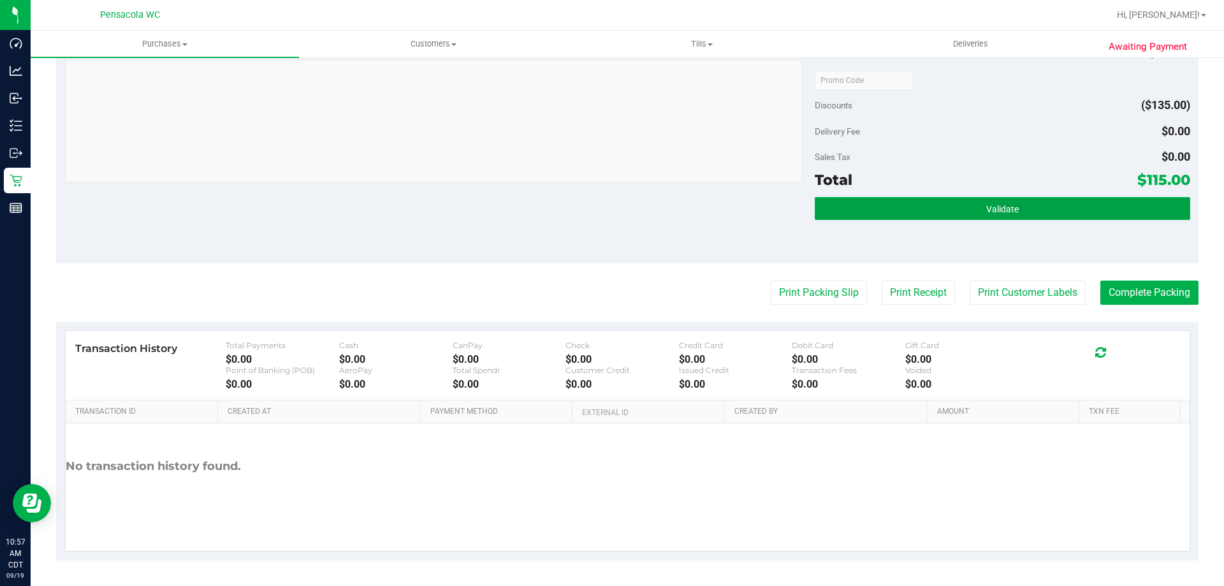
click at [1033, 212] on button "Validate" at bounding box center [1002, 208] width 375 height 23
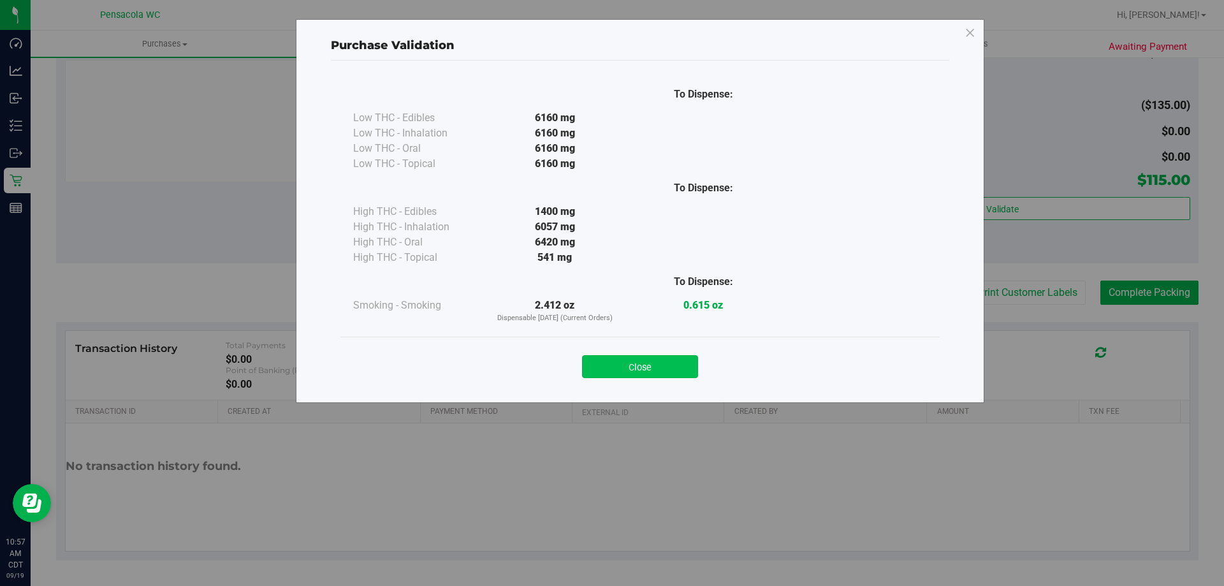
click at [662, 361] on button "Close" at bounding box center [640, 366] width 116 height 23
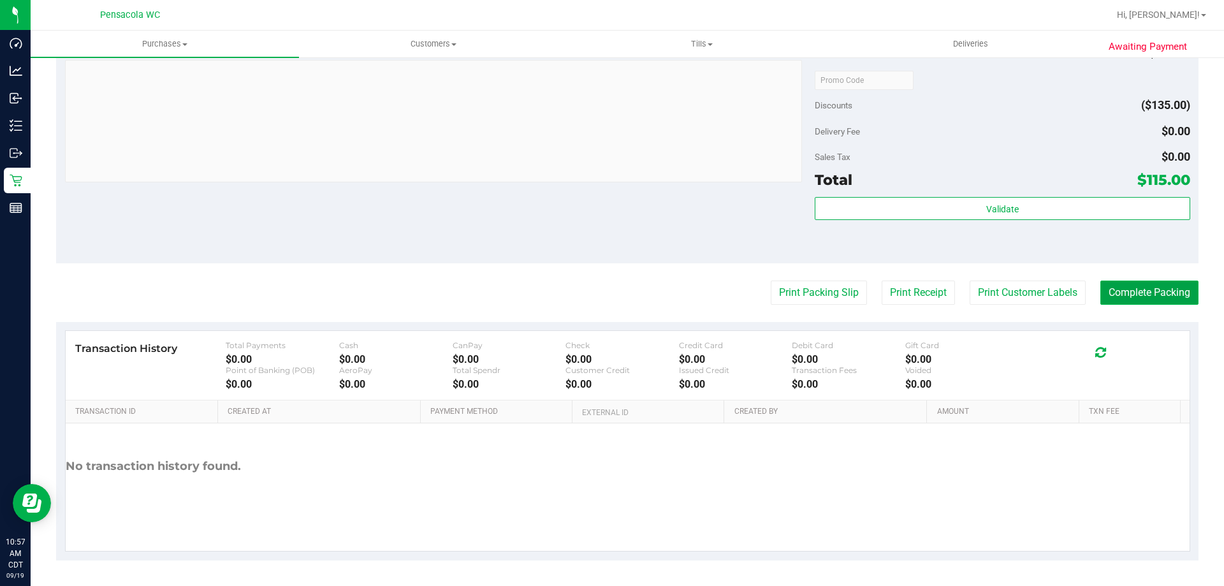
click at [1151, 297] on button "Complete Packing" at bounding box center [1149, 292] width 98 height 24
